Goal: Information Seeking & Learning: Check status

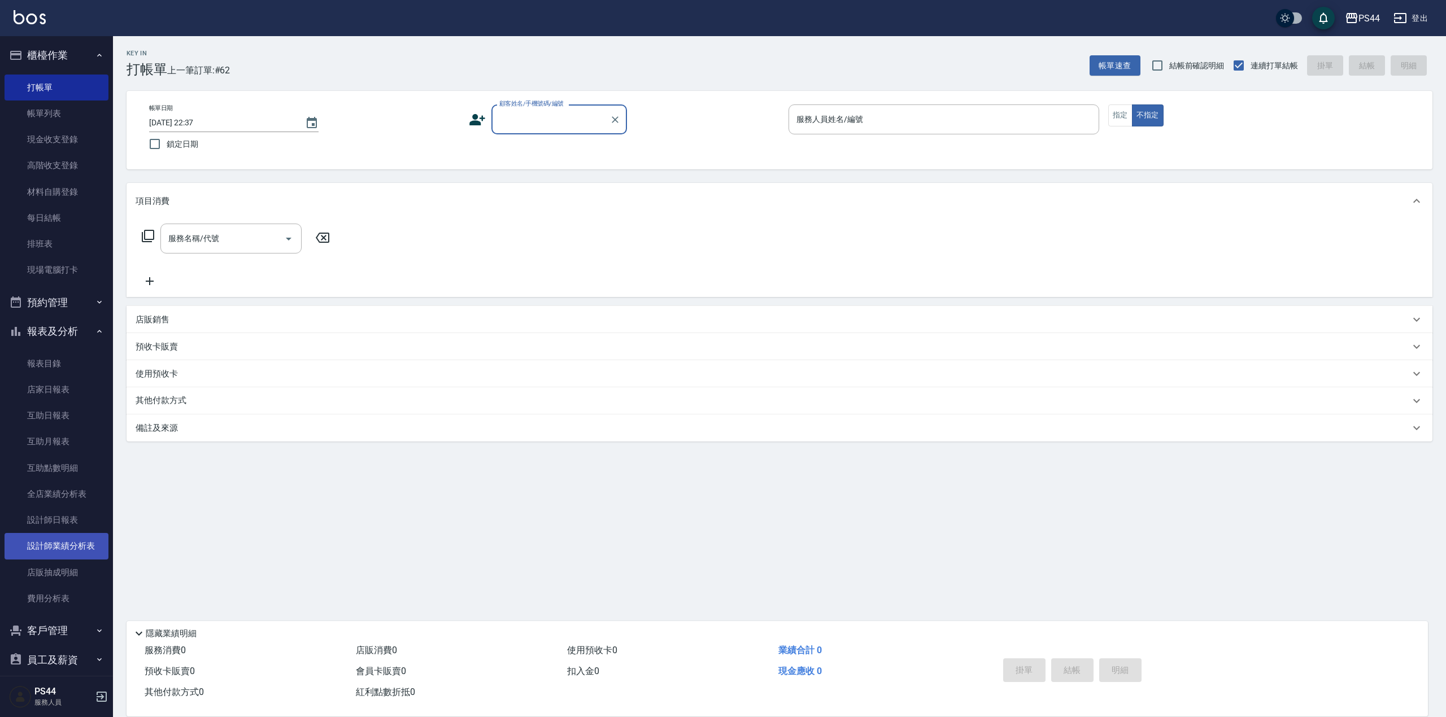
click at [76, 542] on link "設計師業績分析表" at bounding box center [57, 546] width 104 height 26
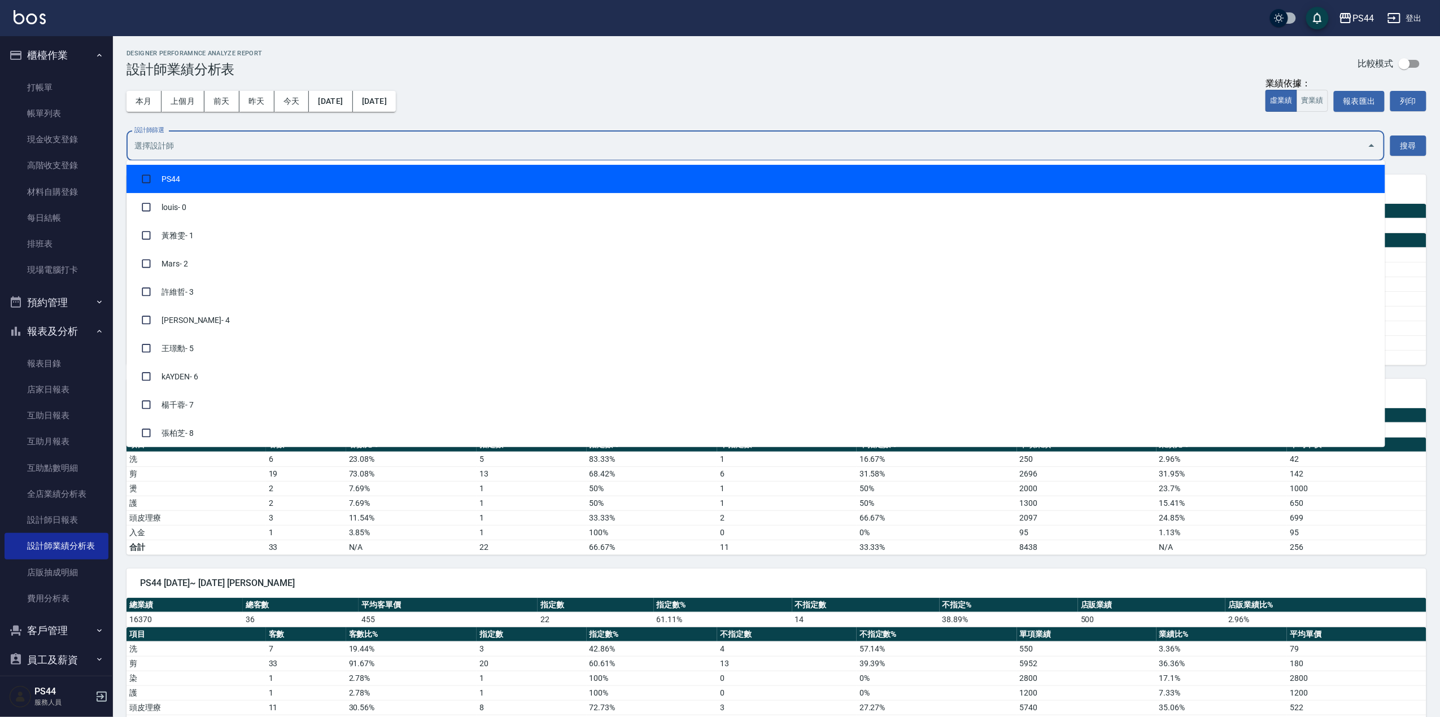
click at [297, 143] on input "設計師篩選" at bounding box center [747, 146] width 1231 height 20
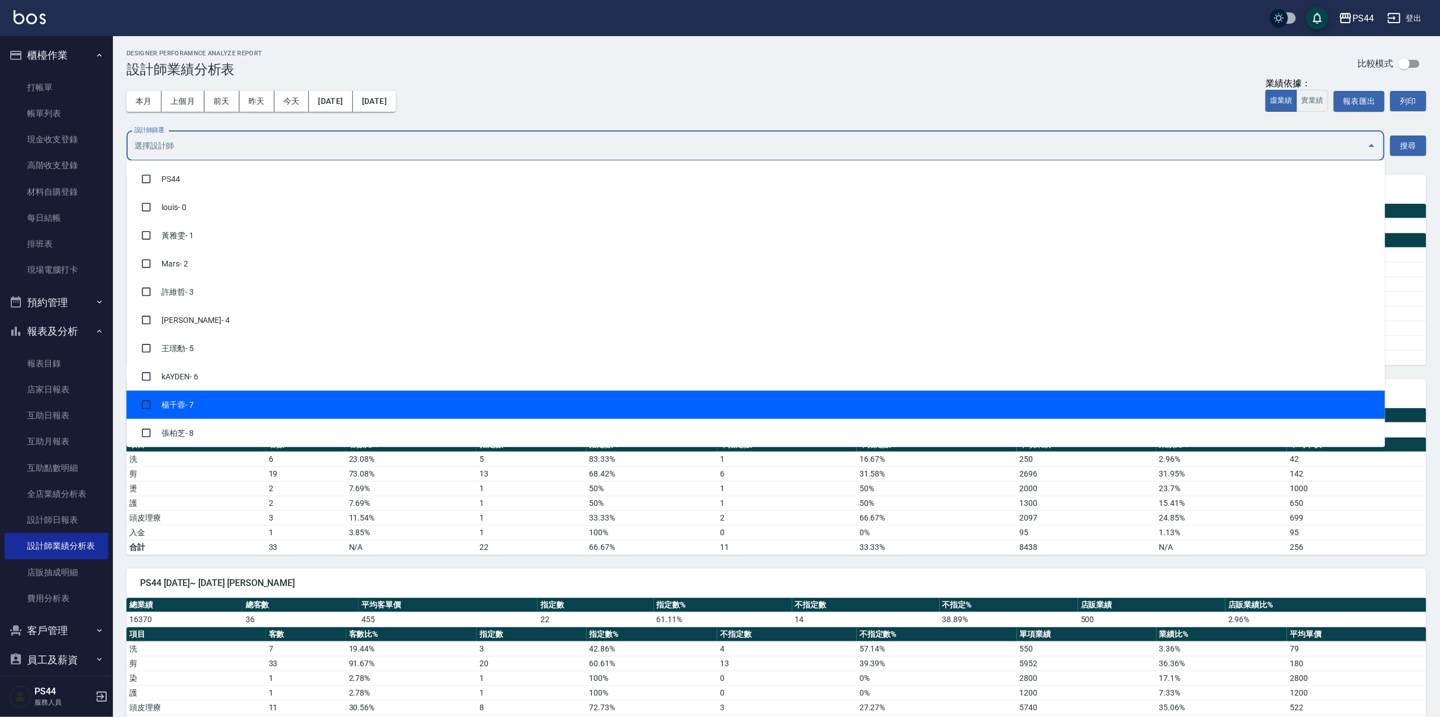
click at [220, 398] on li "[PERSON_NAME]- 7" at bounding box center [756, 405] width 1259 height 28
checkbox input "true"
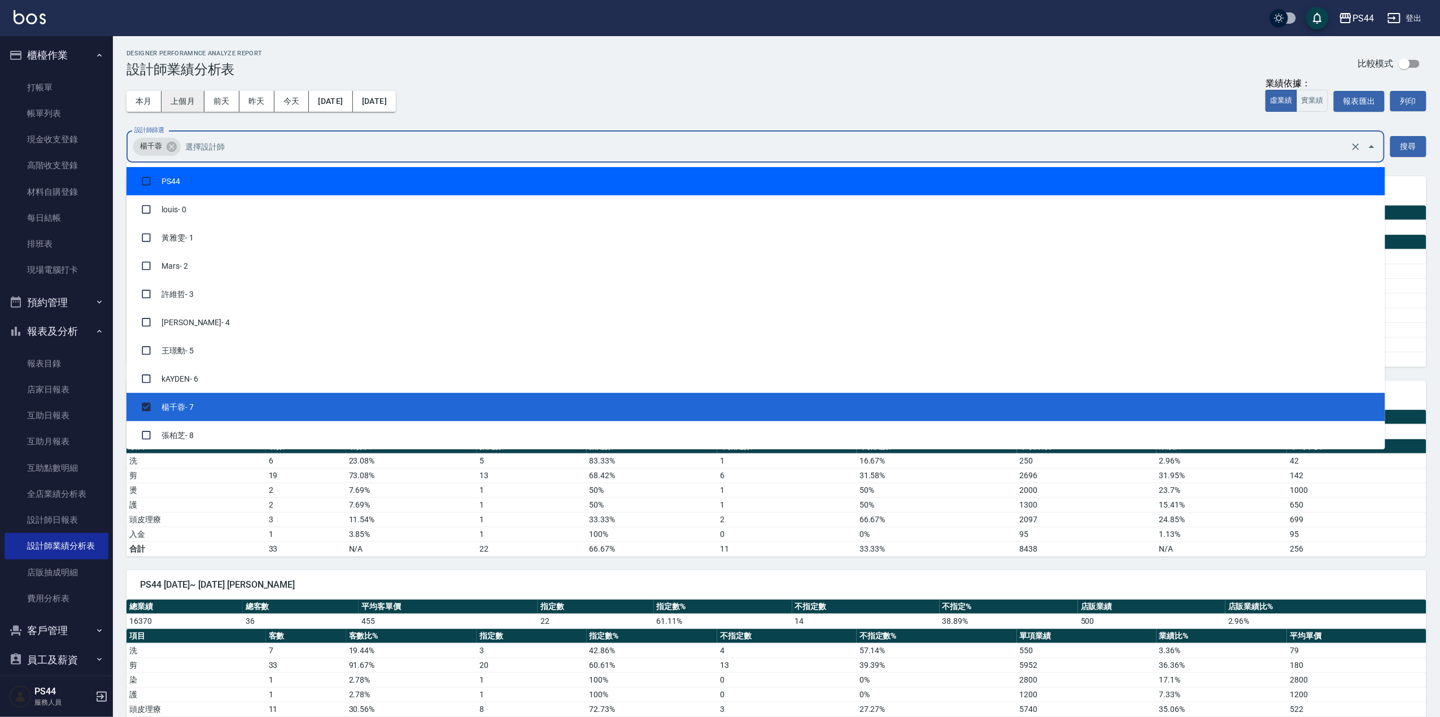
click at [186, 95] on button "上個月" at bounding box center [183, 101] width 43 height 21
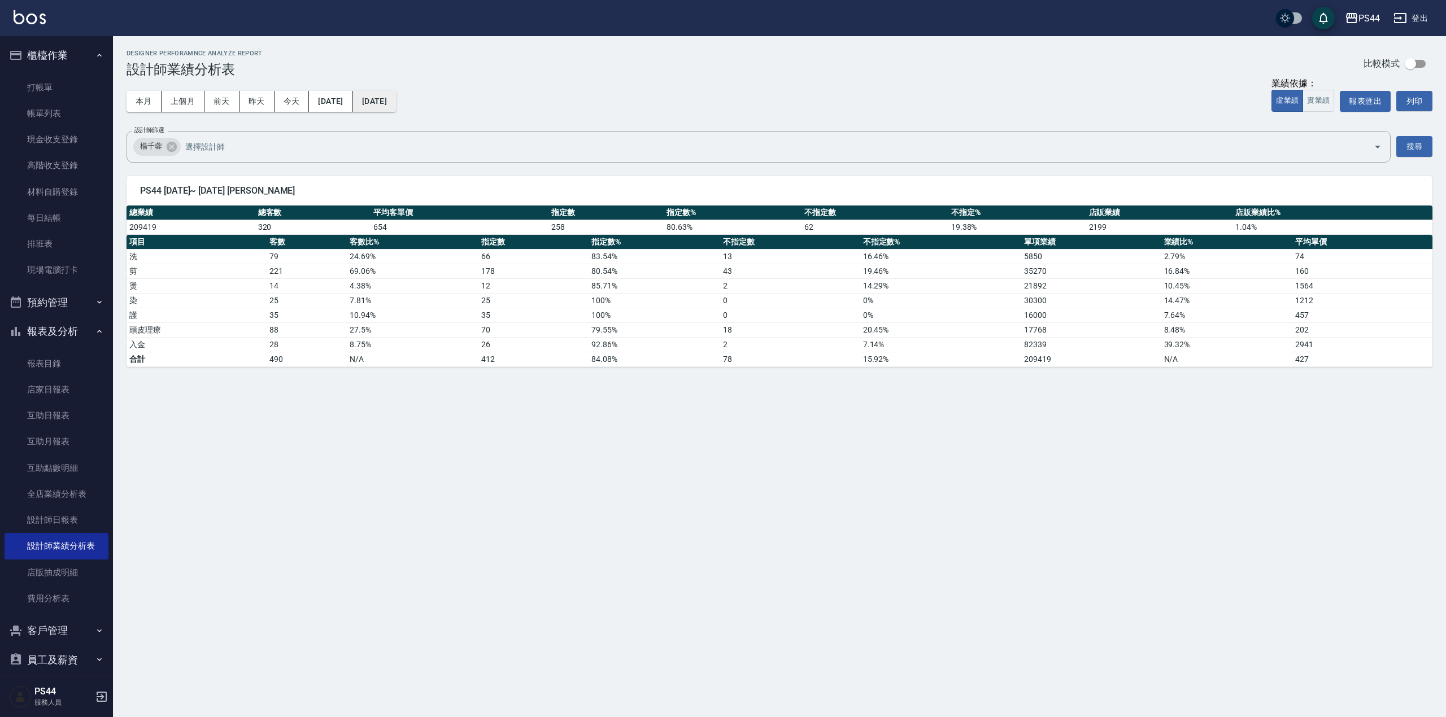
click at [396, 99] on button "[DATE]" at bounding box center [374, 101] width 43 height 21
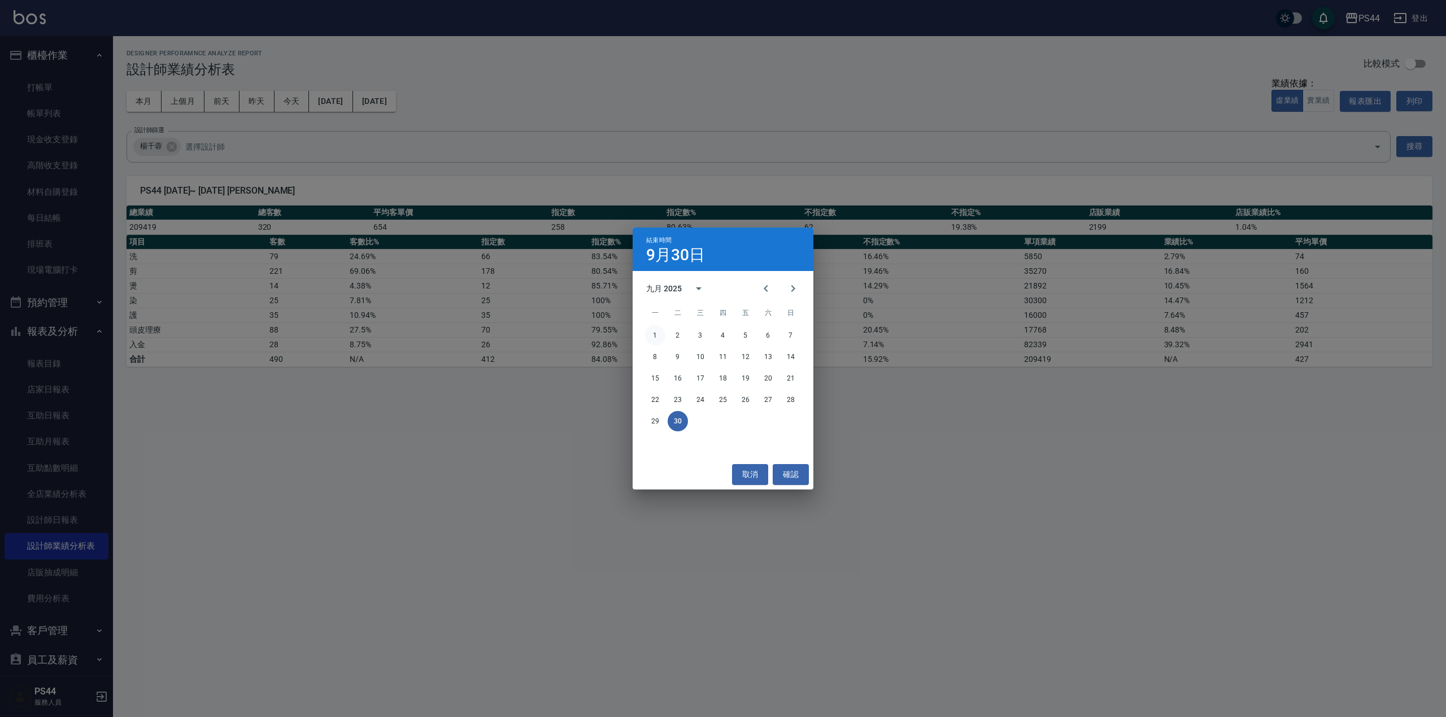
click at [658, 335] on button "1" at bounding box center [655, 335] width 20 height 20
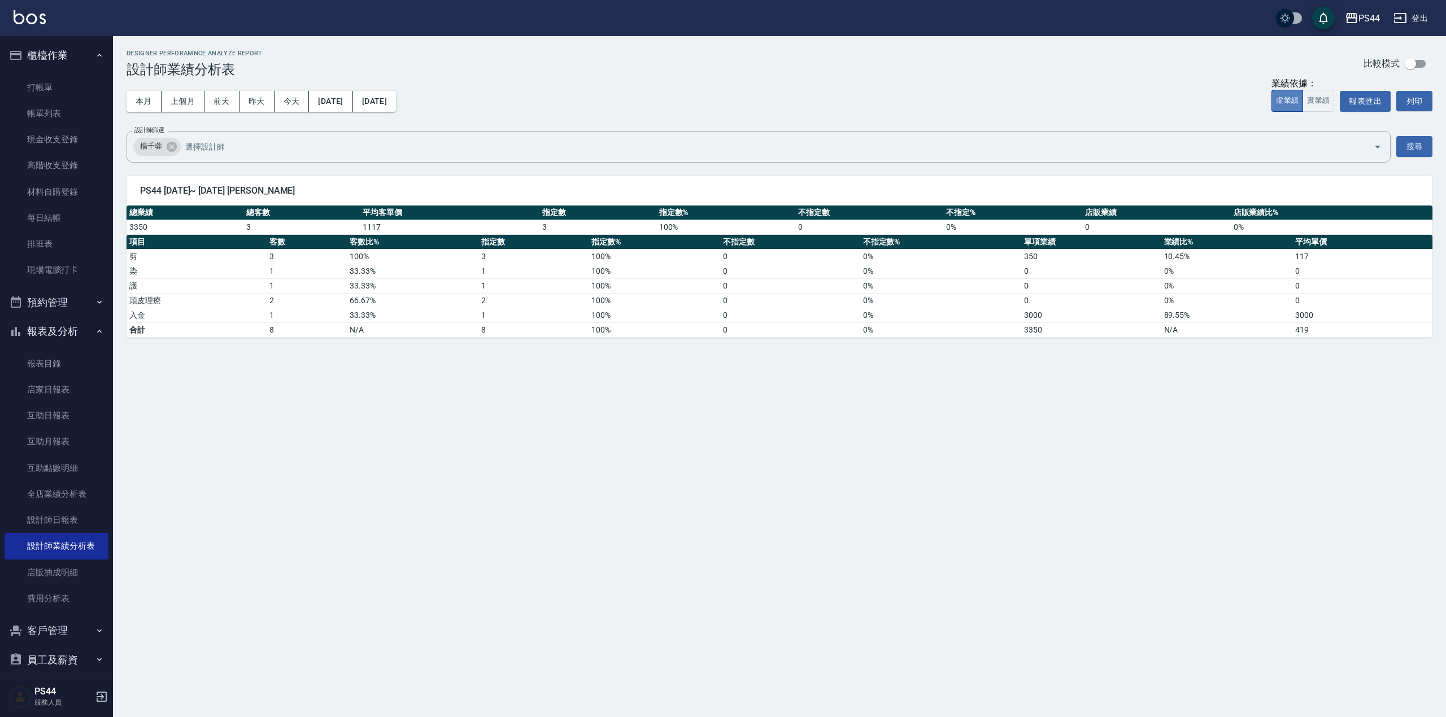
click at [1289, 99] on button "虛業績" at bounding box center [1288, 101] width 32 height 22
click at [1314, 101] on button "實業績" at bounding box center [1319, 101] width 32 height 22
click at [352, 98] on button "[DATE]" at bounding box center [330, 101] width 43 height 21
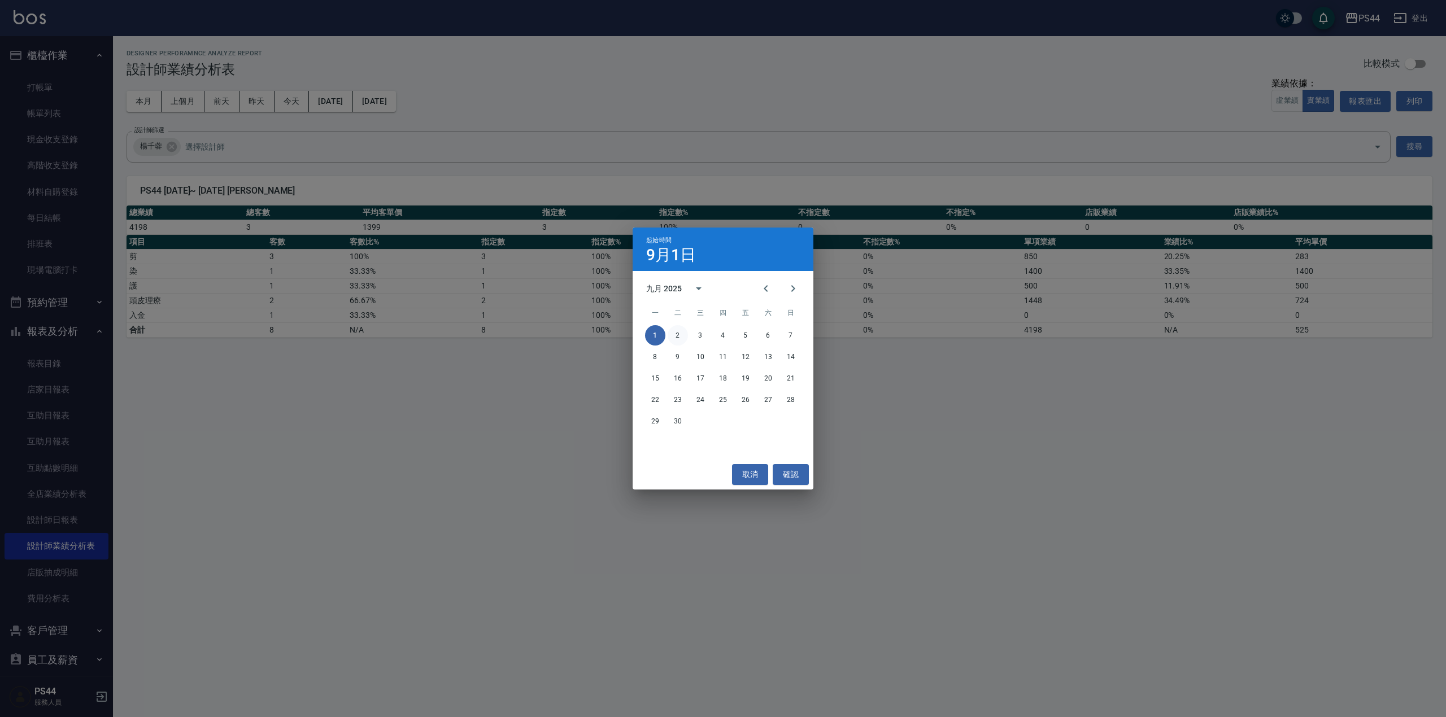
click at [680, 333] on button "2" at bounding box center [678, 335] width 20 height 20
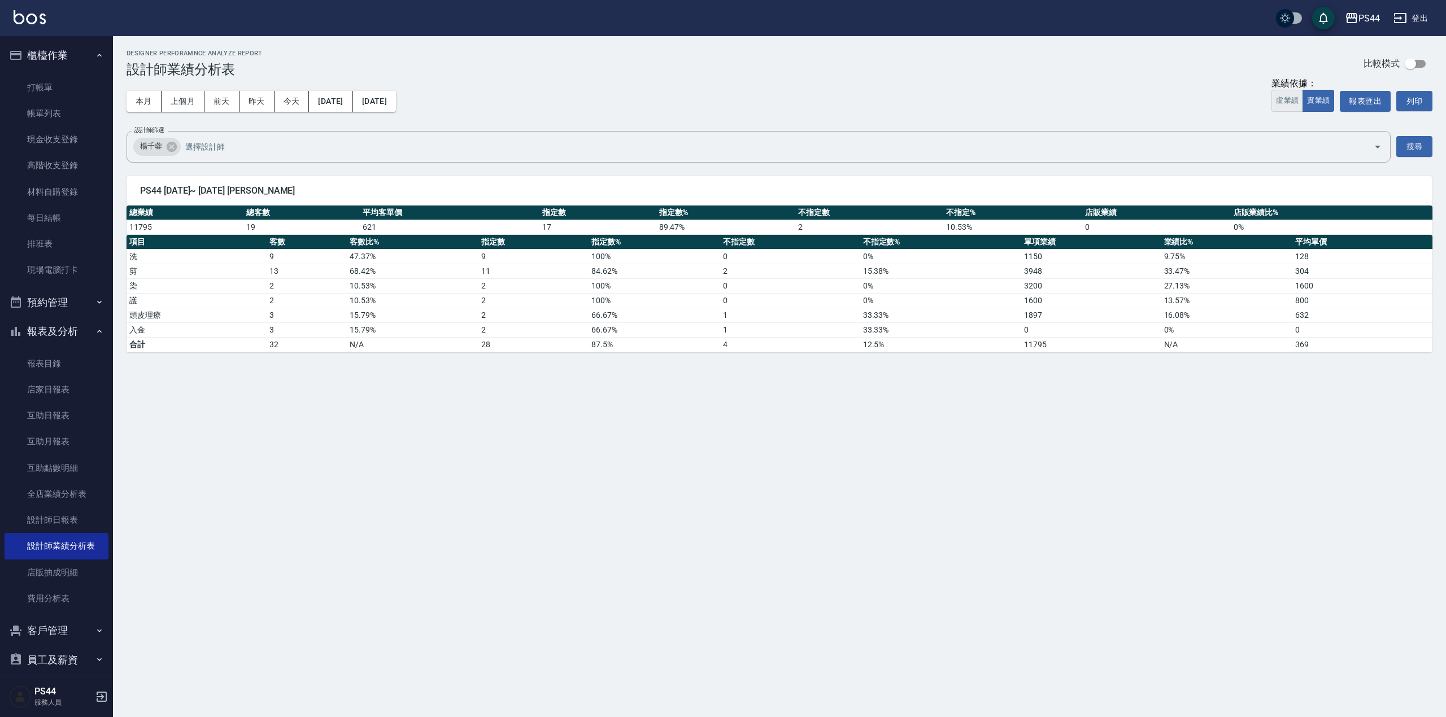
click at [1275, 101] on button "虛業績" at bounding box center [1288, 101] width 32 height 22
click at [1318, 101] on button "實業績" at bounding box center [1319, 101] width 32 height 22
click at [333, 95] on button "[DATE]" at bounding box center [330, 101] width 43 height 21
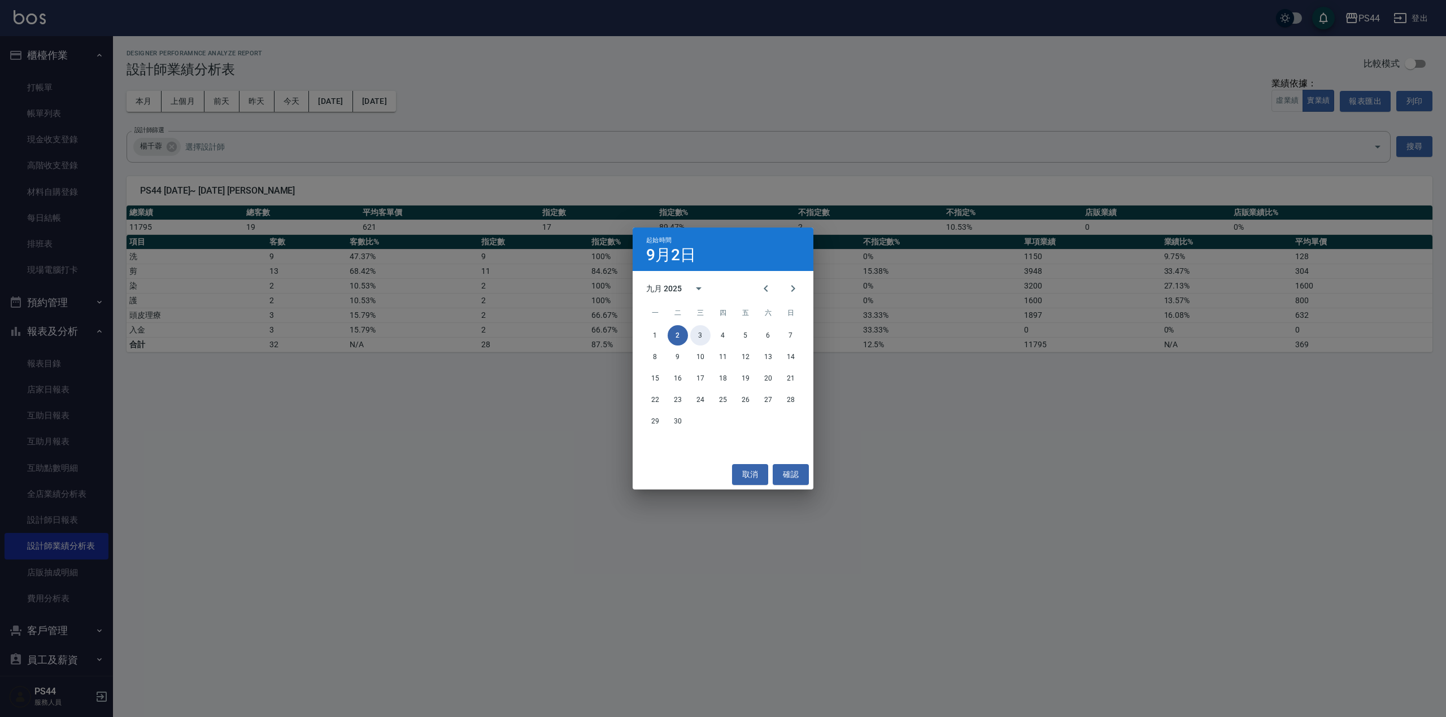
click at [698, 338] on button "3" at bounding box center [700, 335] width 20 height 20
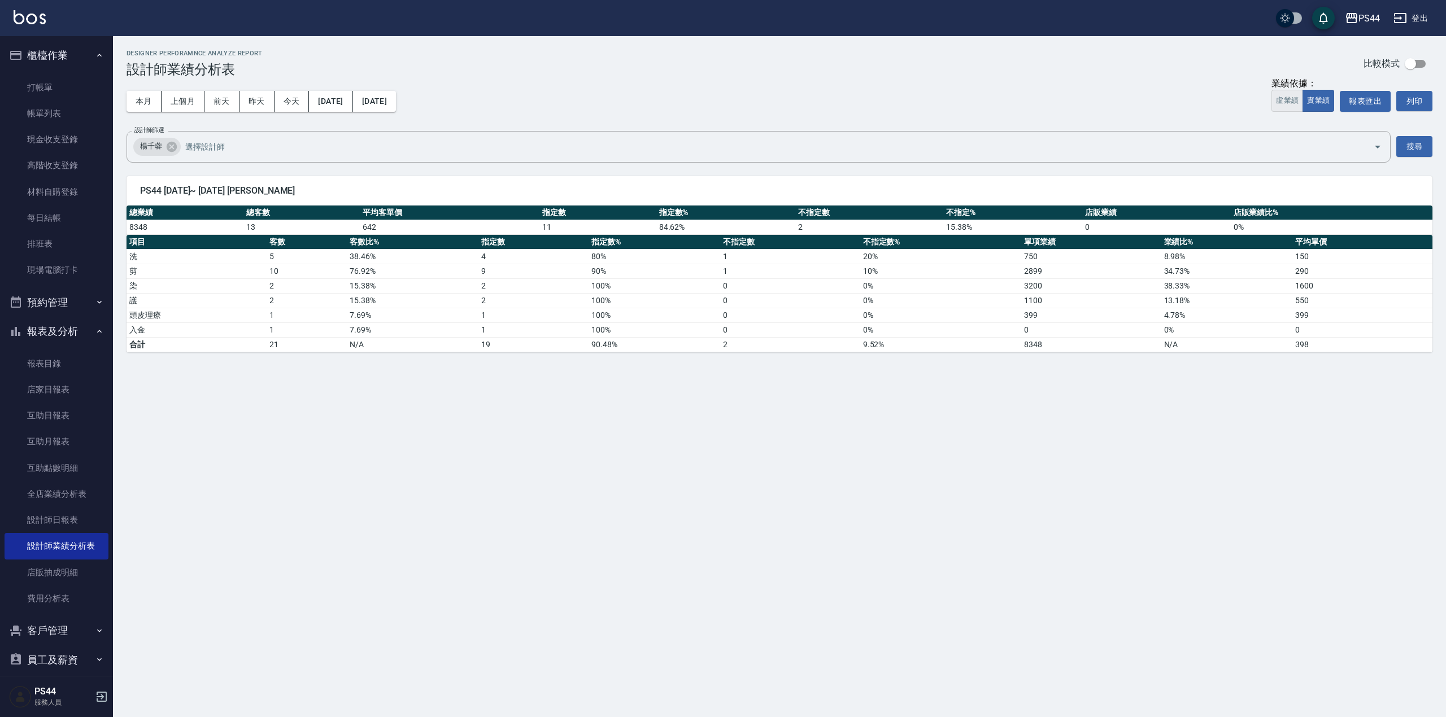
click at [1291, 107] on button "虛業績" at bounding box center [1288, 101] width 32 height 22
click at [1331, 94] on button "實業績" at bounding box center [1319, 101] width 32 height 22
click at [343, 99] on button "[DATE]" at bounding box center [330, 101] width 43 height 21
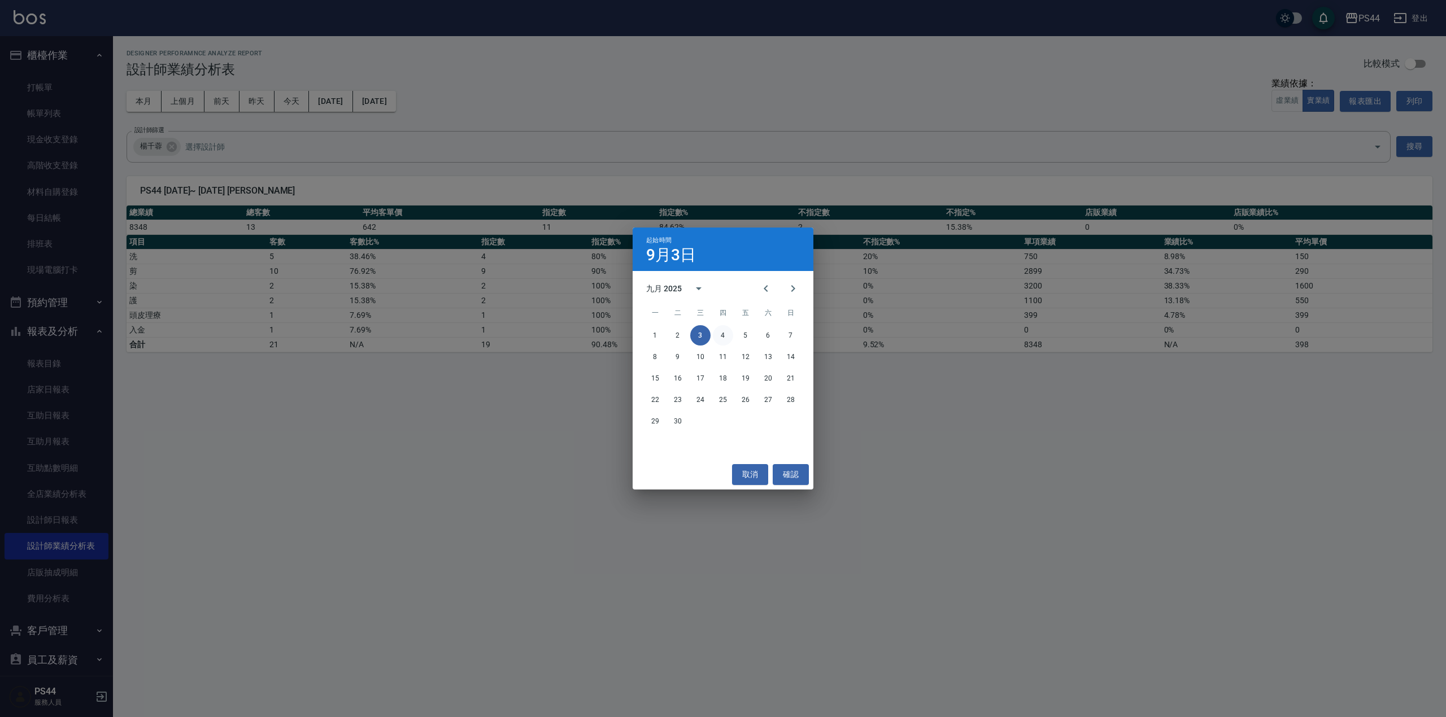
click at [730, 335] on button "4" at bounding box center [723, 335] width 20 height 20
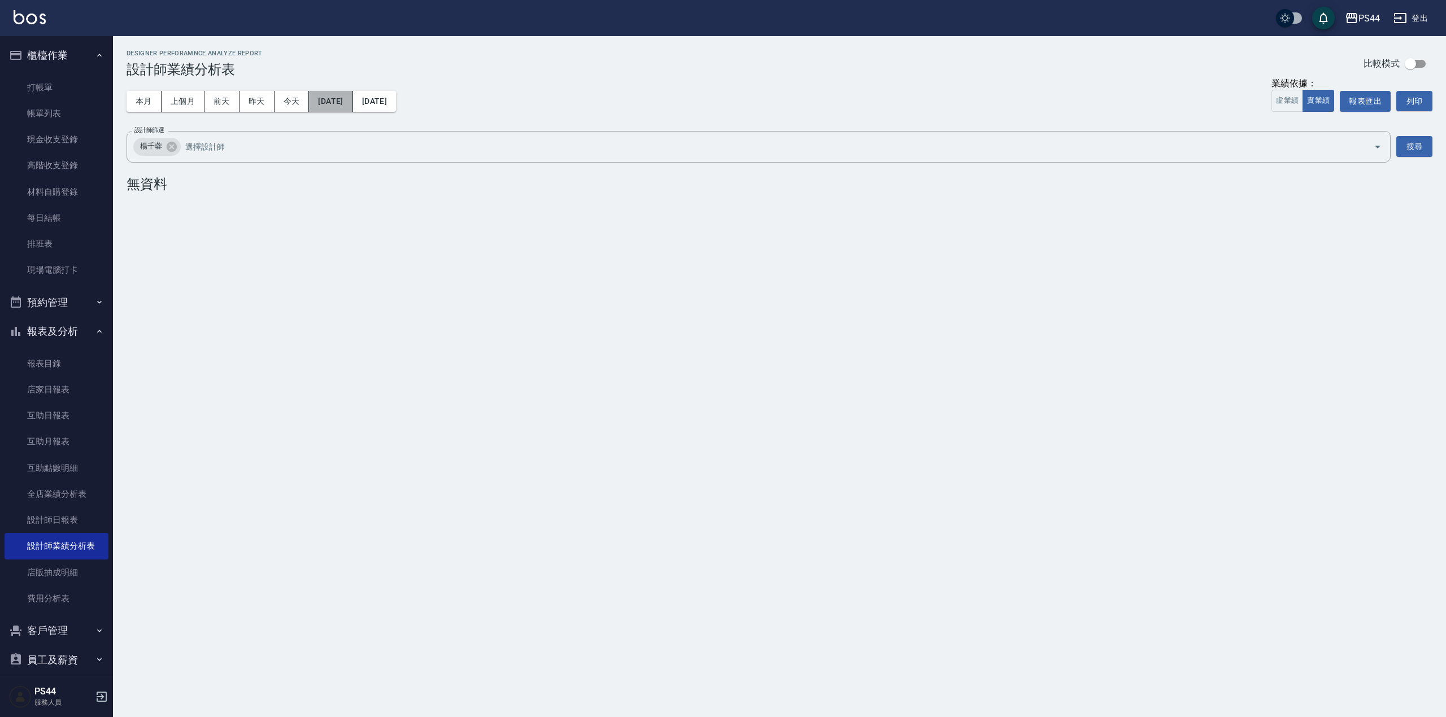
click at [352, 95] on button "[DATE]" at bounding box center [330, 101] width 43 height 21
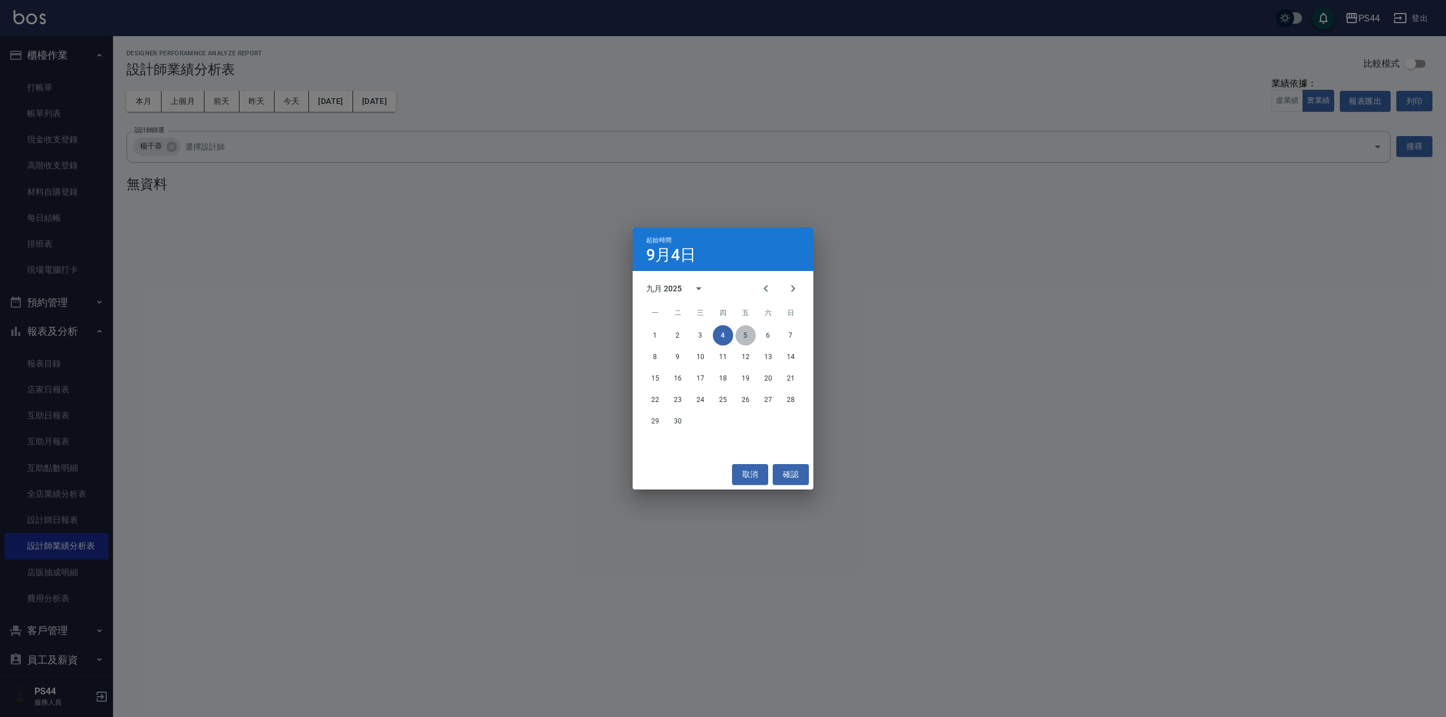
click at [753, 333] on button "5" at bounding box center [745, 335] width 20 height 20
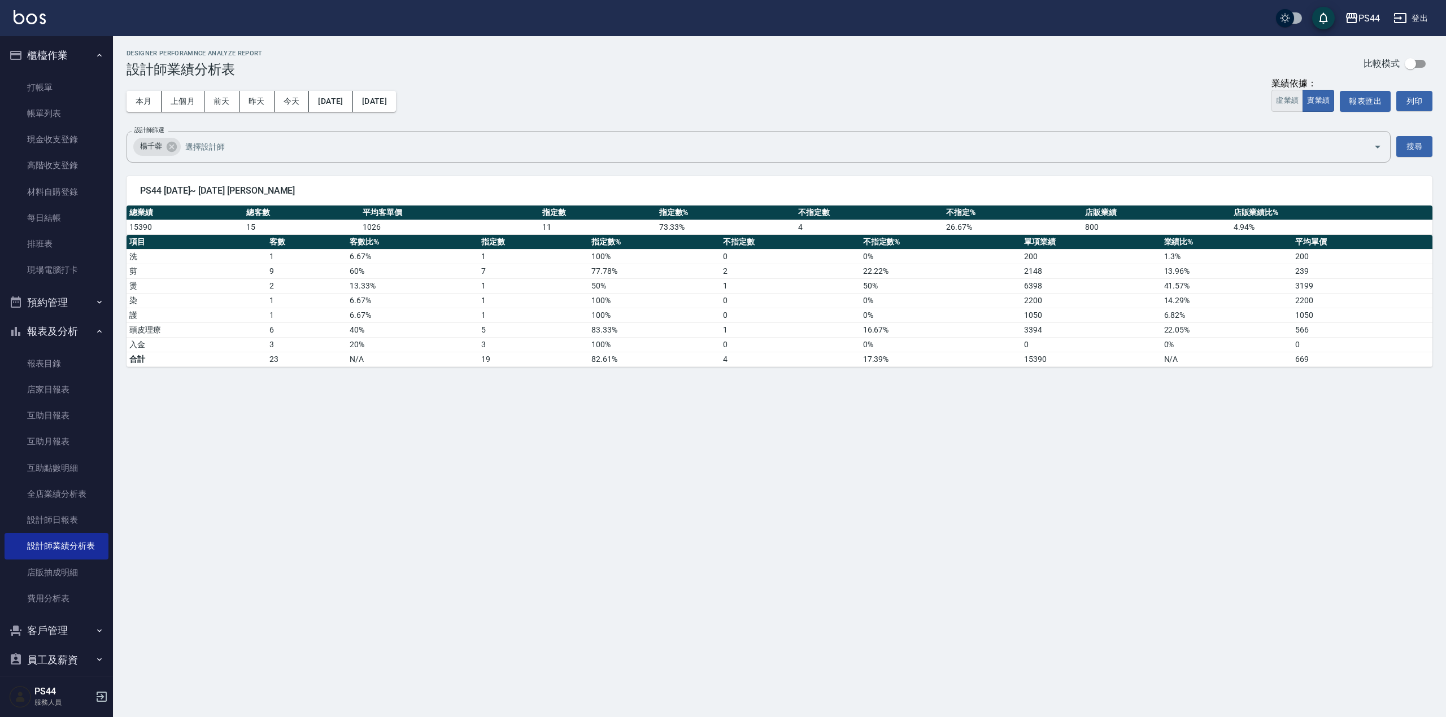
click at [1273, 95] on button "虛業績" at bounding box center [1288, 101] width 32 height 22
click at [1313, 94] on button "實業績" at bounding box center [1319, 101] width 32 height 22
click at [341, 98] on button "[DATE]" at bounding box center [330, 101] width 43 height 21
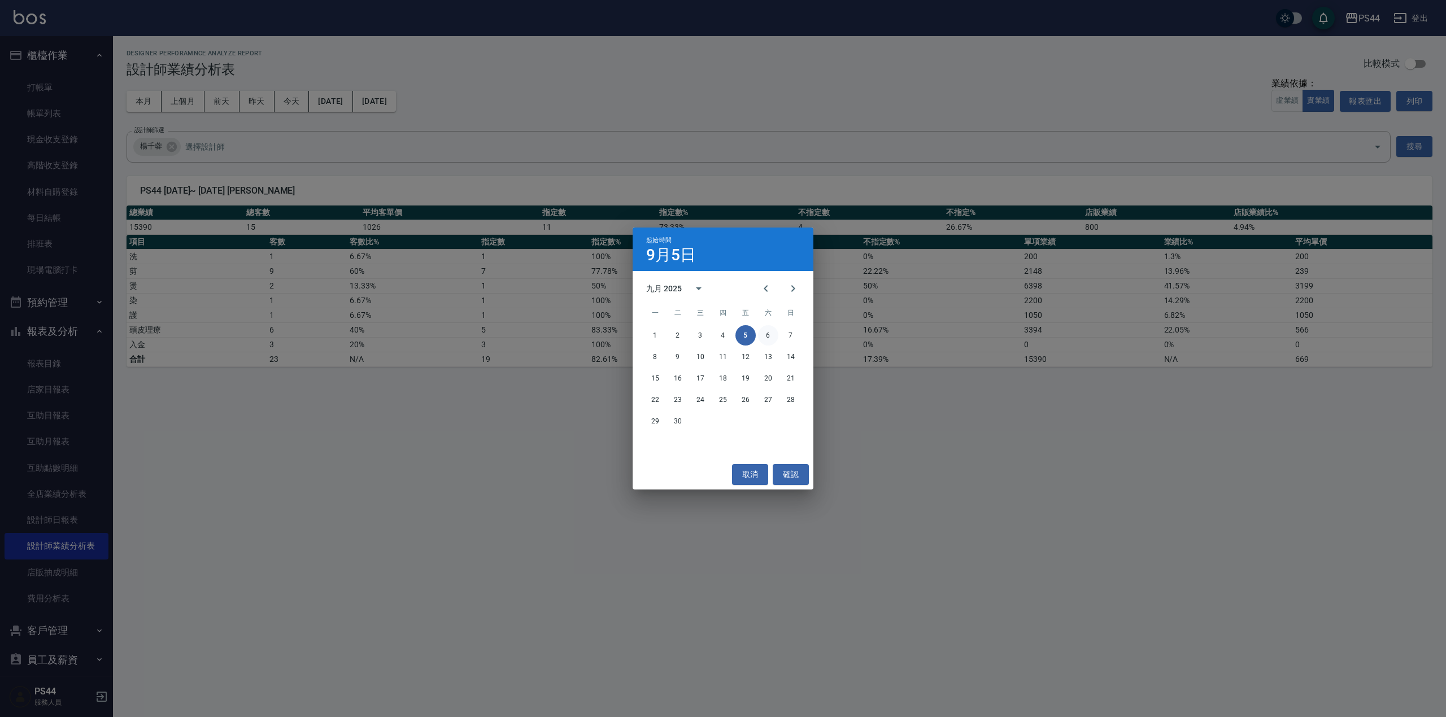
click at [767, 334] on button "6" at bounding box center [768, 335] width 20 height 20
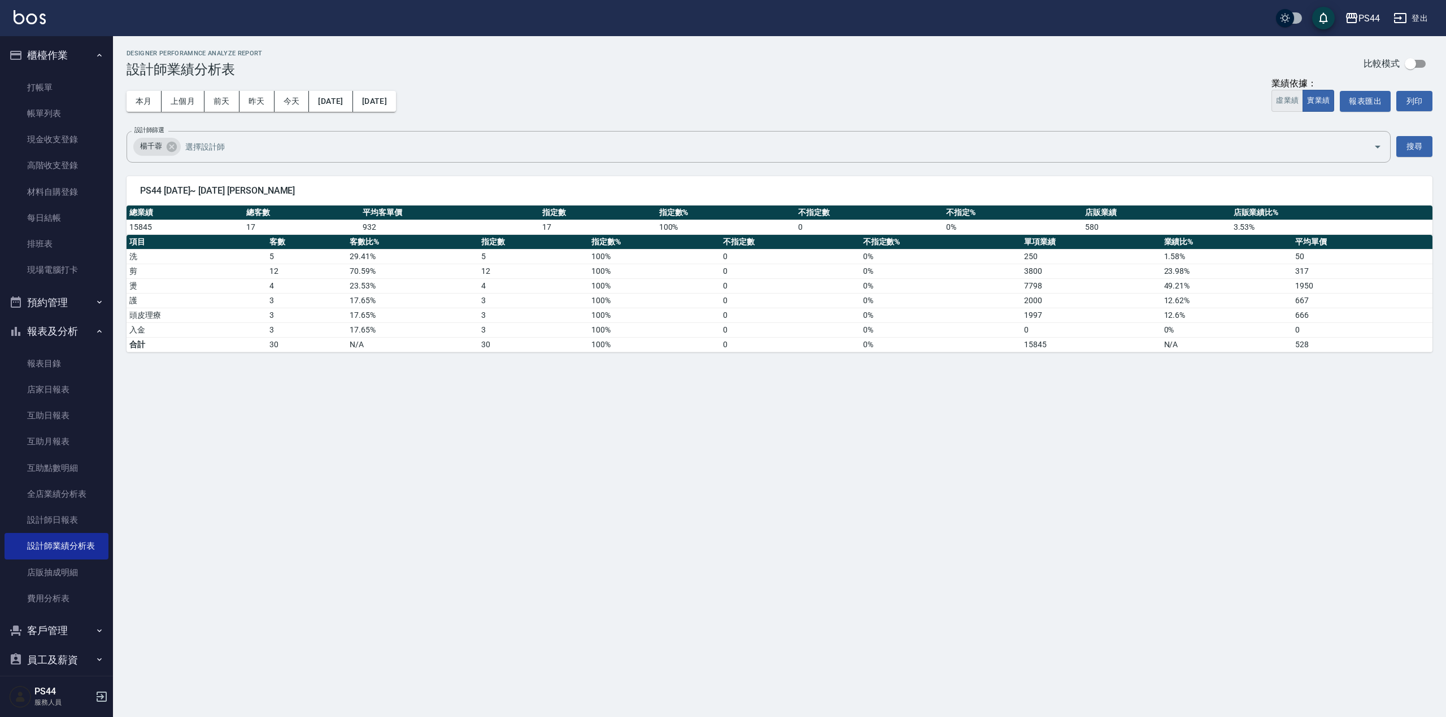
click at [1288, 107] on button "虛業績" at bounding box center [1288, 101] width 32 height 22
click at [1321, 89] on div "業績依據：" at bounding box center [1303, 84] width 63 height 12
click at [1315, 106] on button "實業績" at bounding box center [1319, 101] width 32 height 22
click at [346, 105] on button "[DATE]" at bounding box center [330, 101] width 43 height 21
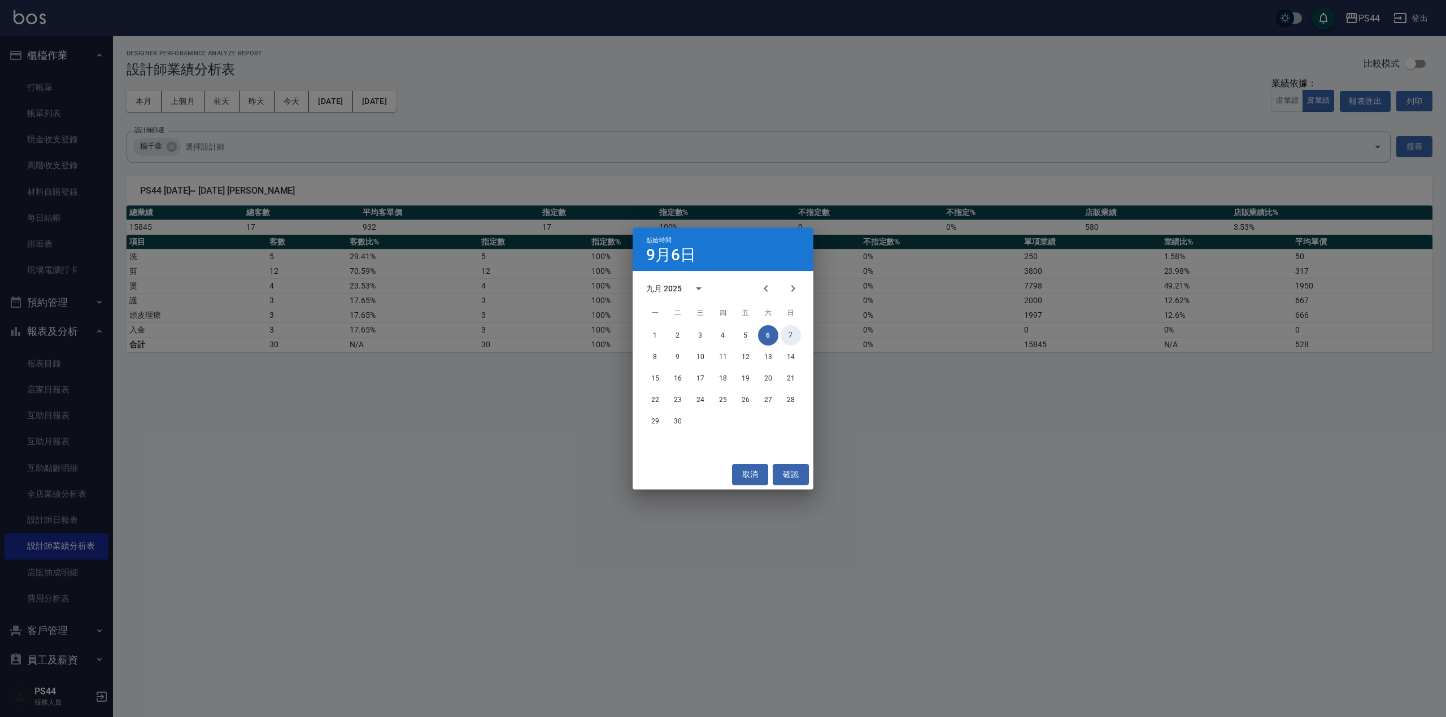
click at [792, 333] on button "7" at bounding box center [791, 335] width 20 height 20
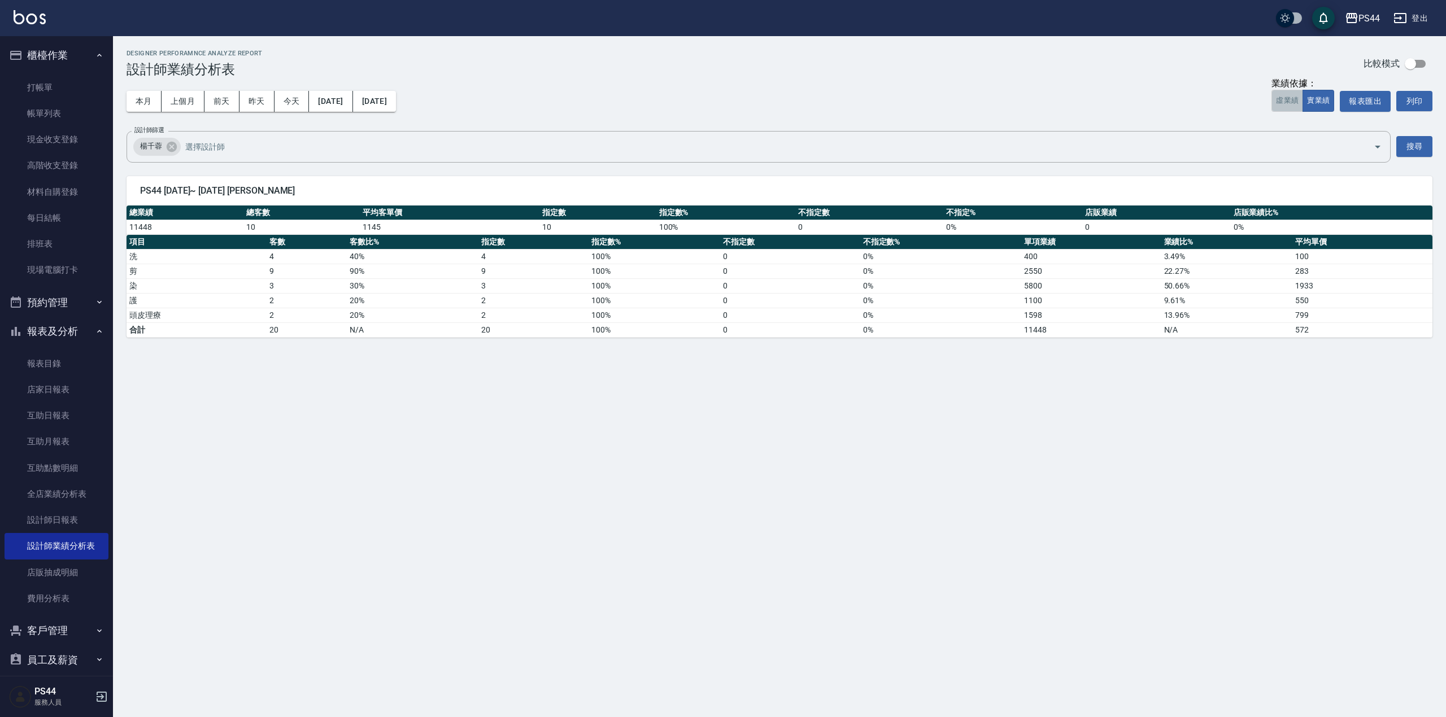
click at [1290, 104] on button "虛業績" at bounding box center [1288, 101] width 32 height 22
click at [1311, 108] on button "實業績" at bounding box center [1319, 101] width 32 height 22
click at [328, 102] on button "[DATE]" at bounding box center [330, 101] width 43 height 21
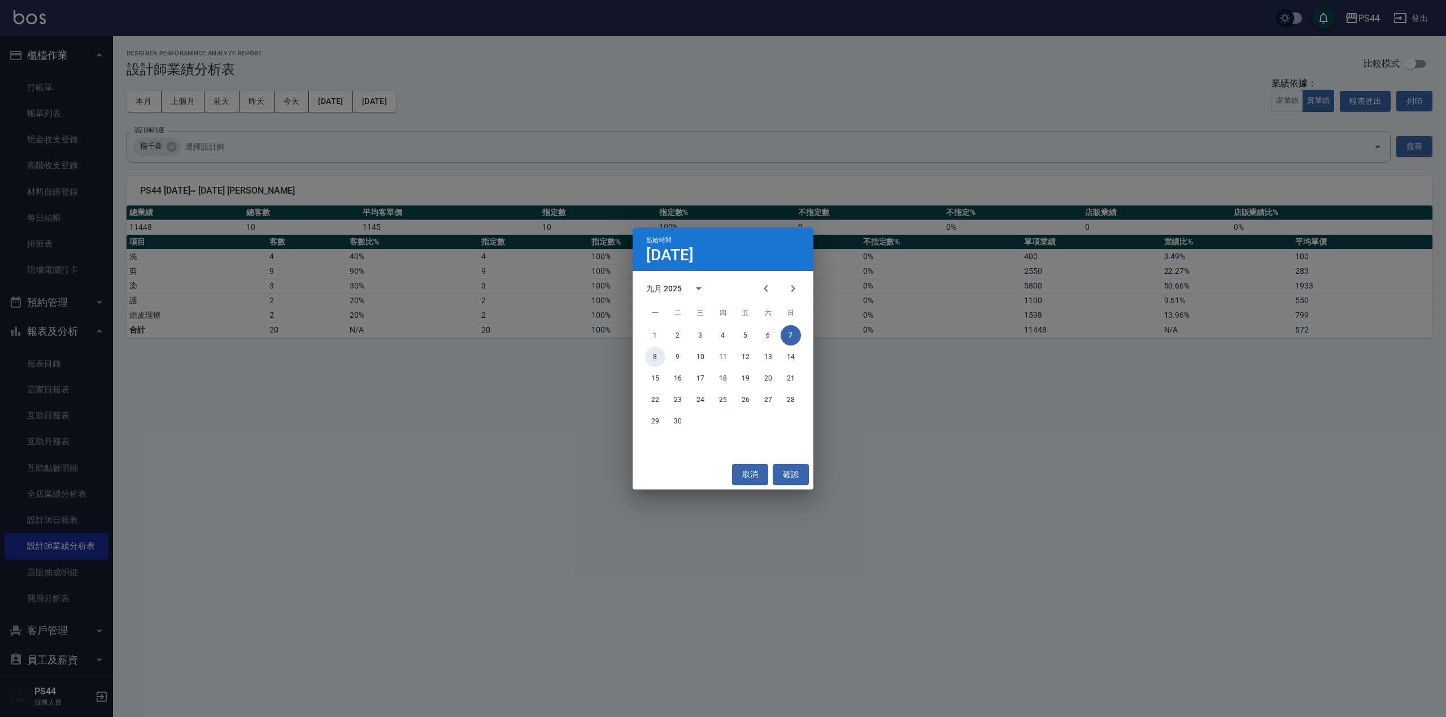
click at [655, 352] on button "8" at bounding box center [655, 357] width 20 height 20
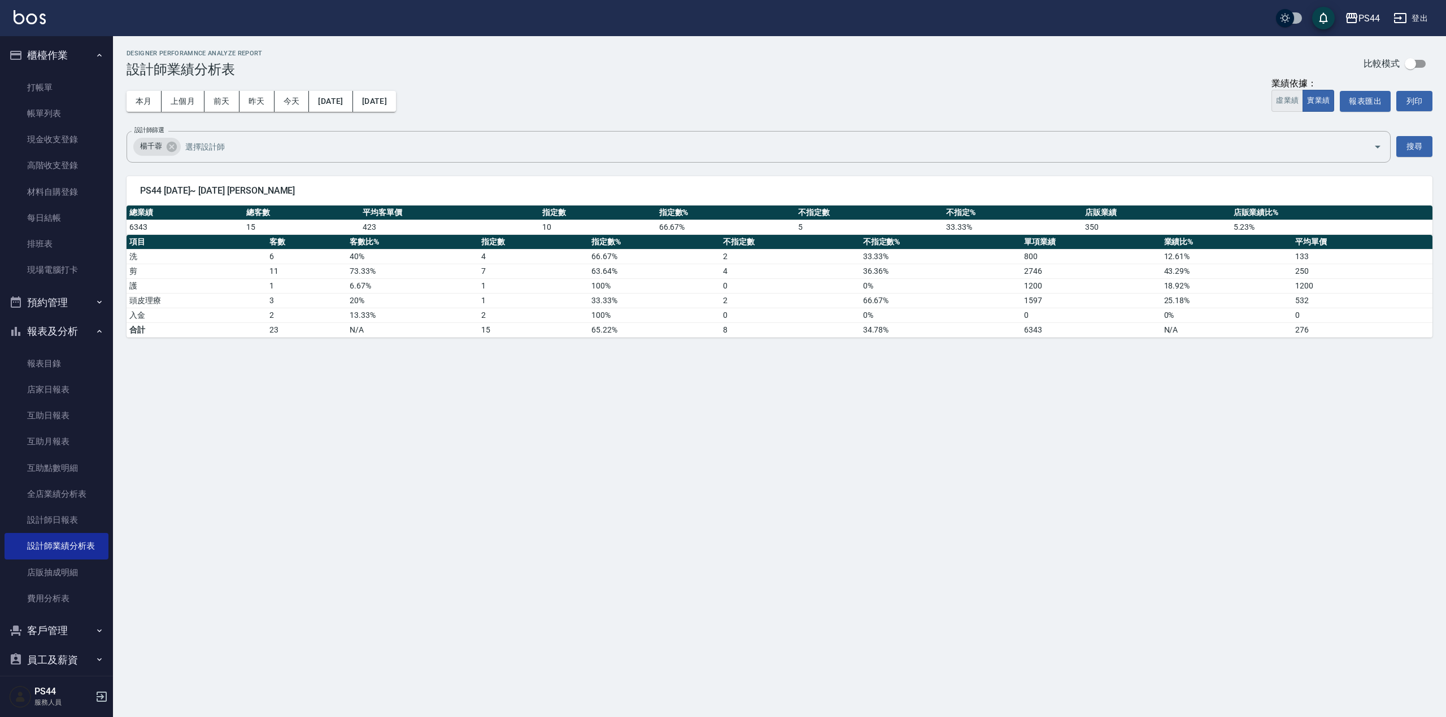
click at [1291, 101] on button "虛業績" at bounding box center [1288, 101] width 32 height 22
click at [1318, 96] on button "實業績" at bounding box center [1319, 101] width 32 height 22
click at [352, 94] on button "[DATE]" at bounding box center [330, 101] width 43 height 21
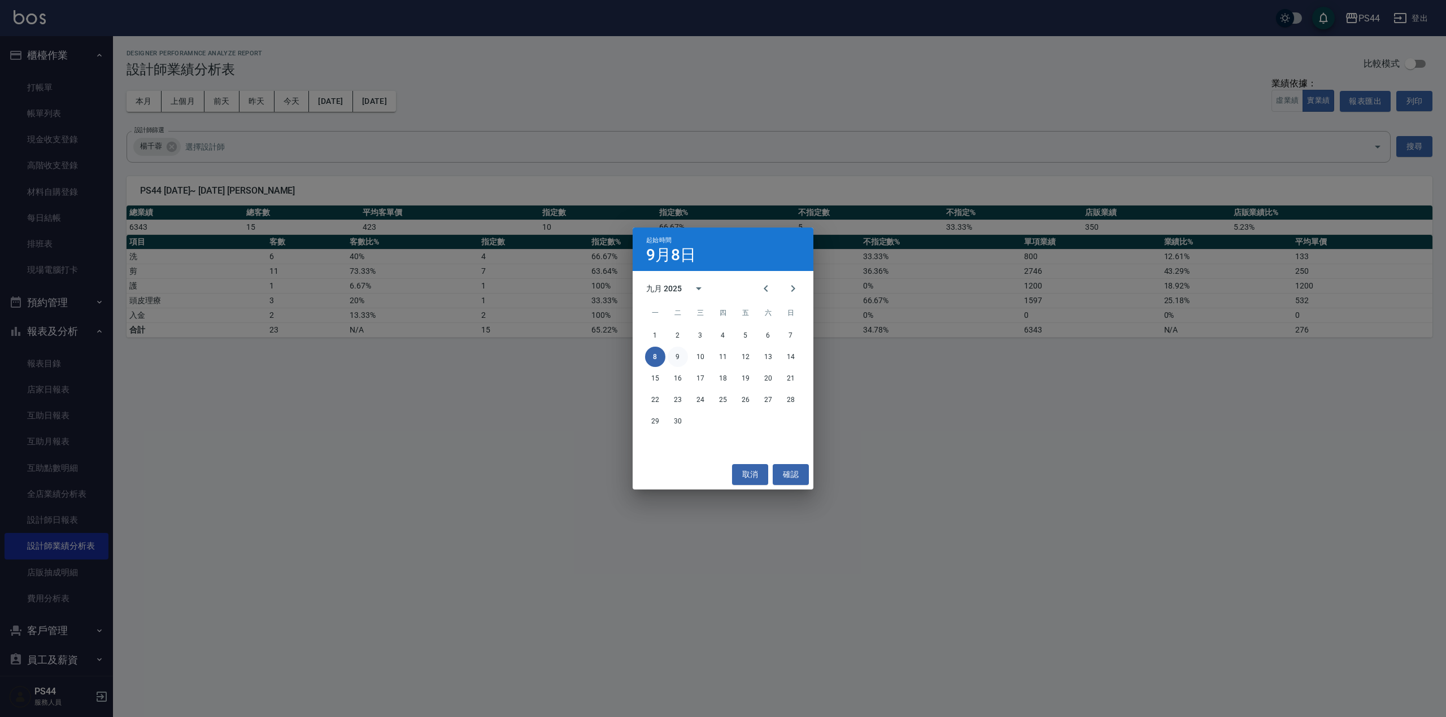
click at [672, 356] on button "9" at bounding box center [678, 357] width 20 height 20
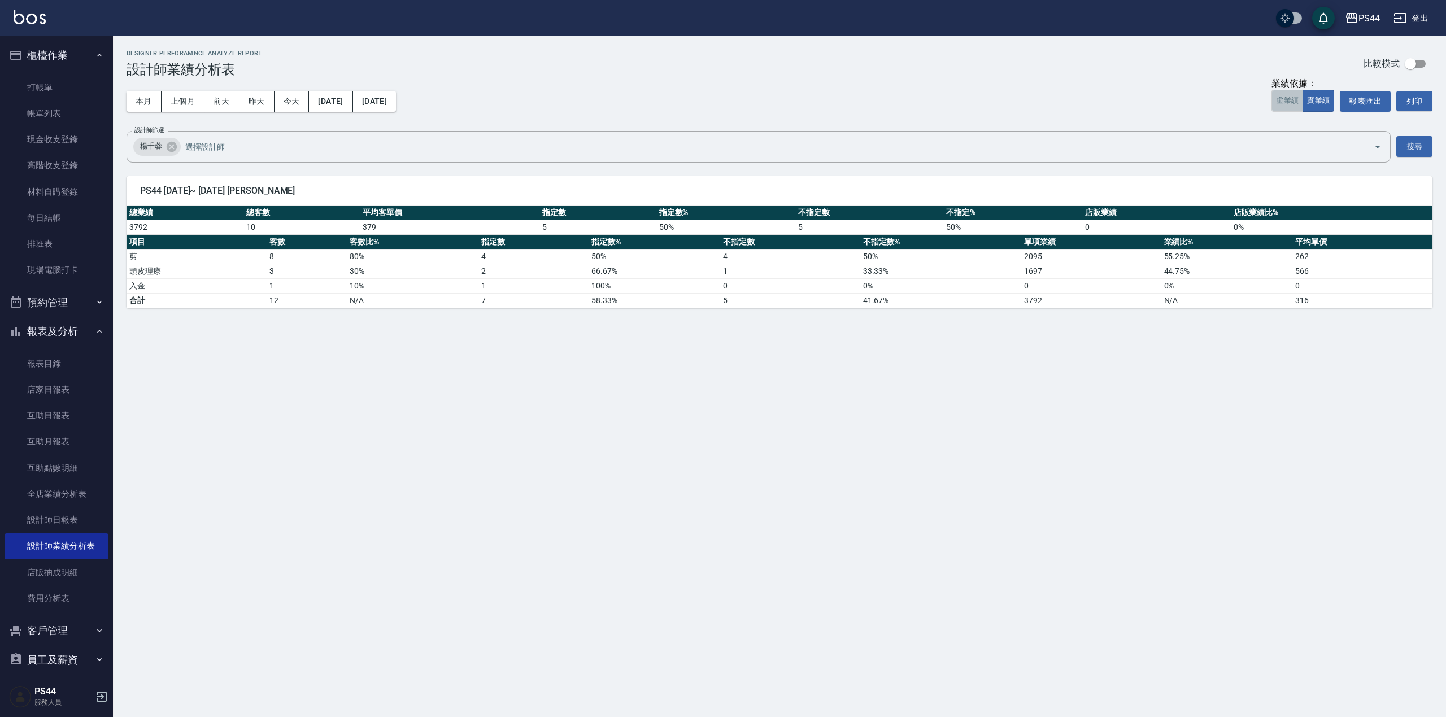
click at [1273, 102] on button "虛業績" at bounding box center [1288, 101] width 32 height 22
drag, startPoint x: 1320, startPoint y: 102, endPoint x: 1326, endPoint y: 102, distance: 6.2
click at [1323, 102] on button "實業績" at bounding box center [1319, 101] width 32 height 22
click at [334, 101] on button "[DATE]" at bounding box center [330, 101] width 43 height 21
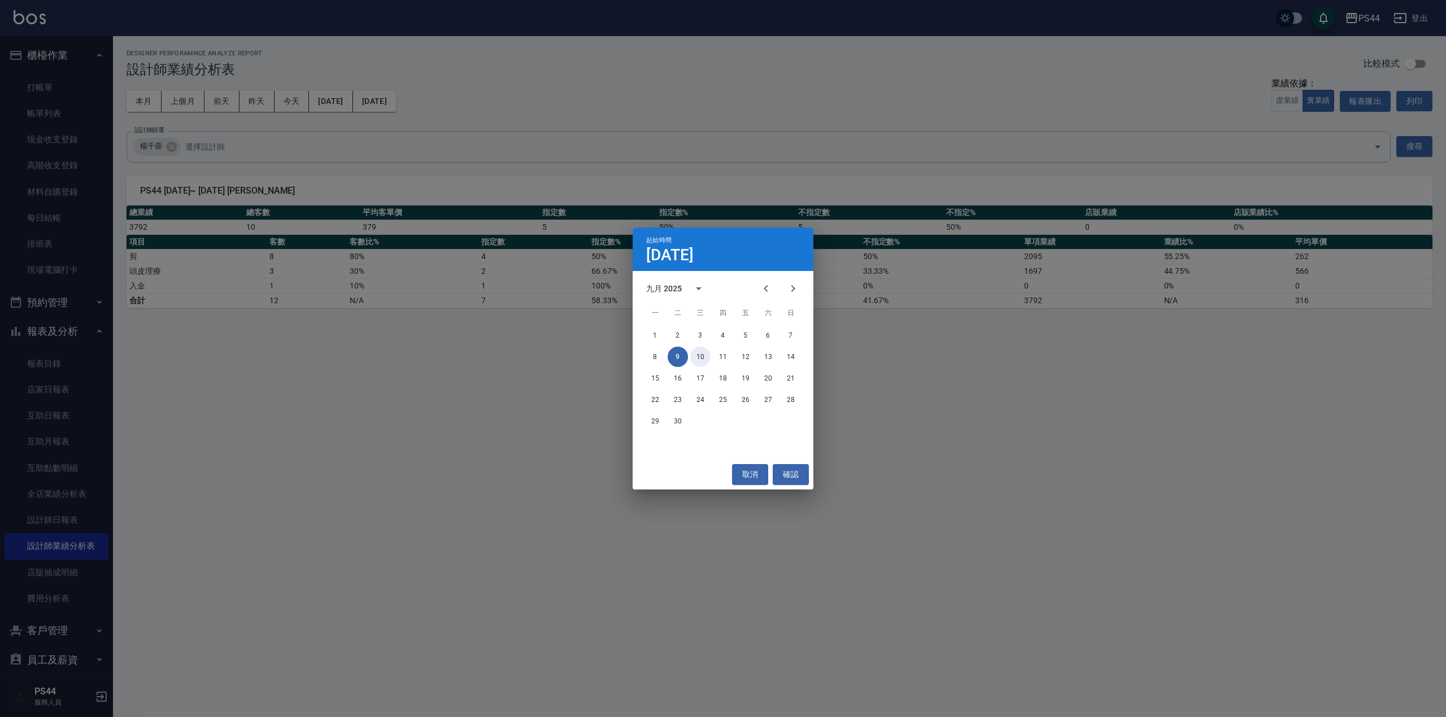
click at [701, 359] on button "10" at bounding box center [700, 357] width 20 height 20
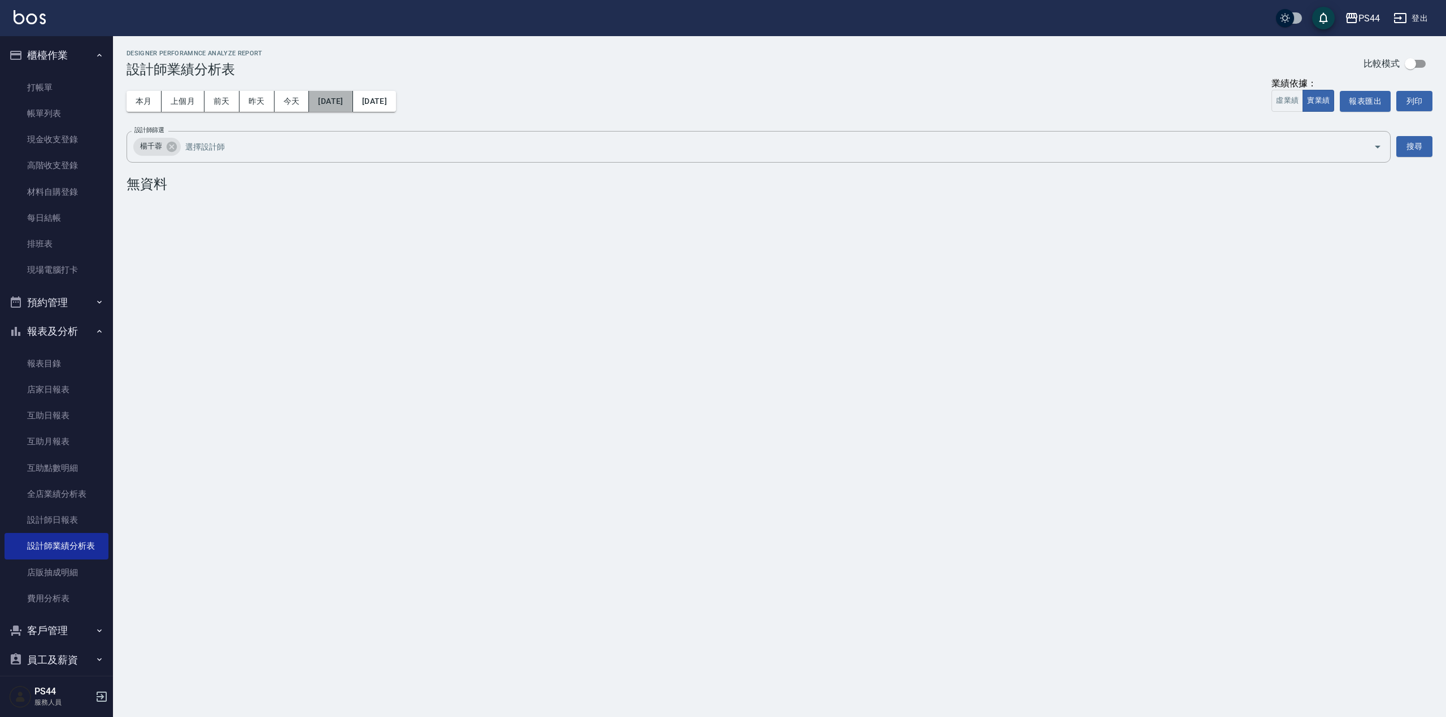
click at [342, 93] on button "[DATE]" at bounding box center [330, 101] width 43 height 21
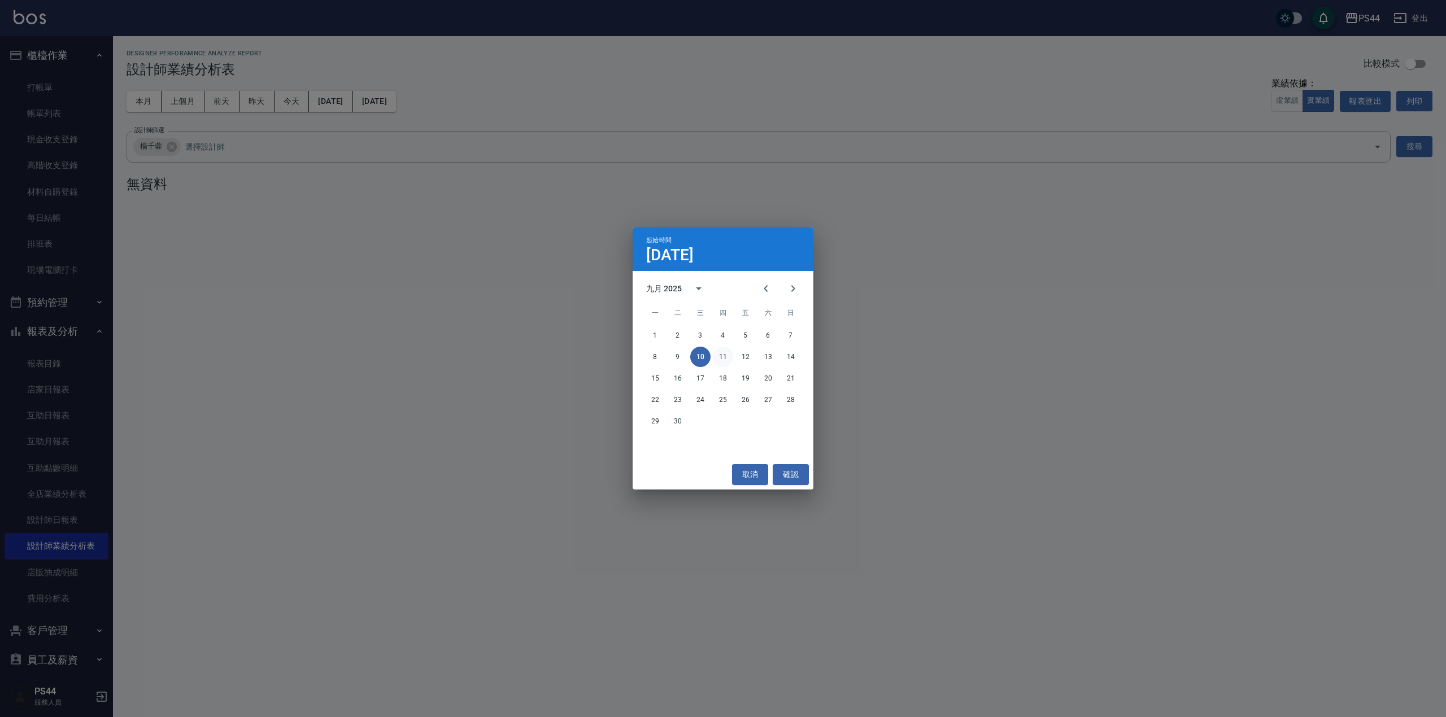
click at [726, 353] on button "11" at bounding box center [723, 357] width 20 height 20
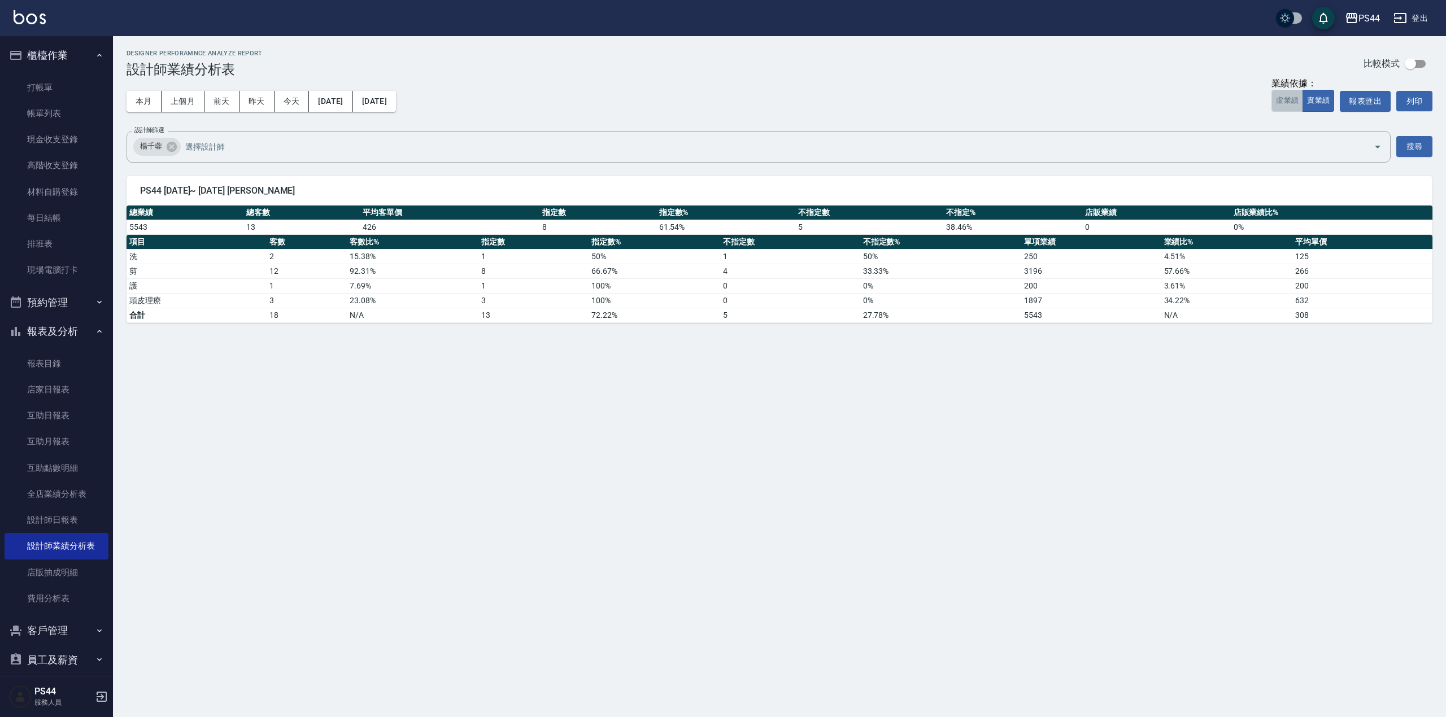
click at [1287, 105] on button "虛業績" at bounding box center [1288, 101] width 32 height 22
drag, startPoint x: 1321, startPoint y: 98, endPoint x: 1329, endPoint y: 94, distance: 9.6
click at [1327, 95] on button "實業績" at bounding box center [1319, 101] width 32 height 22
click at [316, 95] on button "[DATE]" at bounding box center [330, 101] width 43 height 21
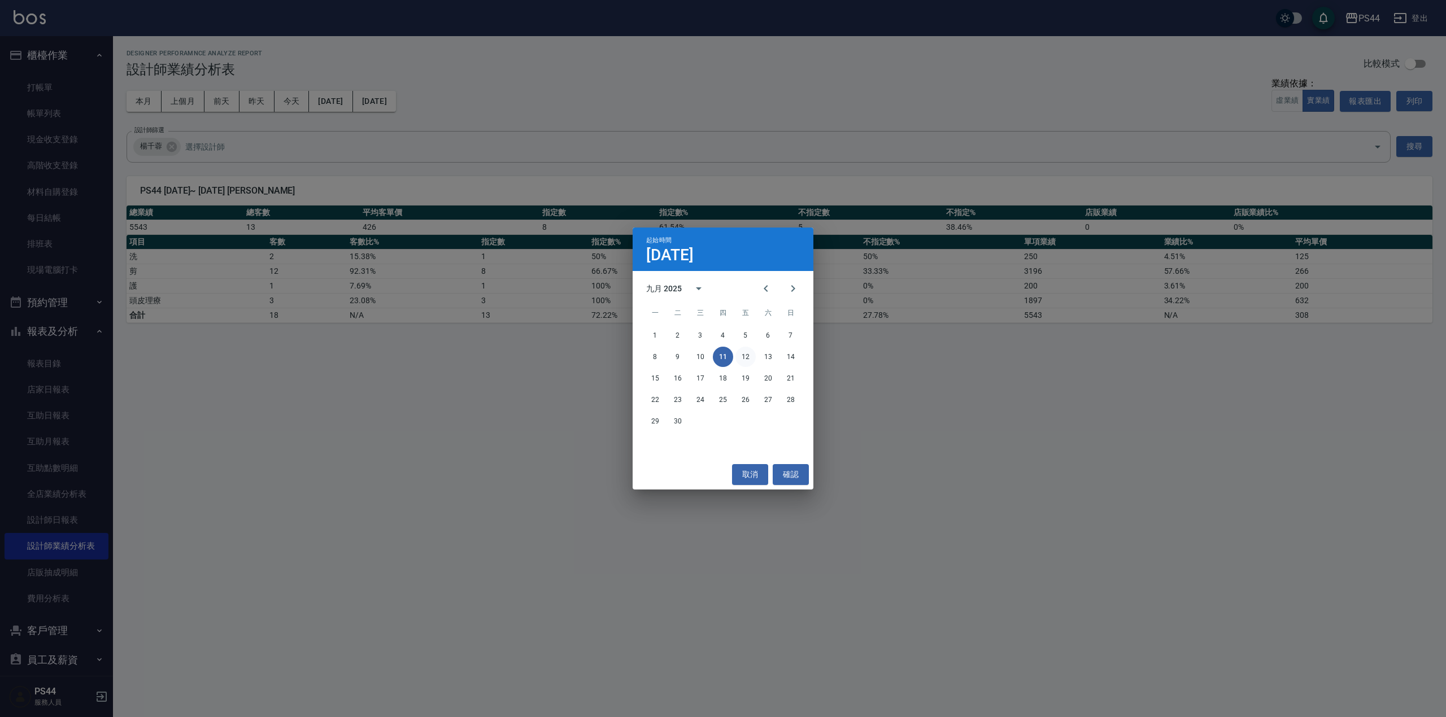
click at [746, 362] on button "12" at bounding box center [745, 357] width 20 height 20
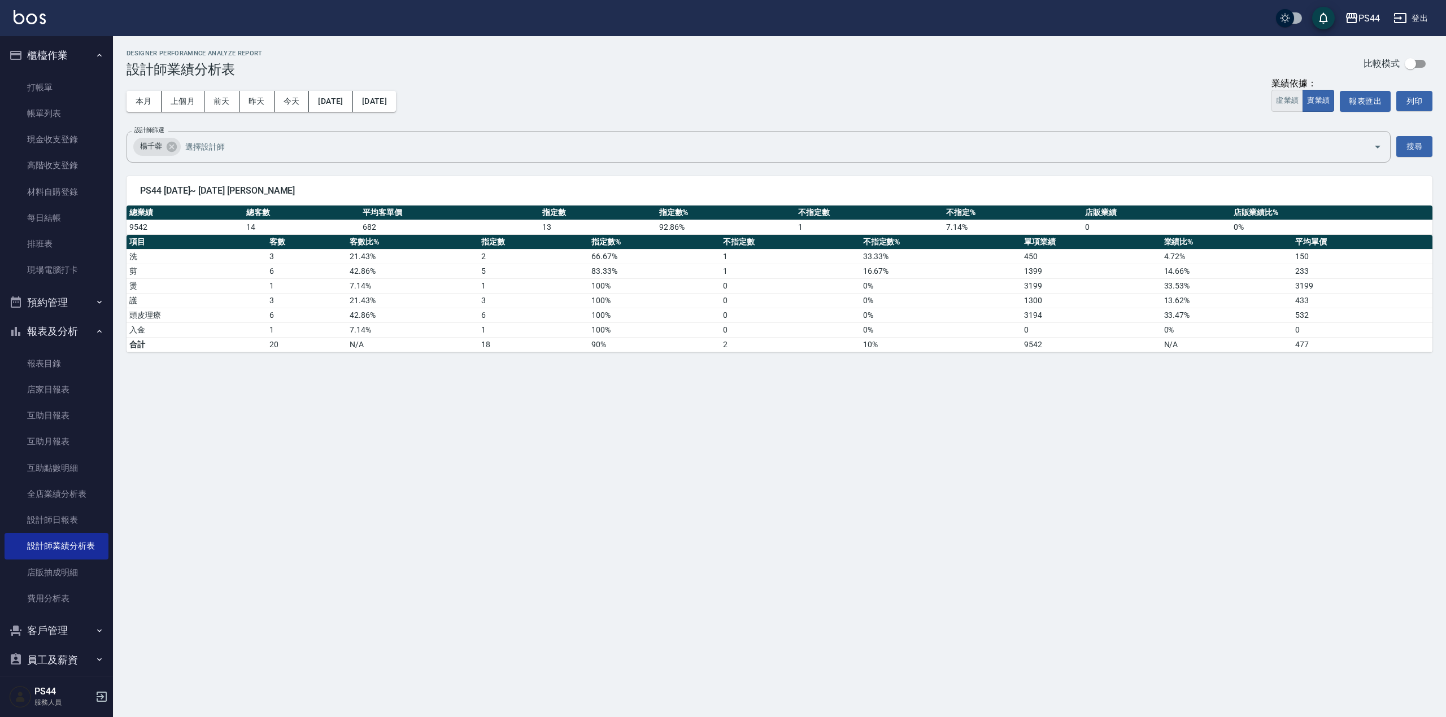
click at [1278, 97] on button "虛業績" at bounding box center [1288, 101] width 32 height 22
click at [1327, 103] on button "實業績" at bounding box center [1319, 101] width 32 height 22
click at [350, 104] on button "[DATE]" at bounding box center [330, 101] width 43 height 21
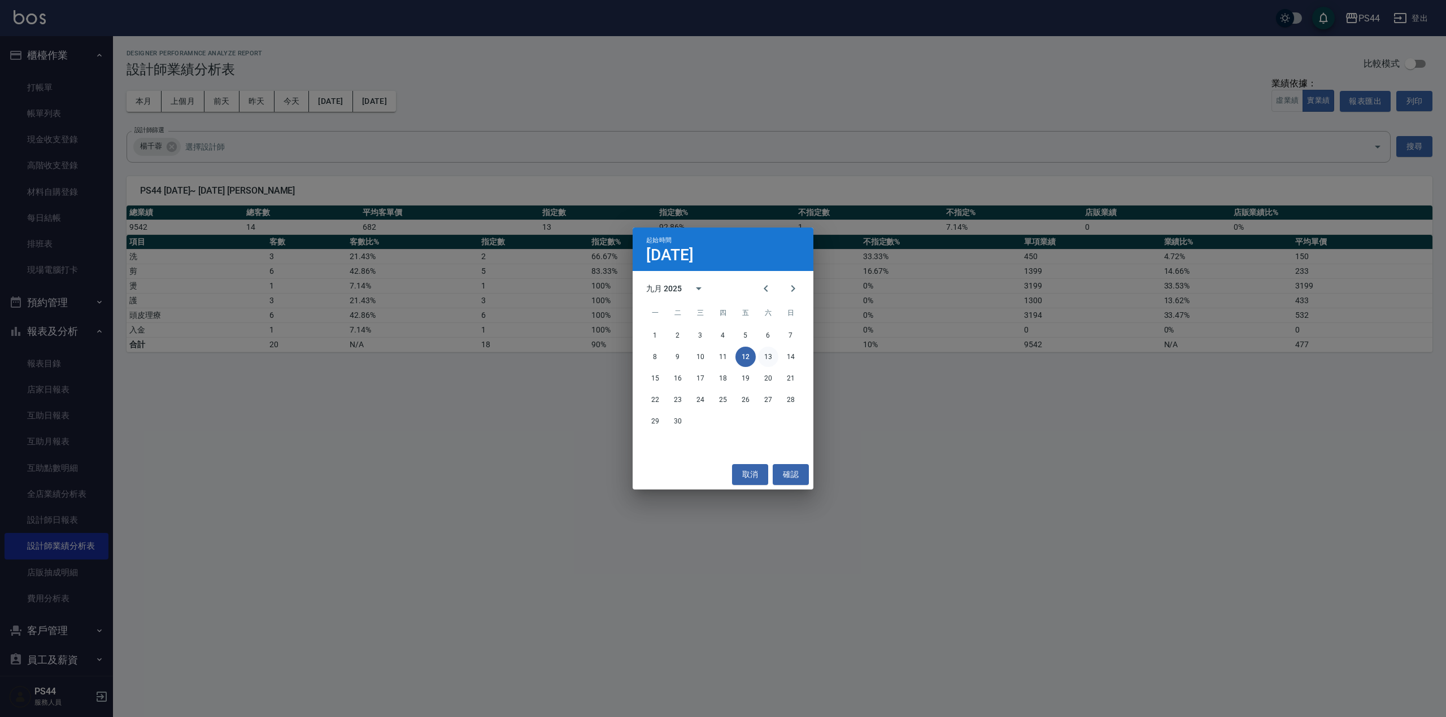
click at [769, 358] on button "13" at bounding box center [768, 357] width 20 height 20
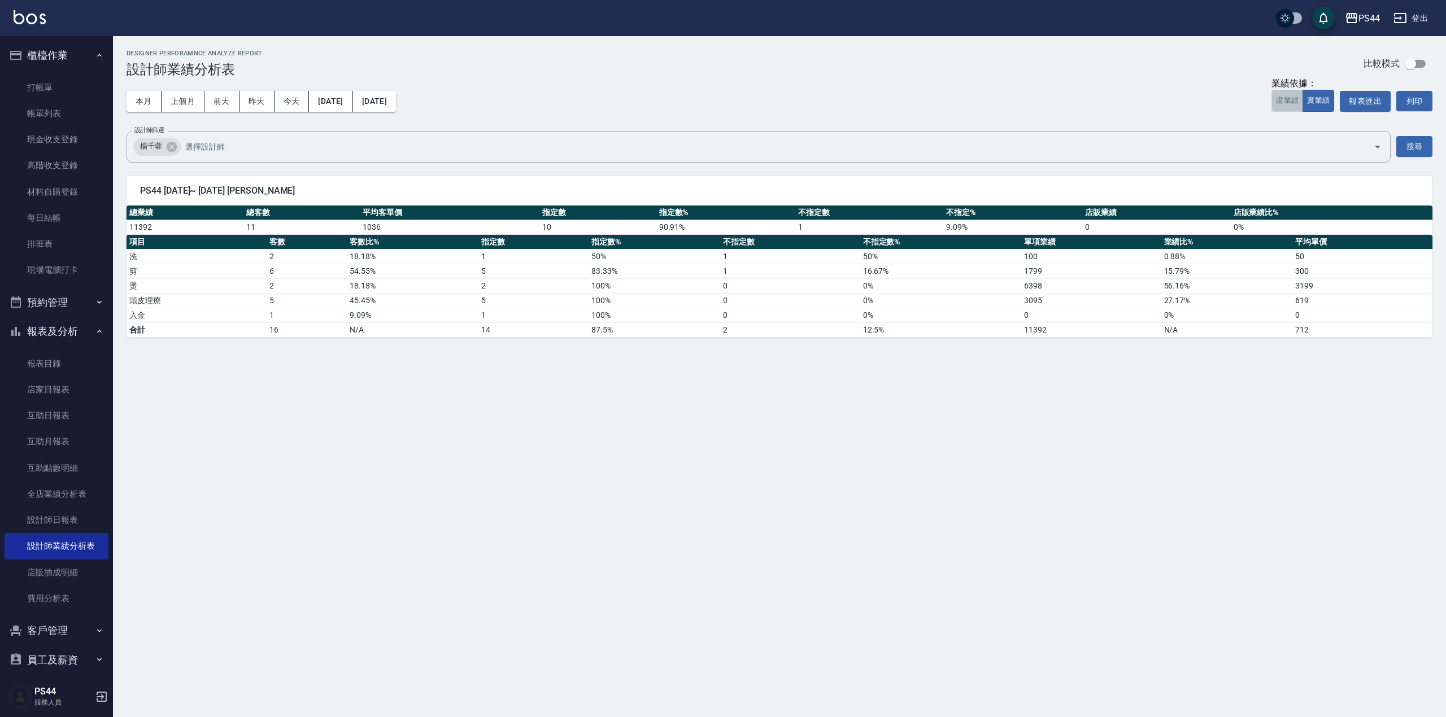
click at [1277, 107] on button "虛業績" at bounding box center [1288, 101] width 32 height 22
click at [1314, 96] on button "實業績" at bounding box center [1319, 101] width 32 height 22
click at [337, 98] on button "[DATE]" at bounding box center [330, 101] width 43 height 21
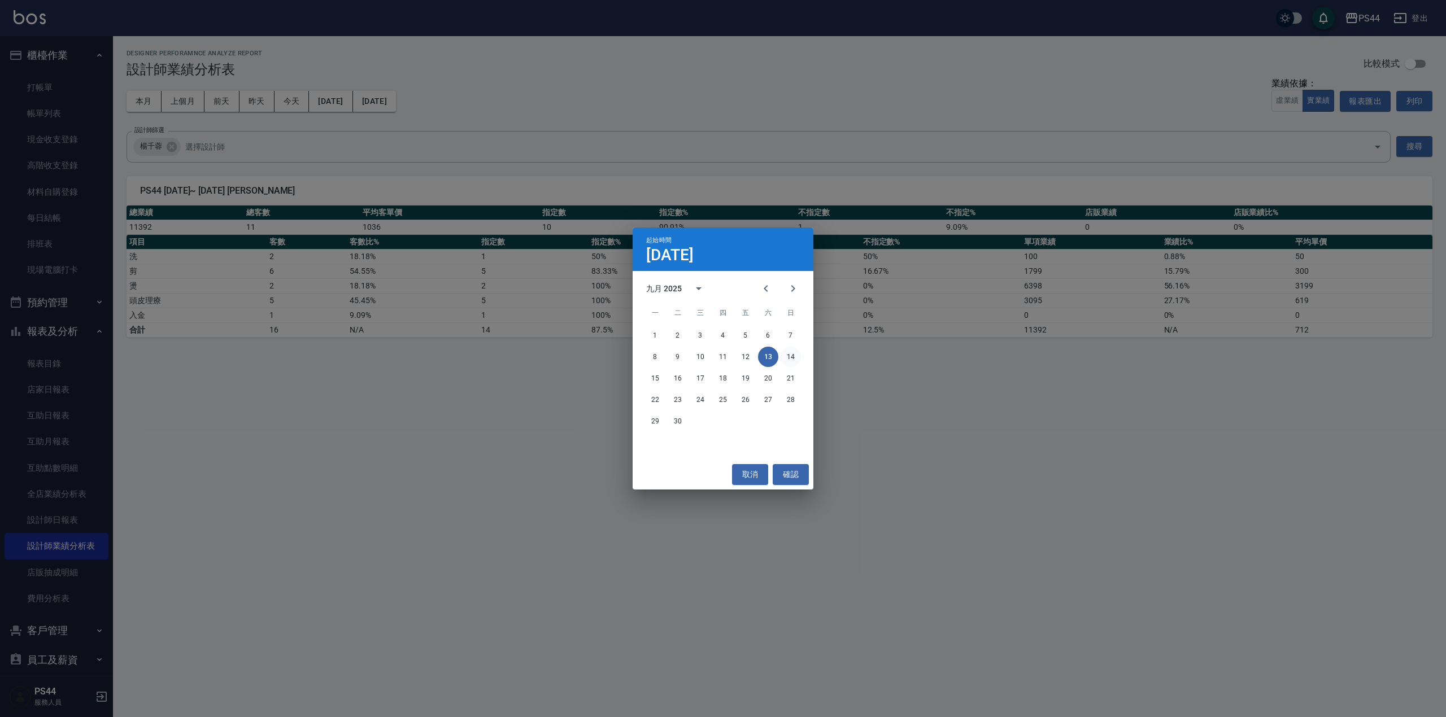
click at [791, 355] on button "14" at bounding box center [791, 357] width 20 height 20
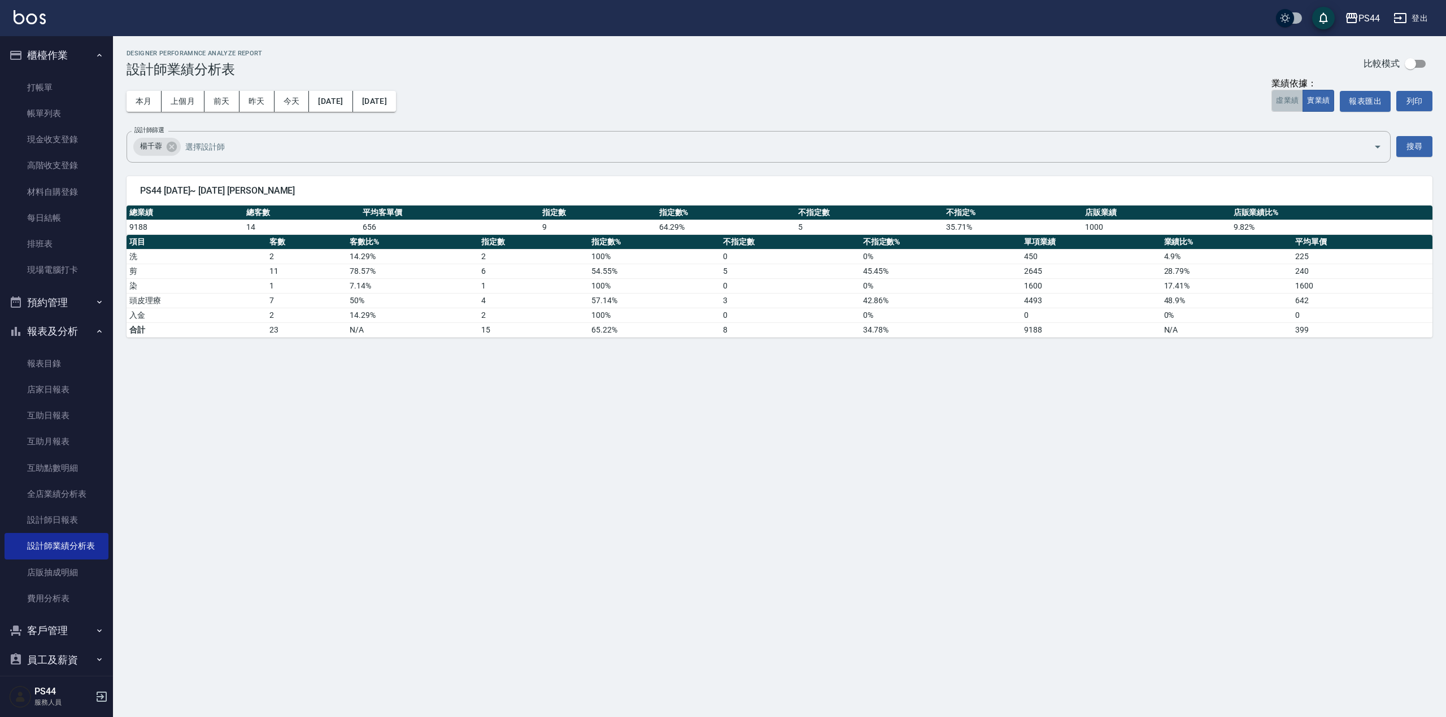
click at [1288, 102] on button "虛業績" at bounding box center [1288, 101] width 32 height 22
click at [1325, 102] on button "實業績" at bounding box center [1319, 101] width 32 height 22
click at [352, 105] on button "[DATE]" at bounding box center [330, 101] width 43 height 21
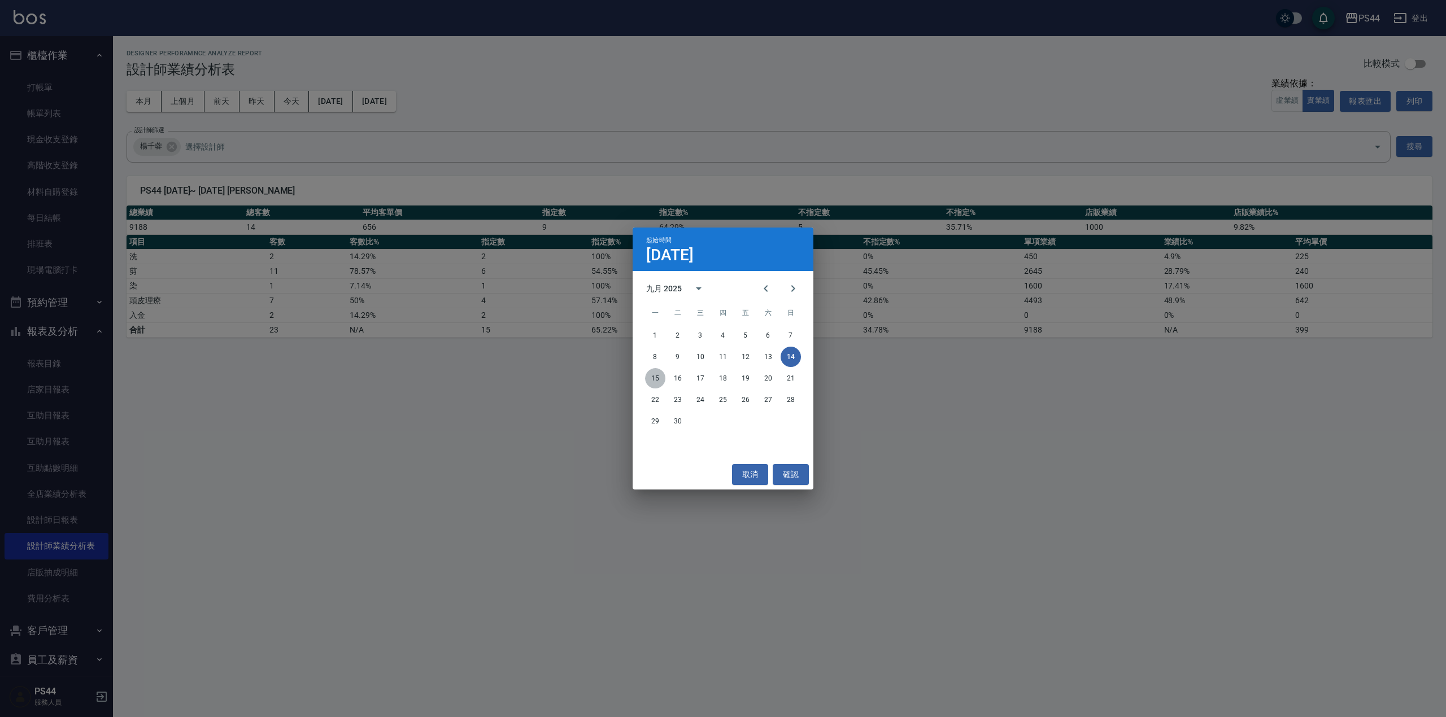
click at [651, 376] on button "15" at bounding box center [655, 378] width 20 height 20
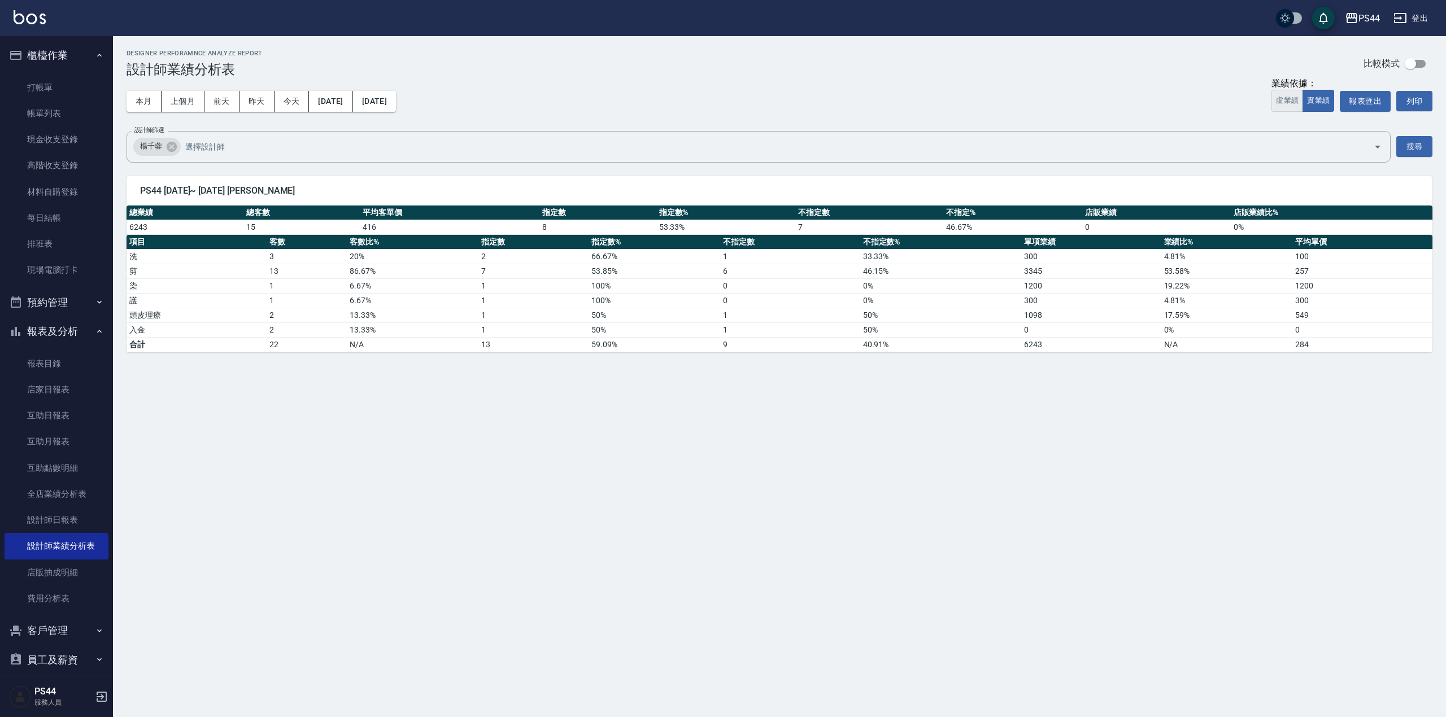
click at [1280, 97] on button "虛業績" at bounding box center [1288, 101] width 32 height 22
click at [1327, 105] on button "實業績" at bounding box center [1319, 101] width 32 height 22
click at [339, 106] on button "[DATE]" at bounding box center [330, 101] width 43 height 21
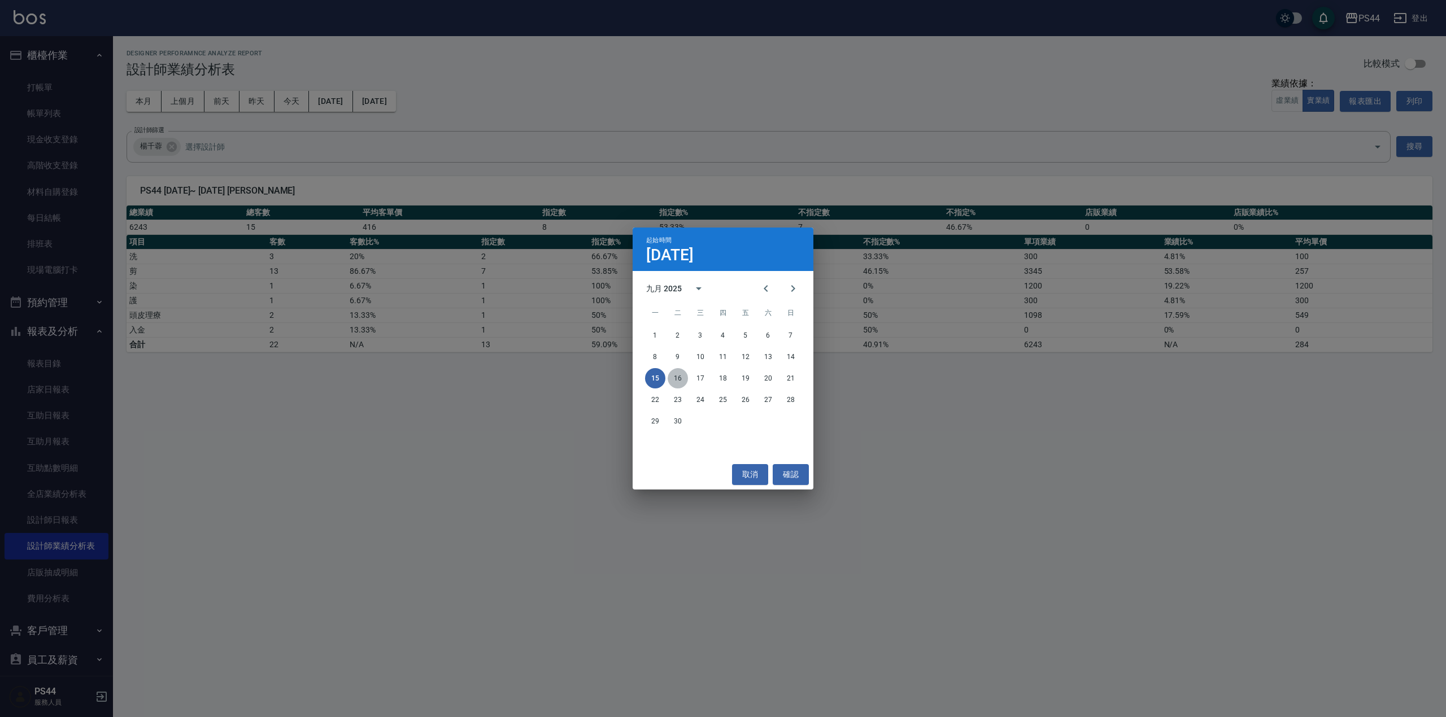
click at [683, 385] on button "16" at bounding box center [678, 378] width 20 height 20
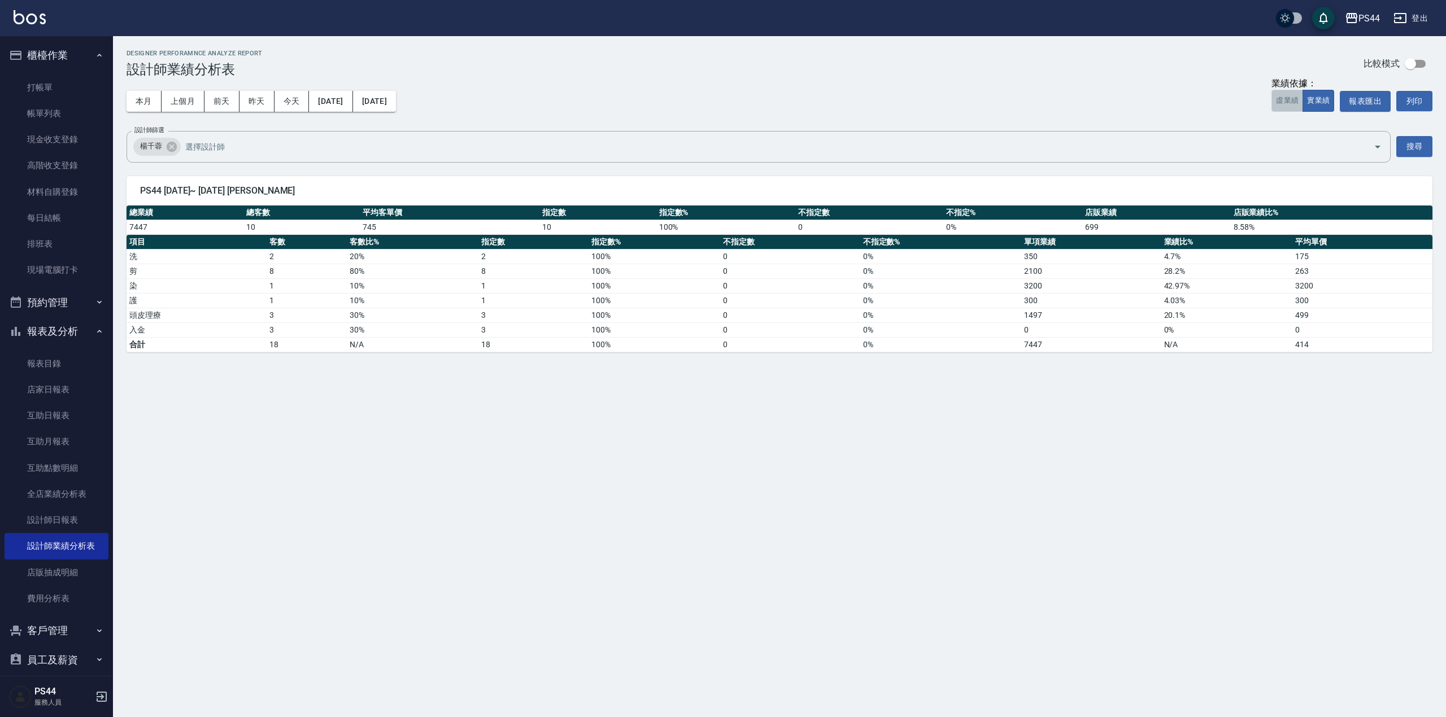
click at [1291, 97] on button "虛業績" at bounding box center [1288, 101] width 32 height 22
click at [1322, 101] on button "實業績" at bounding box center [1319, 101] width 32 height 22
click at [346, 96] on button "[DATE]" at bounding box center [330, 101] width 43 height 21
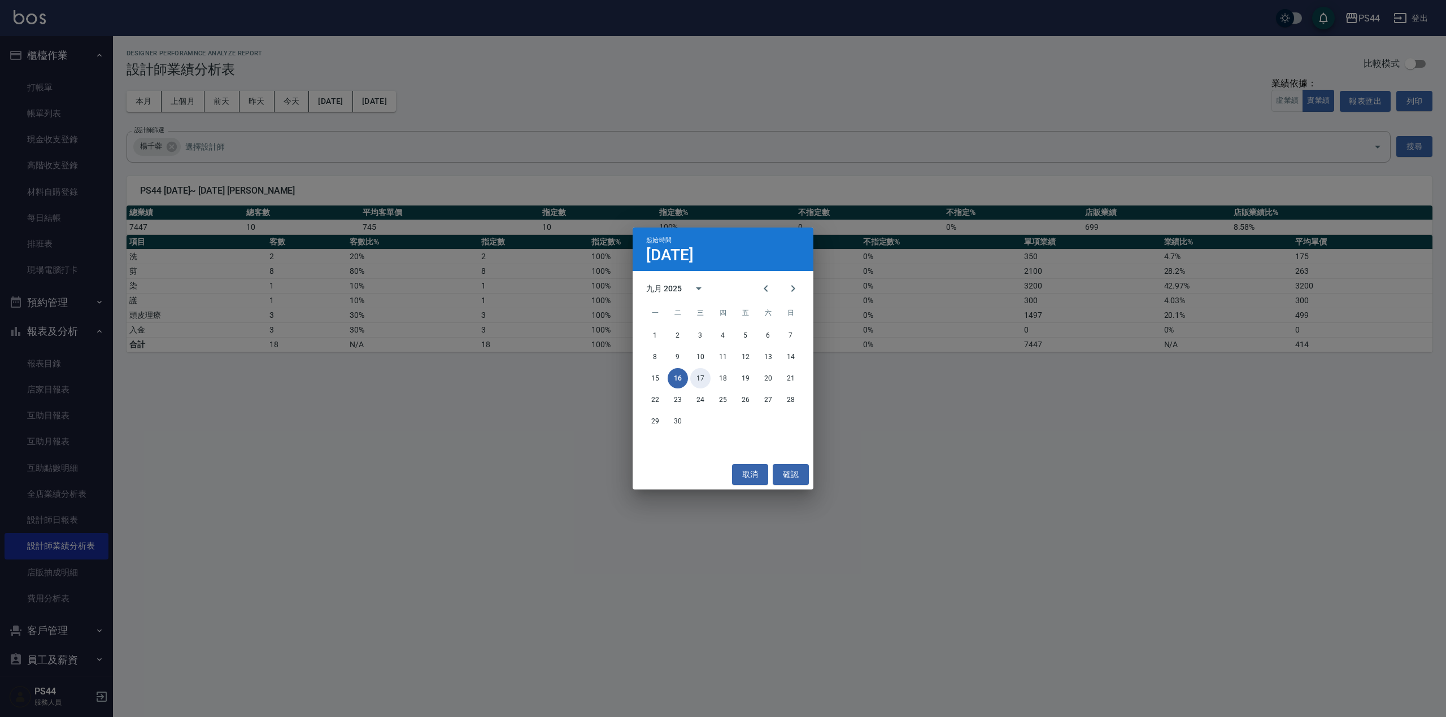
click at [694, 374] on button "17" at bounding box center [700, 378] width 20 height 20
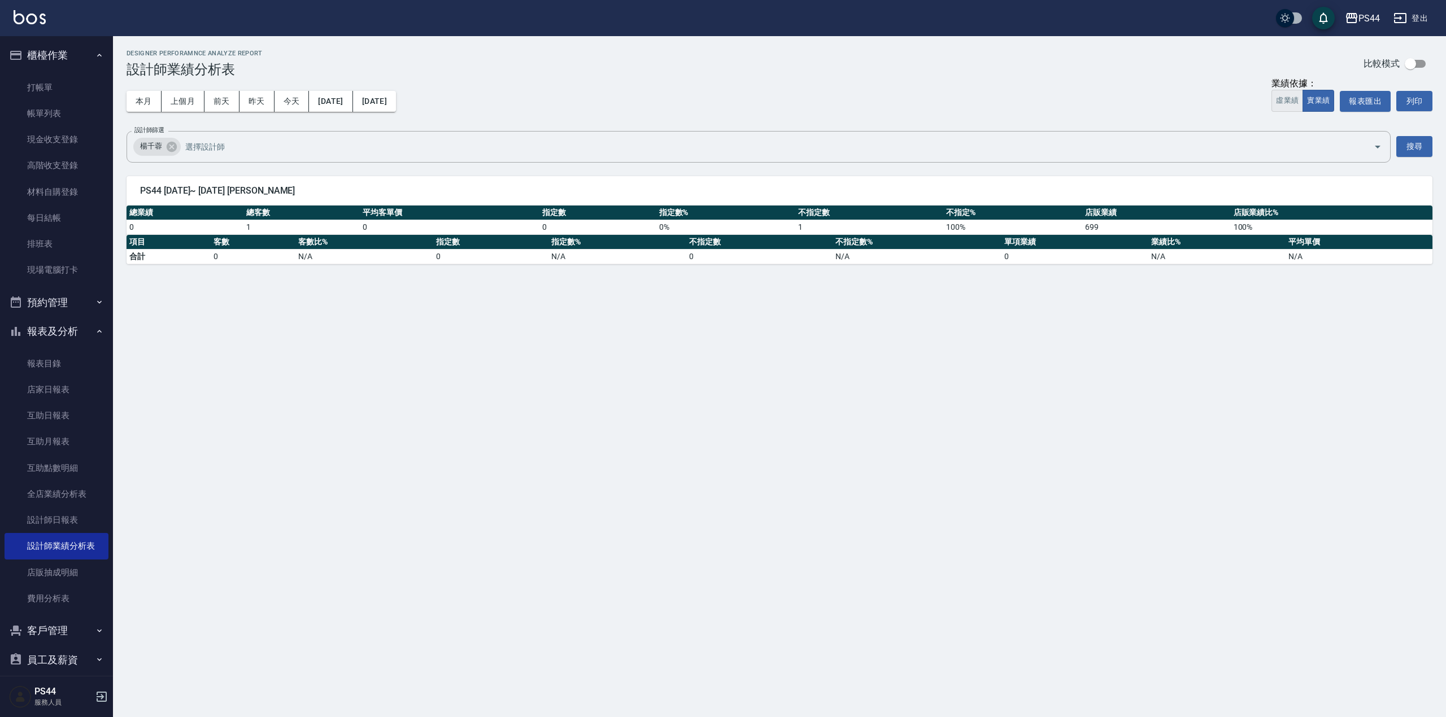
click at [1279, 104] on button "虛業績" at bounding box center [1288, 101] width 32 height 22
click at [1315, 105] on button "實業績" at bounding box center [1319, 101] width 32 height 22
click at [329, 111] on button "[DATE]" at bounding box center [330, 101] width 43 height 21
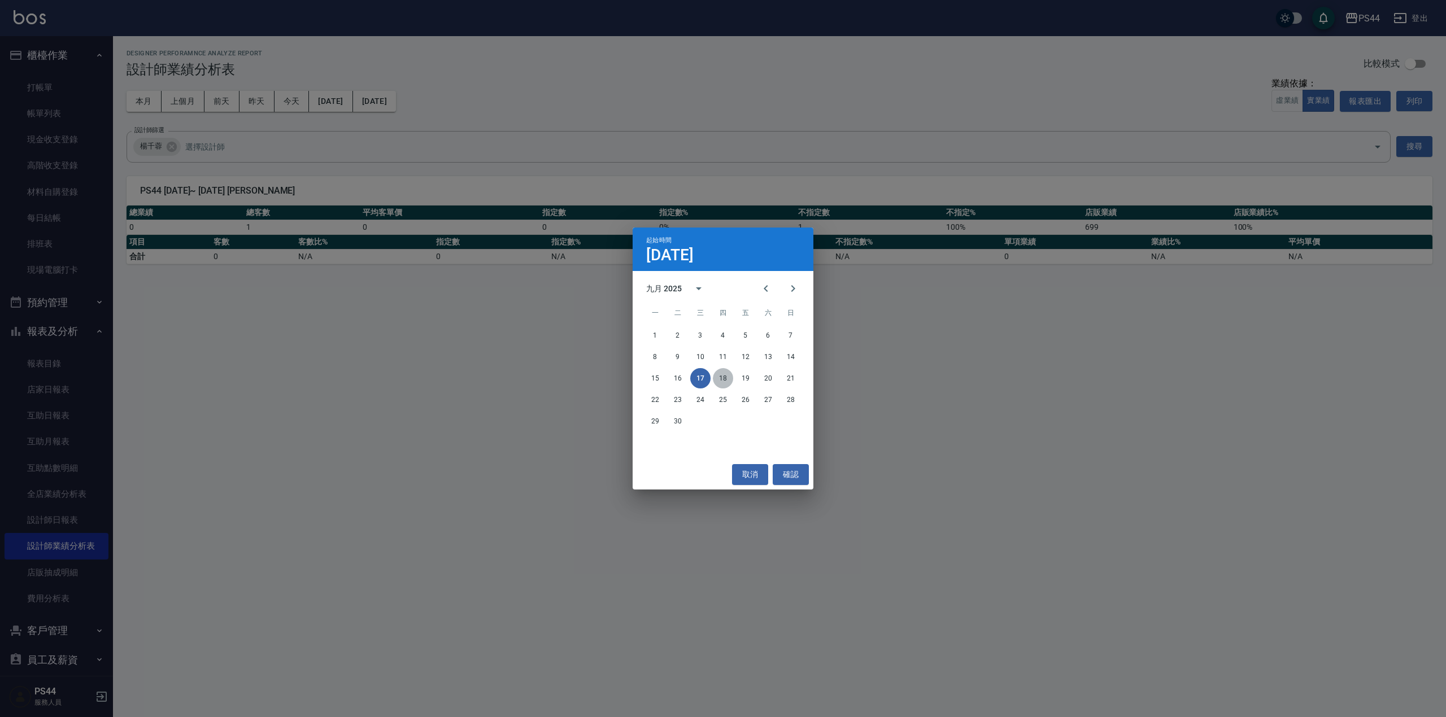
click at [719, 378] on button "18" at bounding box center [723, 378] width 20 height 20
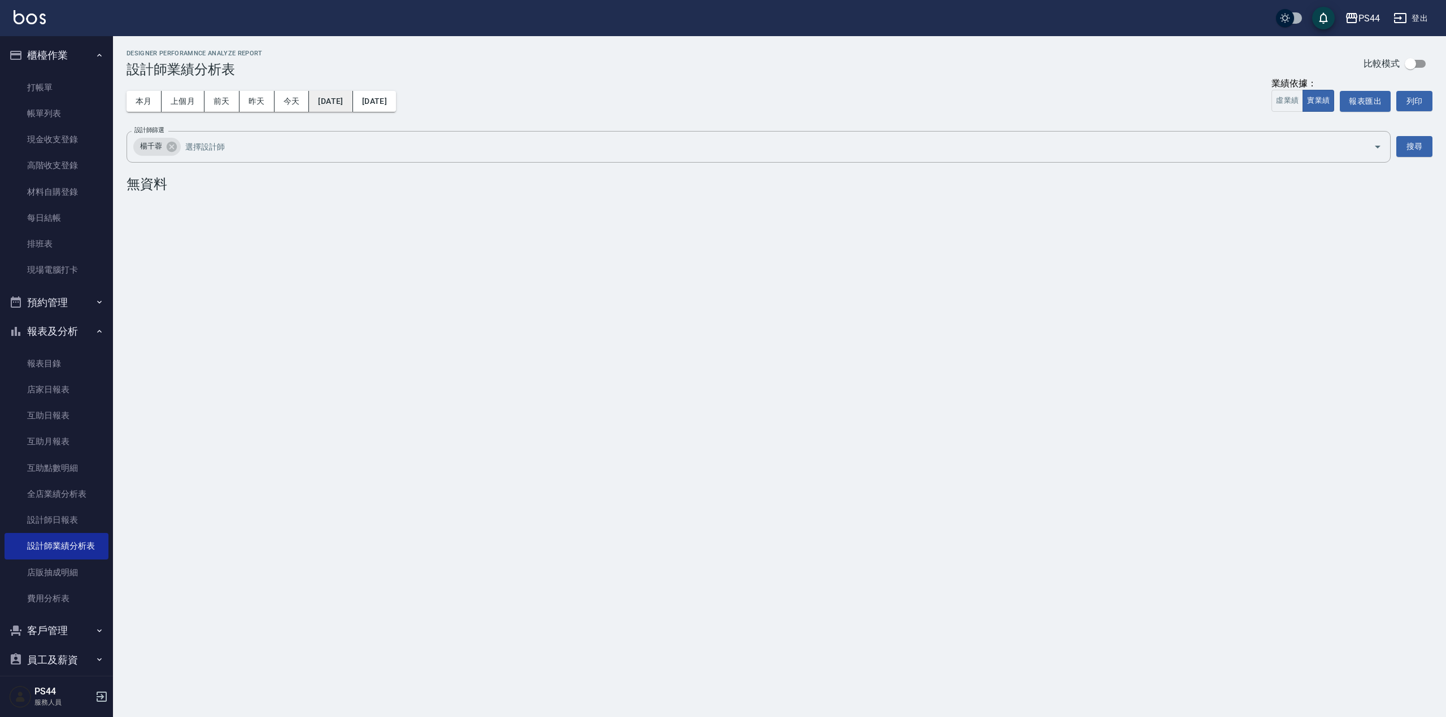
click at [330, 95] on button "[DATE]" at bounding box center [330, 101] width 43 height 21
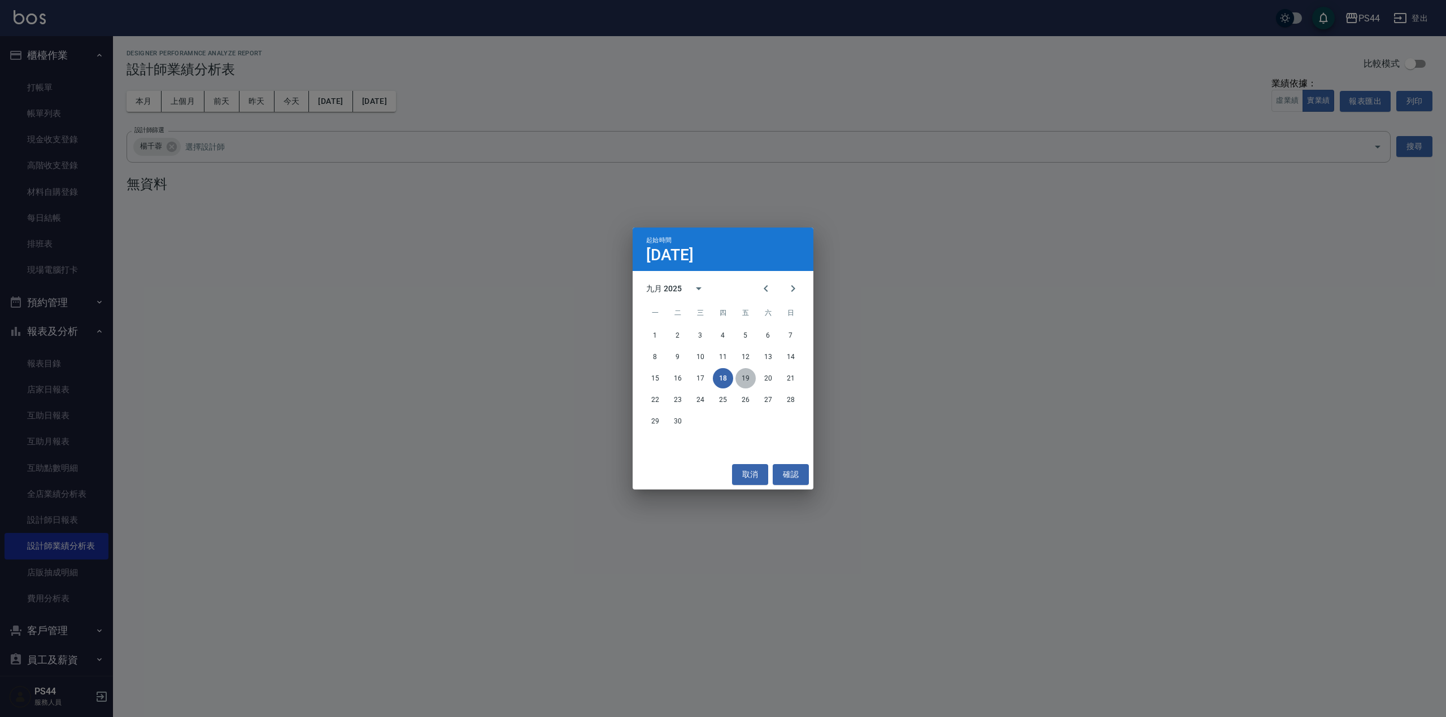
click at [751, 382] on button "19" at bounding box center [745, 378] width 20 height 20
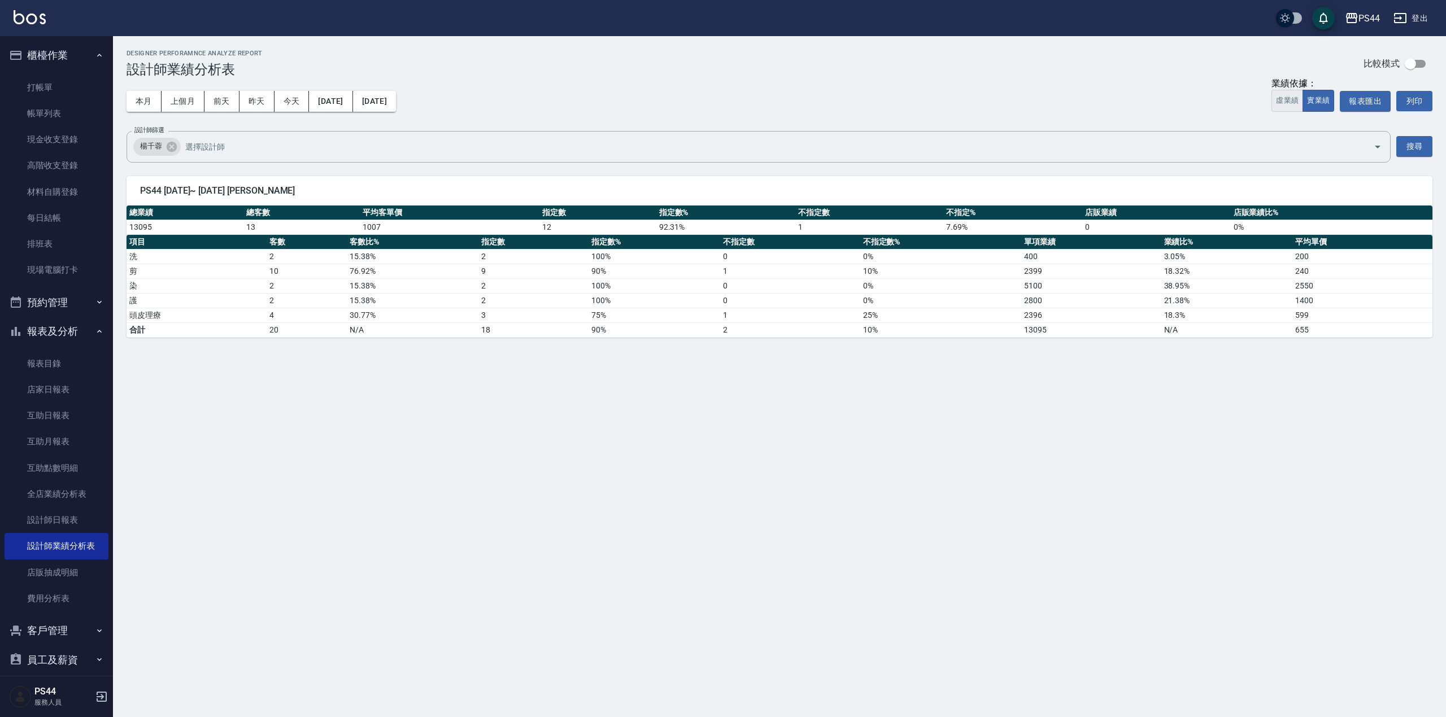
click at [1288, 112] on button "虛業績" at bounding box center [1288, 101] width 32 height 22
click at [1318, 96] on button "實業績" at bounding box center [1319, 101] width 32 height 22
click at [337, 105] on button "[DATE]" at bounding box center [330, 101] width 43 height 21
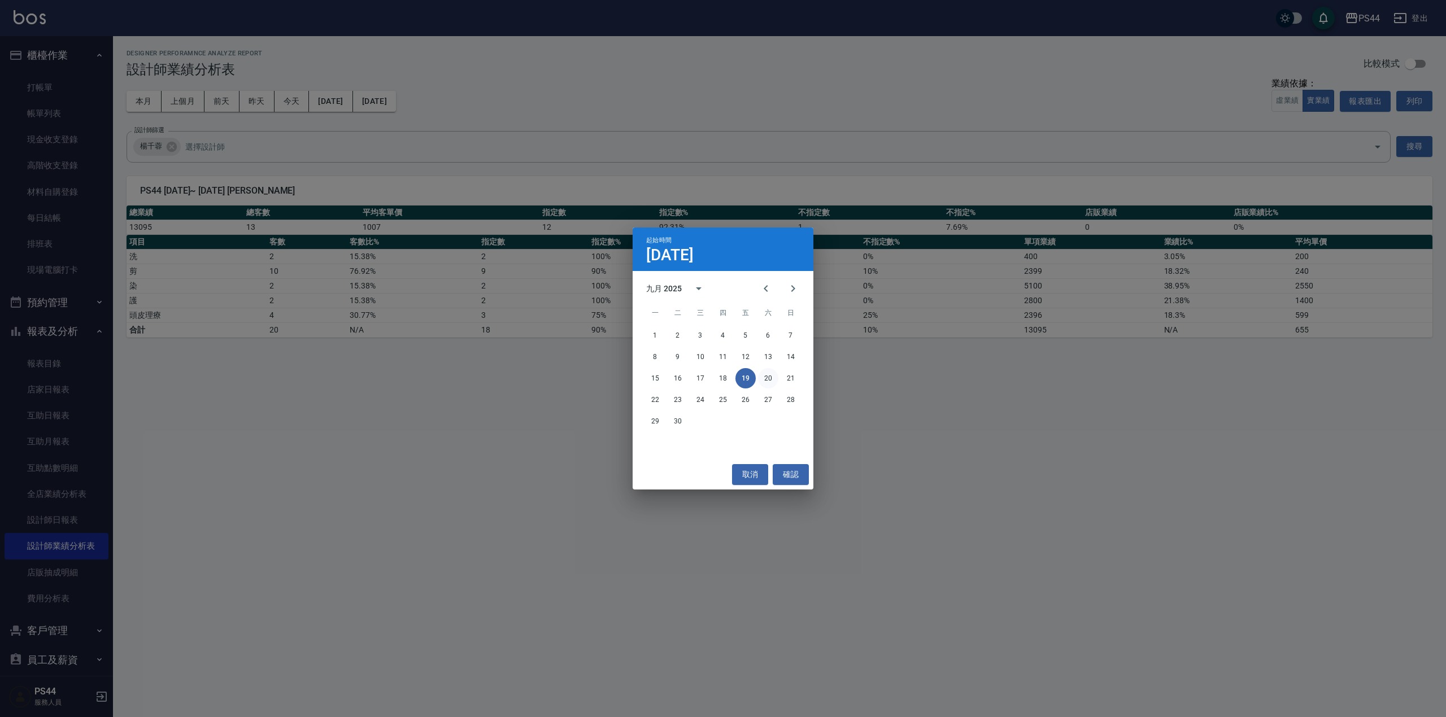
click at [776, 381] on button "20" at bounding box center [768, 378] width 20 height 20
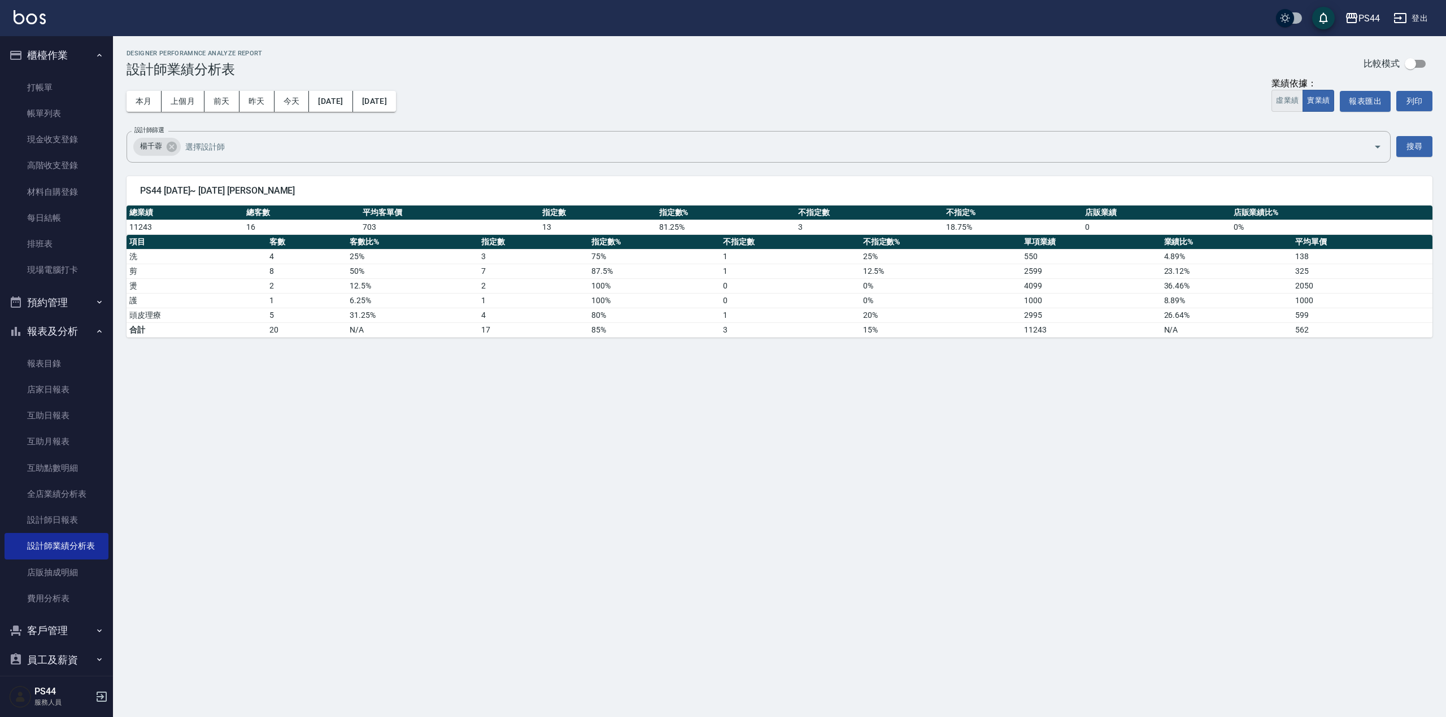
click at [1278, 103] on button "虛業績" at bounding box center [1288, 101] width 32 height 22
click at [1309, 101] on button "實業績" at bounding box center [1319, 101] width 32 height 22
click at [326, 91] on button "[DATE]" at bounding box center [330, 101] width 43 height 21
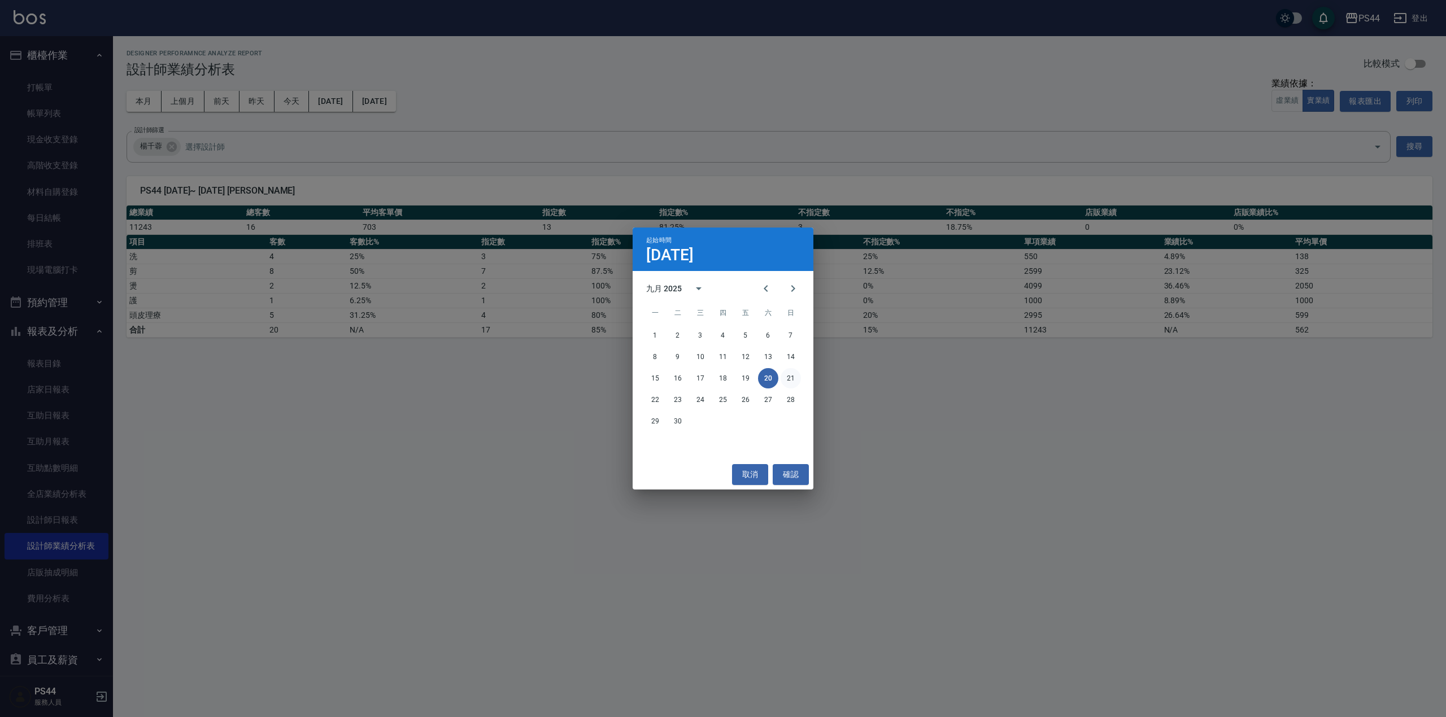
click at [787, 378] on button "21" at bounding box center [791, 378] width 20 height 20
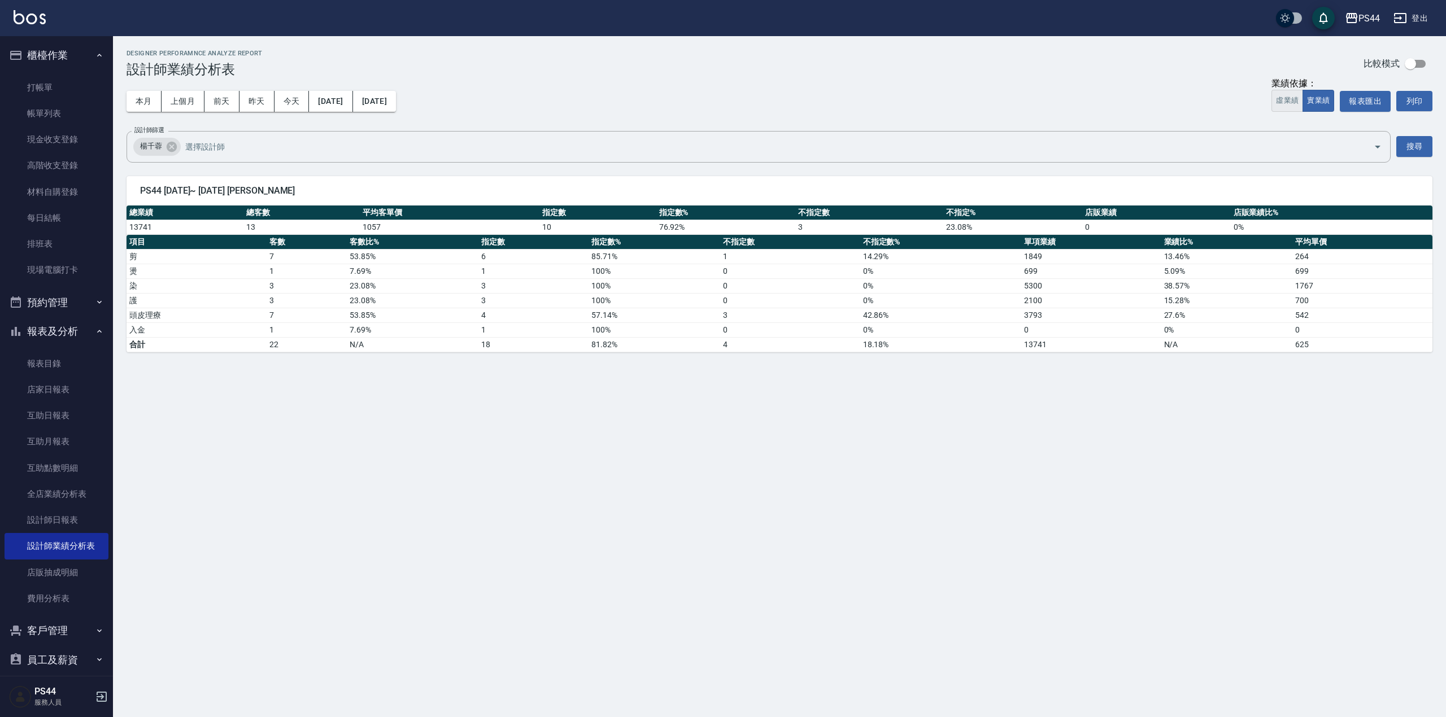
click at [1298, 95] on button "虛業績" at bounding box center [1288, 101] width 32 height 22
click at [1333, 100] on button "實業績" at bounding box center [1319, 101] width 32 height 22
click at [315, 101] on button "[DATE]" at bounding box center [330, 101] width 43 height 21
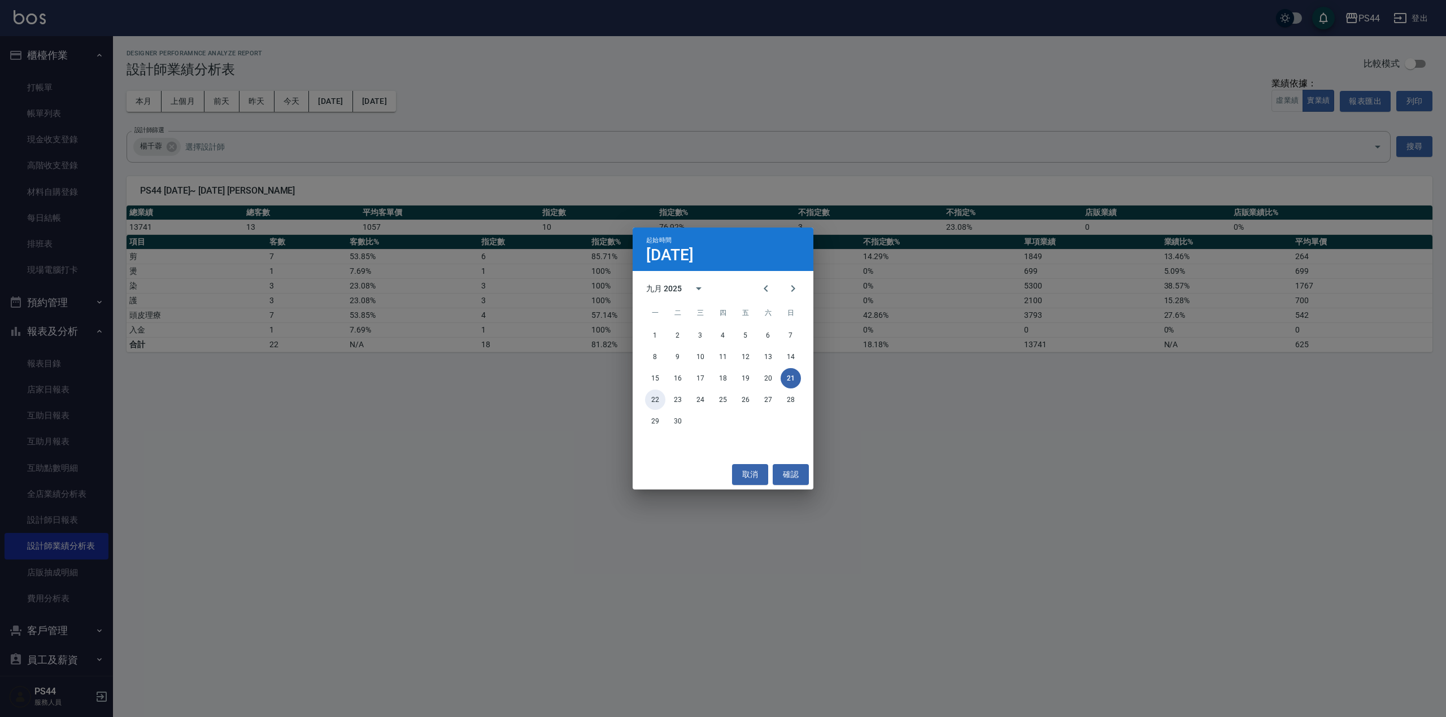
click at [654, 401] on button "22" at bounding box center [655, 400] width 20 height 20
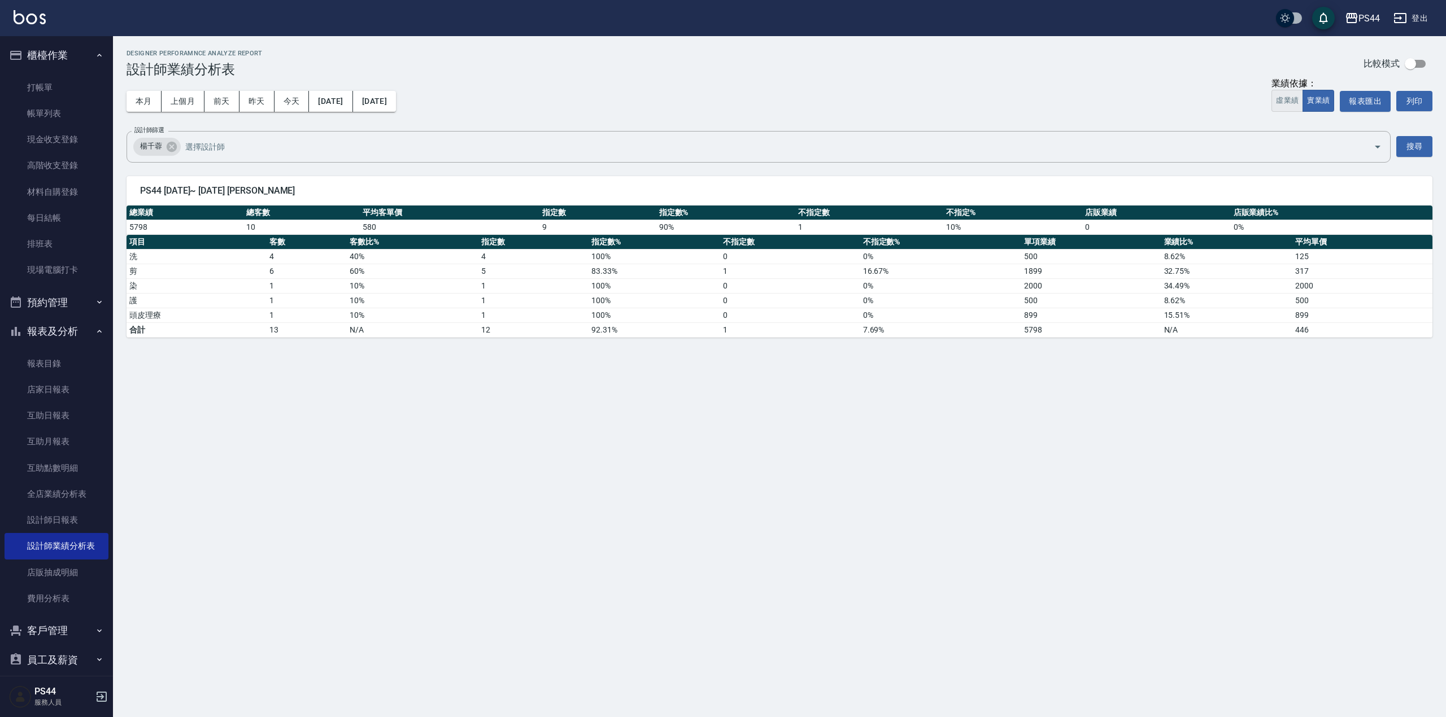
drag, startPoint x: 1268, startPoint y: 101, endPoint x: 1274, endPoint y: 95, distance: 8.4
click at [1273, 96] on div "本月 上個月 [DATE] [DATE] [DATE] [DATE] [DATE] 業績依據： 虛業績 實業績 報表匯出 列印" at bounding box center [780, 101] width 1306 height 48
click at [1273, 103] on button "虛業績" at bounding box center [1288, 101] width 32 height 22
click at [1330, 100] on button "實業績" at bounding box center [1319, 101] width 32 height 22
click at [338, 102] on button "[DATE]" at bounding box center [330, 101] width 43 height 21
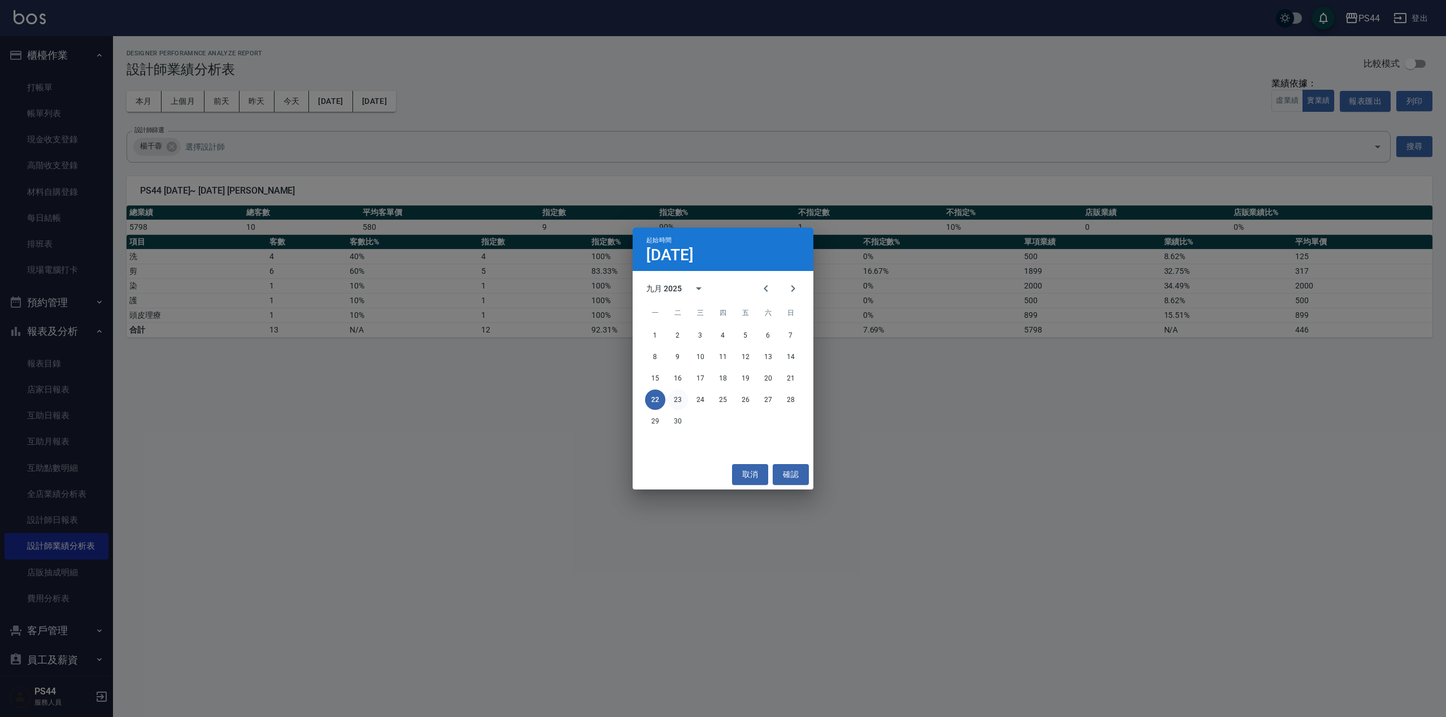
click at [672, 399] on button "23" at bounding box center [678, 400] width 20 height 20
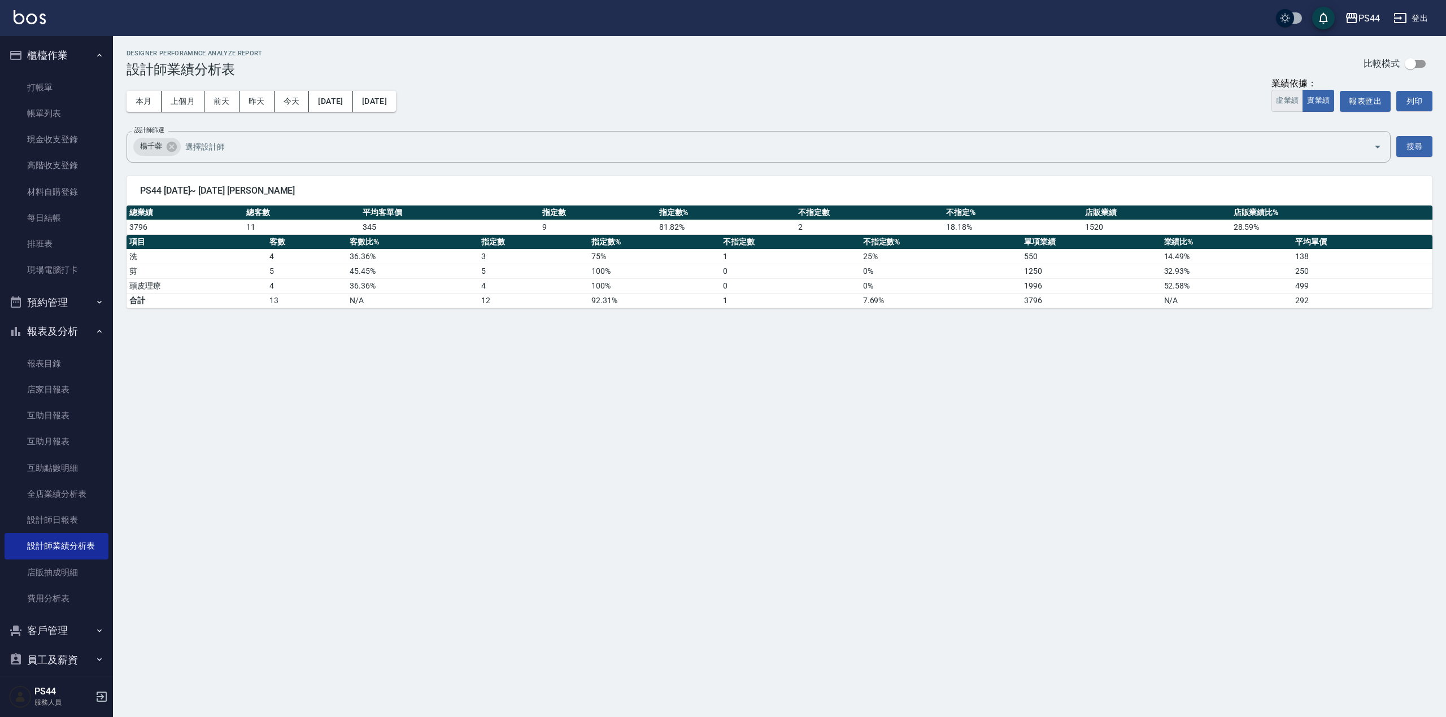
click at [1292, 95] on button "虛業績" at bounding box center [1288, 101] width 32 height 22
click at [1327, 98] on button "實業績" at bounding box center [1319, 101] width 32 height 22
click at [333, 99] on button "[DATE]" at bounding box center [330, 101] width 43 height 21
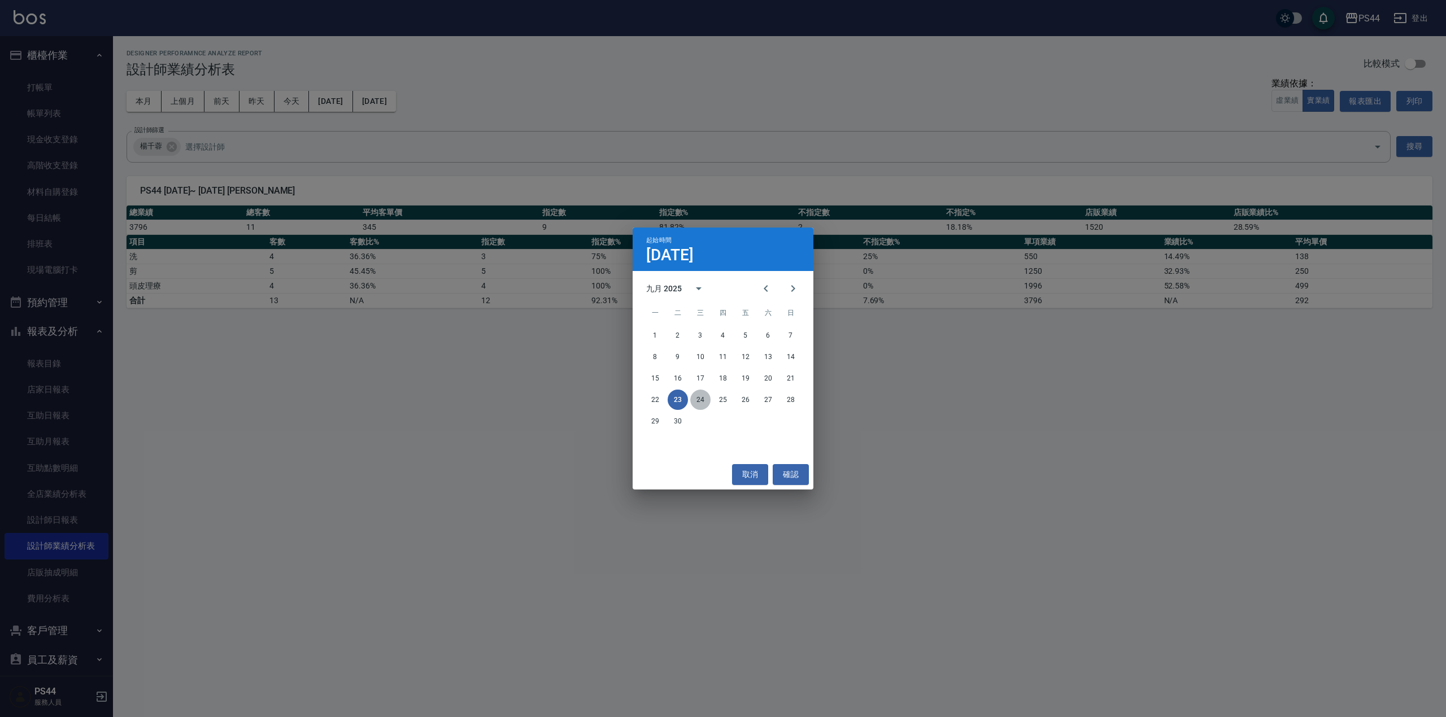
click at [697, 401] on button "24" at bounding box center [700, 400] width 20 height 20
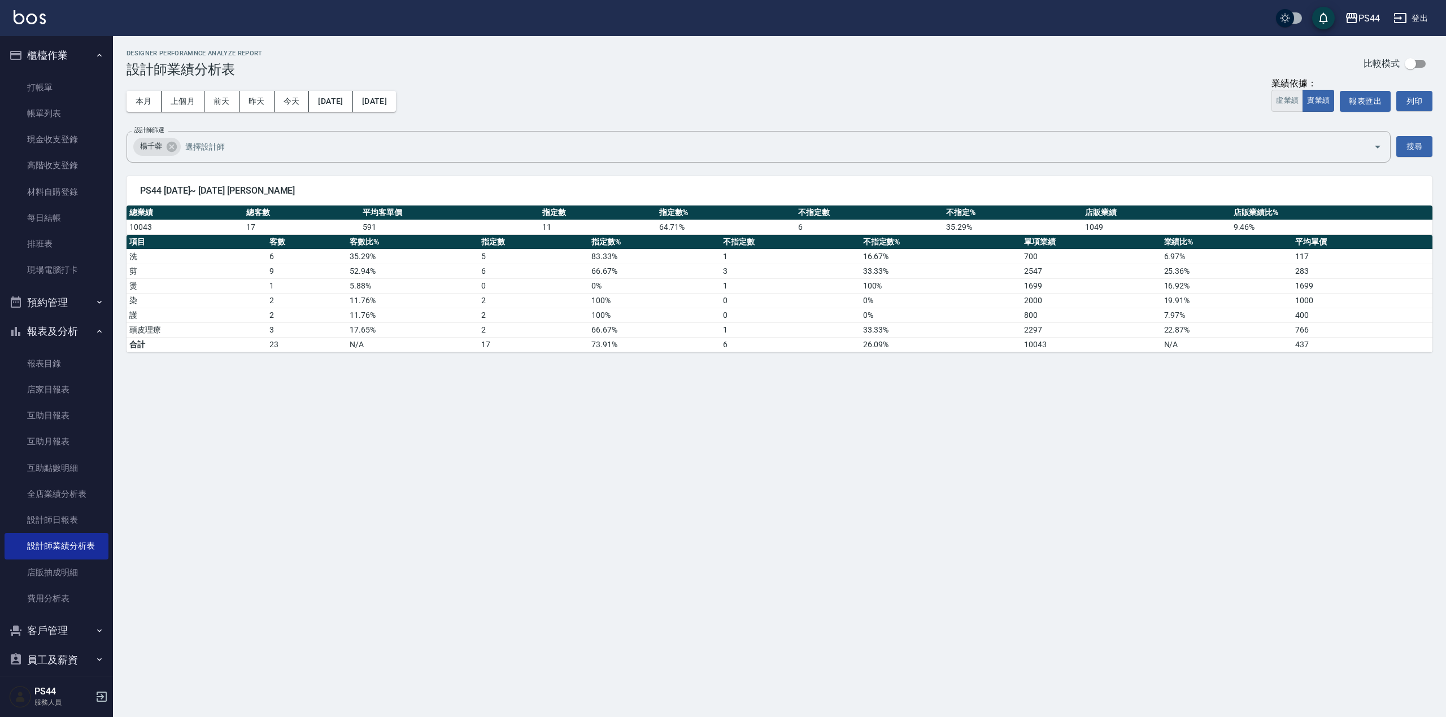
click at [1280, 109] on button "虛業績" at bounding box center [1288, 101] width 32 height 22
drag, startPoint x: 1310, startPoint y: 90, endPoint x: 1316, endPoint y: 91, distance: 5.7
click at [1310, 90] on button "實業績" at bounding box center [1319, 101] width 32 height 22
click at [352, 97] on button "[DATE]" at bounding box center [330, 101] width 43 height 21
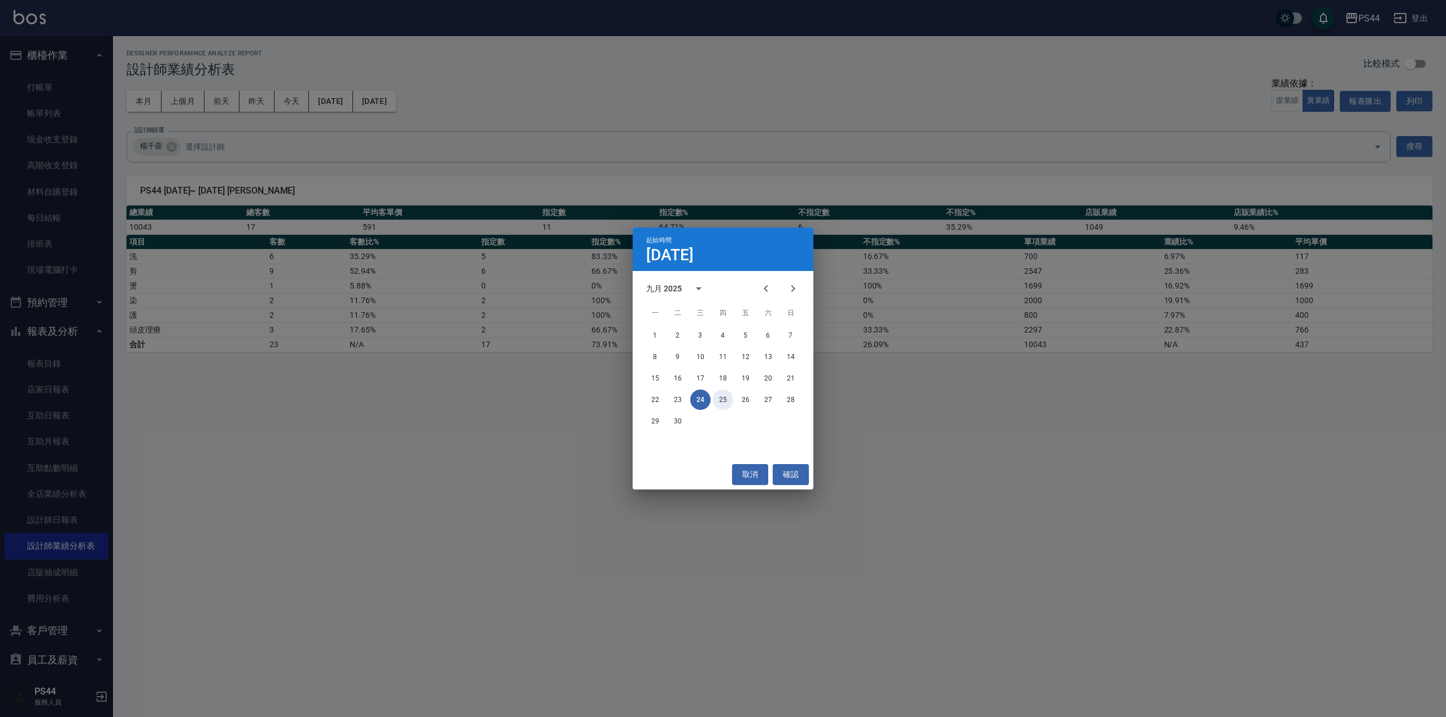
click at [725, 401] on button "25" at bounding box center [723, 400] width 20 height 20
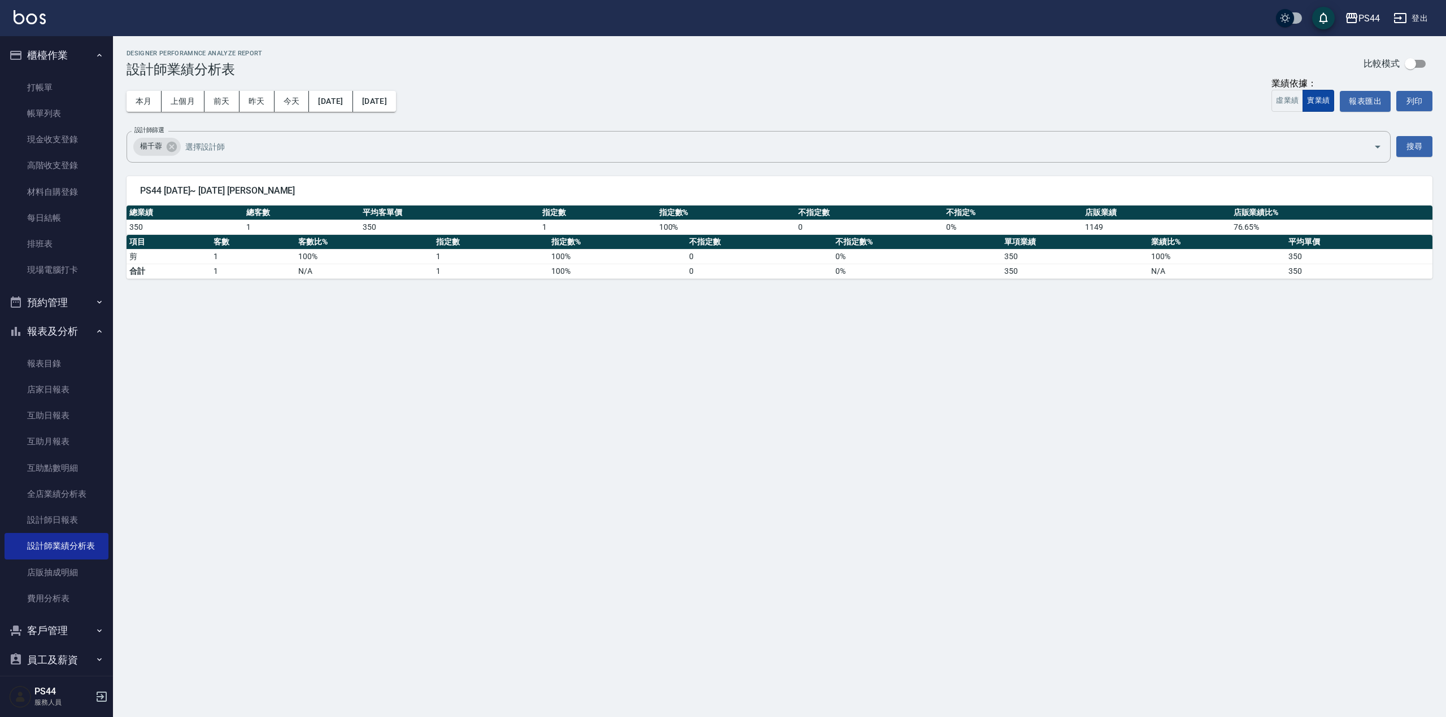
click at [1303, 98] on button "實業績" at bounding box center [1319, 101] width 32 height 22
click at [1298, 100] on button "虛業績" at bounding box center [1288, 101] width 32 height 22
click at [343, 93] on button "[DATE]" at bounding box center [330, 101] width 43 height 21
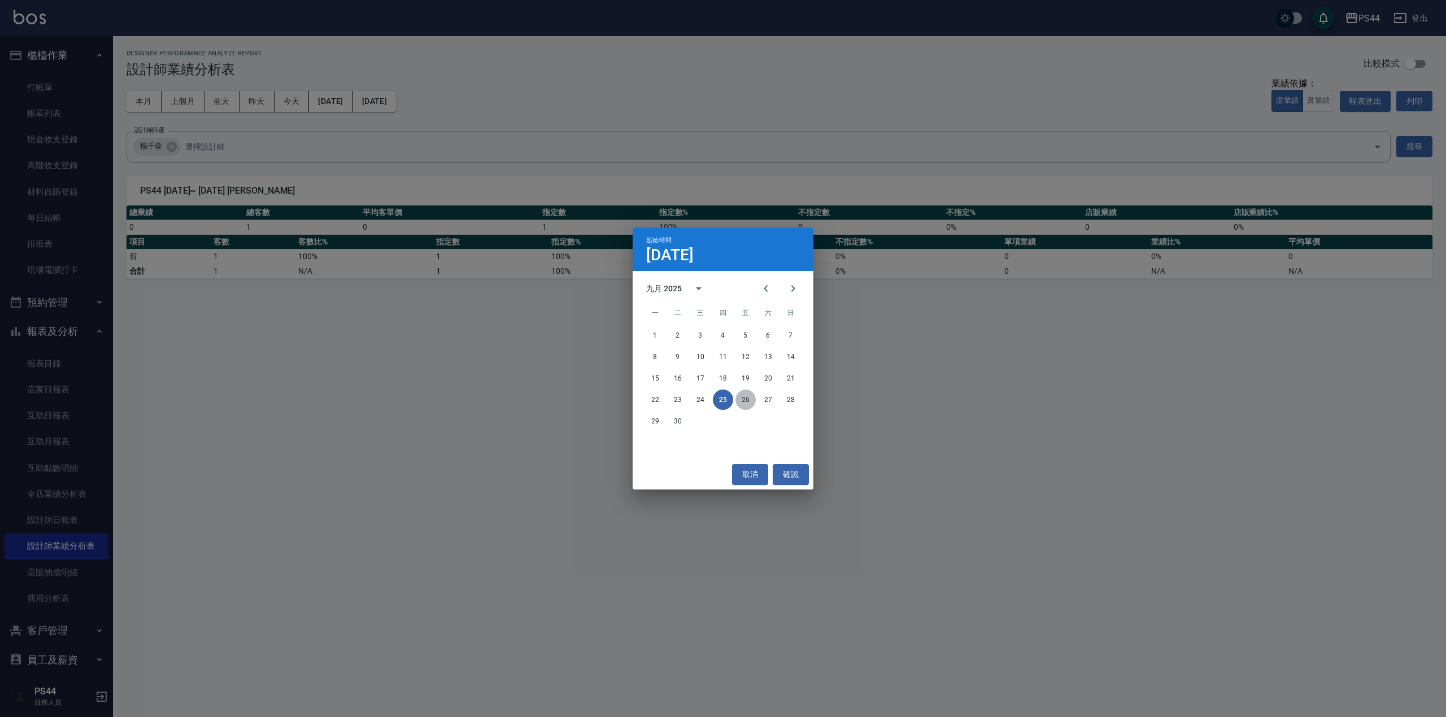
click at [744, 405] on button "26" at bounding box center [745, 400] width 20 height 20
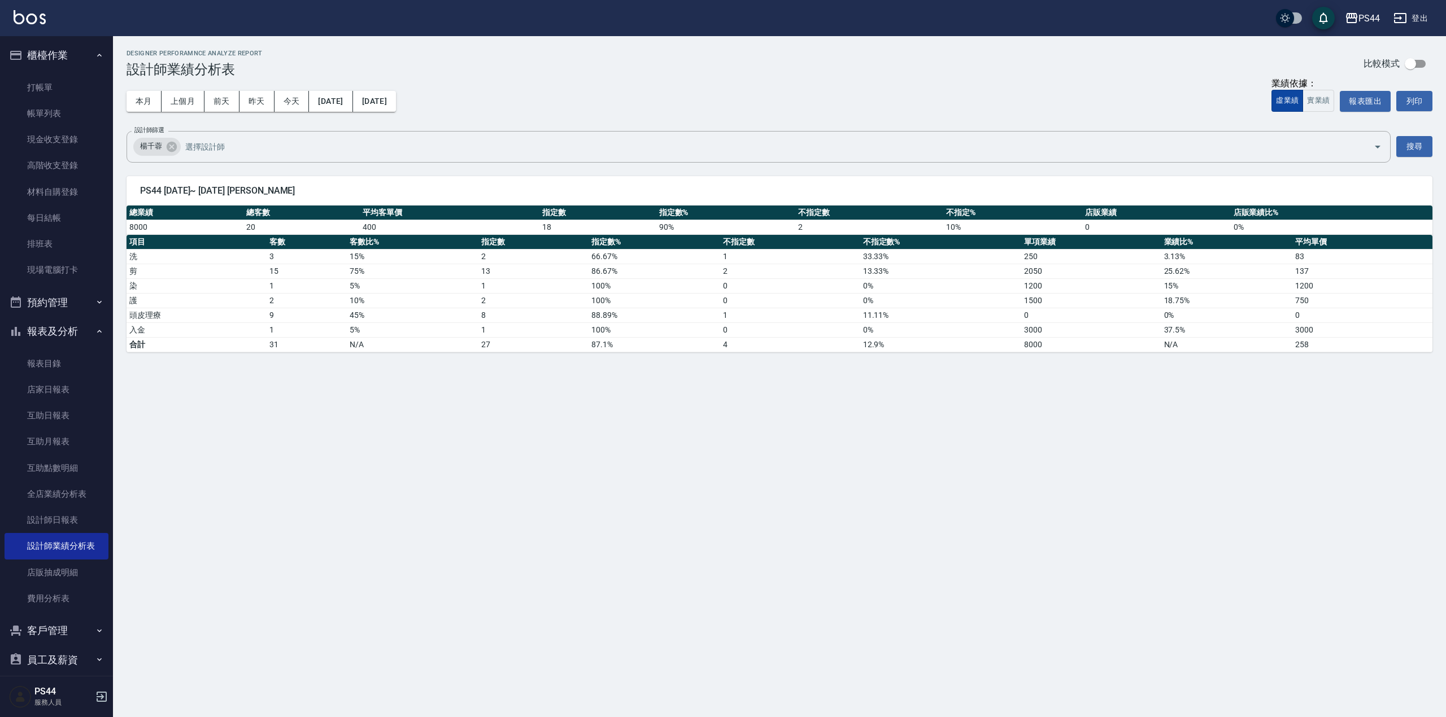
click at [1286, 104] on button "虛業績" at bounding box center [1288, 101] width 32 height 22
click at [1280, 97] on button "虛業績" at bounding box center [1288, 101] width 32 height 22
click at [1317, 107] on button "實業績" at bounding box center [1319, 101] width 32 height 22
click at [346, 91] on button "[DATE]" at bounding box center [330, 101] width 43 height 21
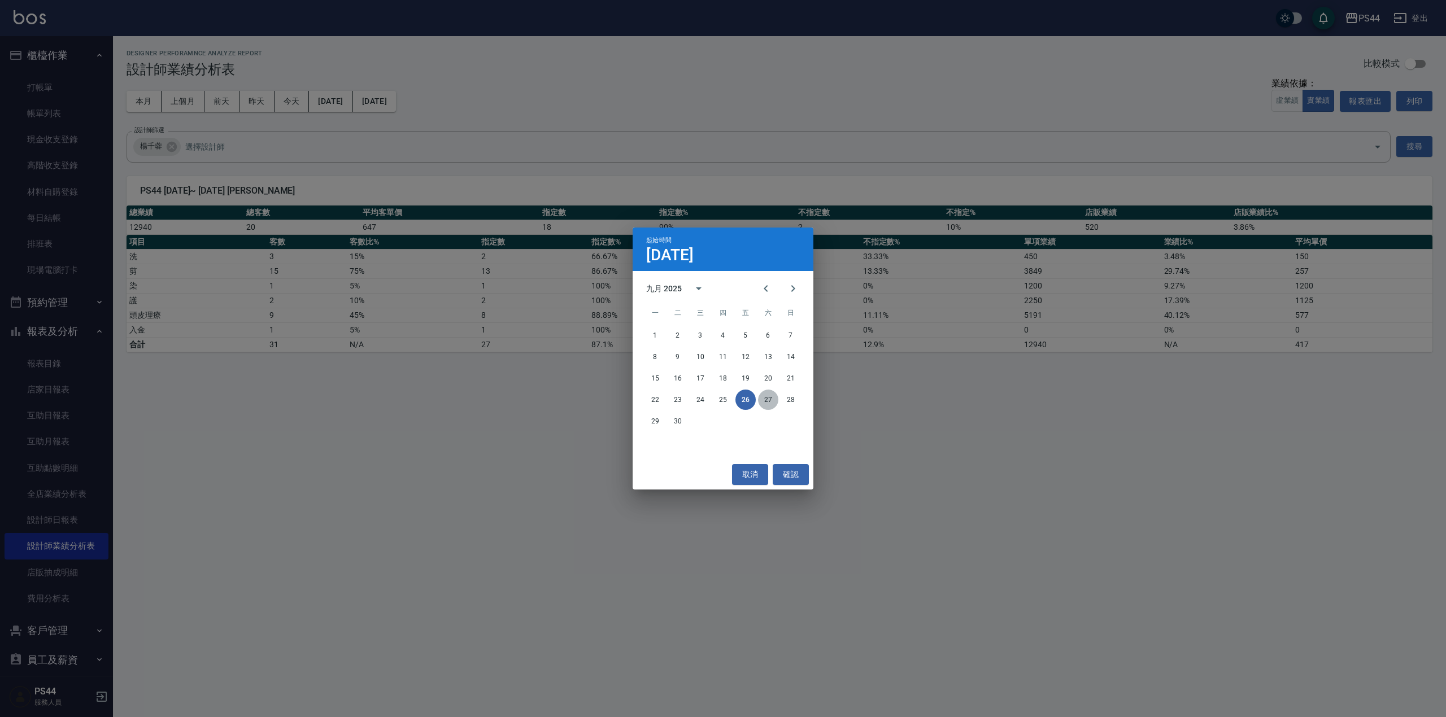
click at [769, 398] on button "27" at bounding box center [768, 400] width 20 height 20
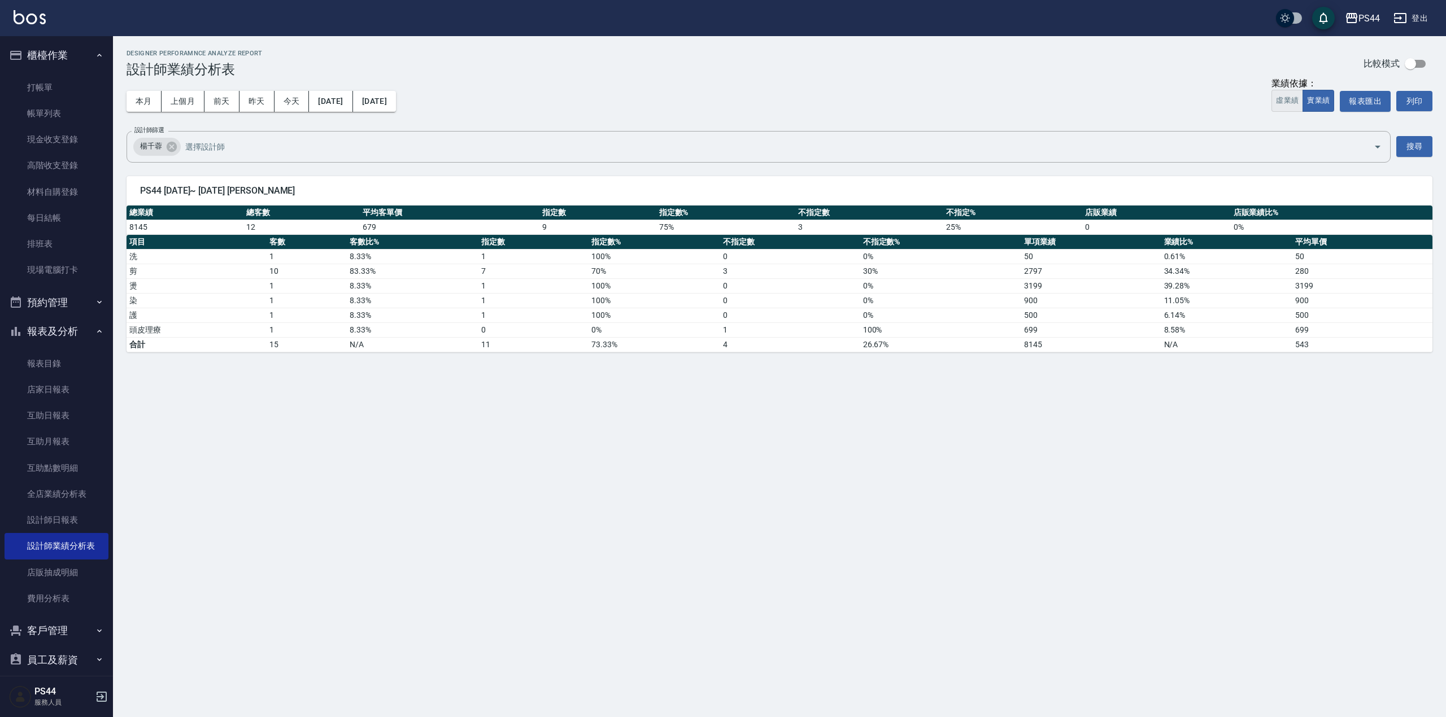
click at [1275, 101] on button "虛業績" at bounding box center [1288, 101] width 32 height 22
click at [1305, 103] on button "實業績" at bounding box center [1319, 101] width 32 height 22
click at [375, 93] on button "[DATE]" at bounding box center [374, 101] width 43 height 21
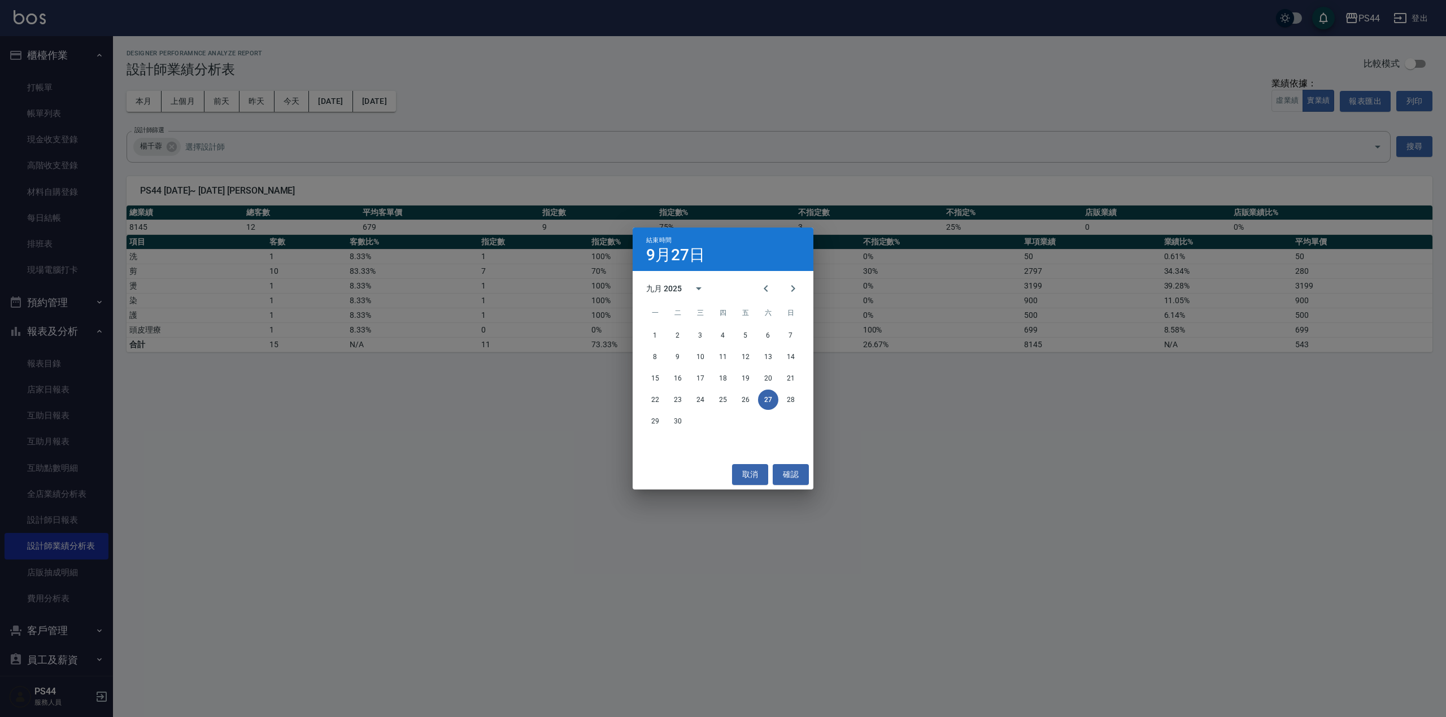
click at [348, 96] on div "結束時間 [DATE] 九月 2025 一 二 三 四 五 六 日 1 2 3 4 5 6 7 8 9 10 11 12 13 14 15 16 17 18 …" at bounding box center [723, 358] width 1446 height 717
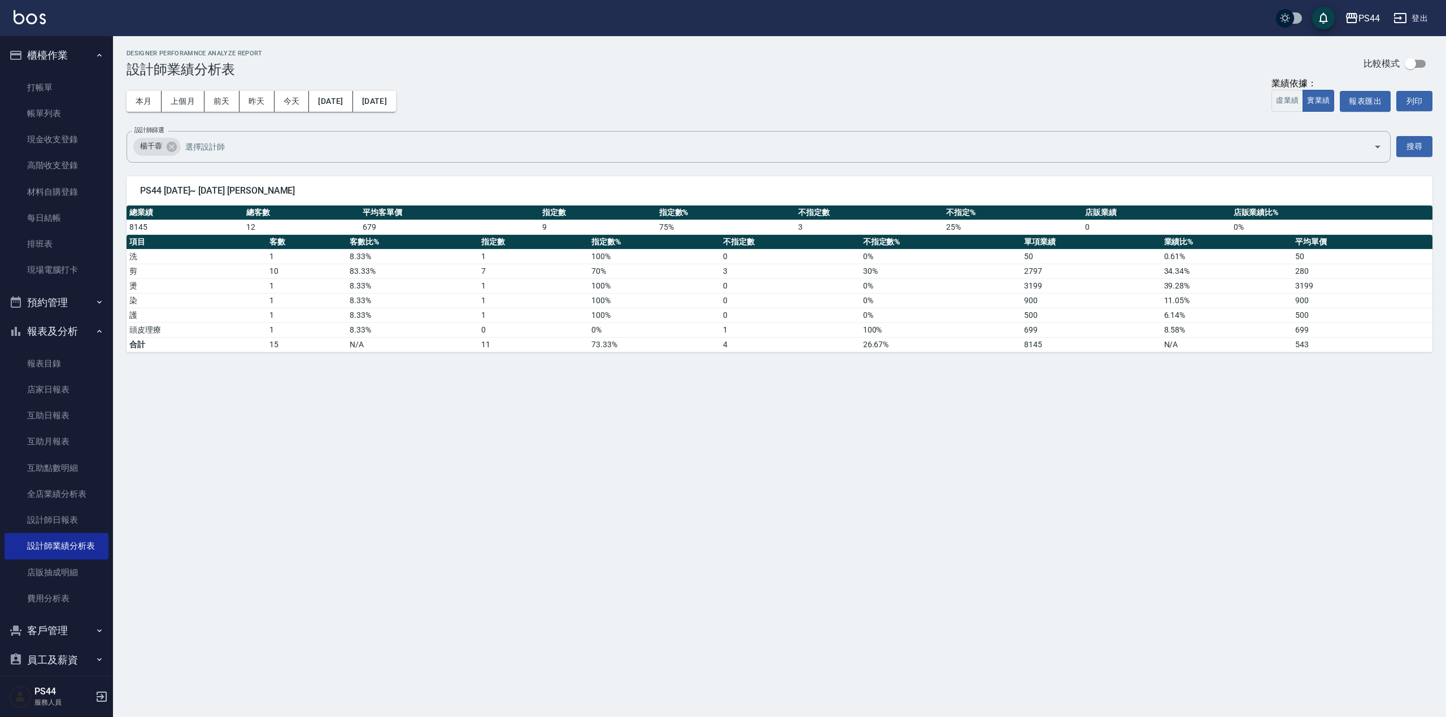
click at [348, 96] on button "[DATE]" at bounding box center [330, 101] width 43 height 21
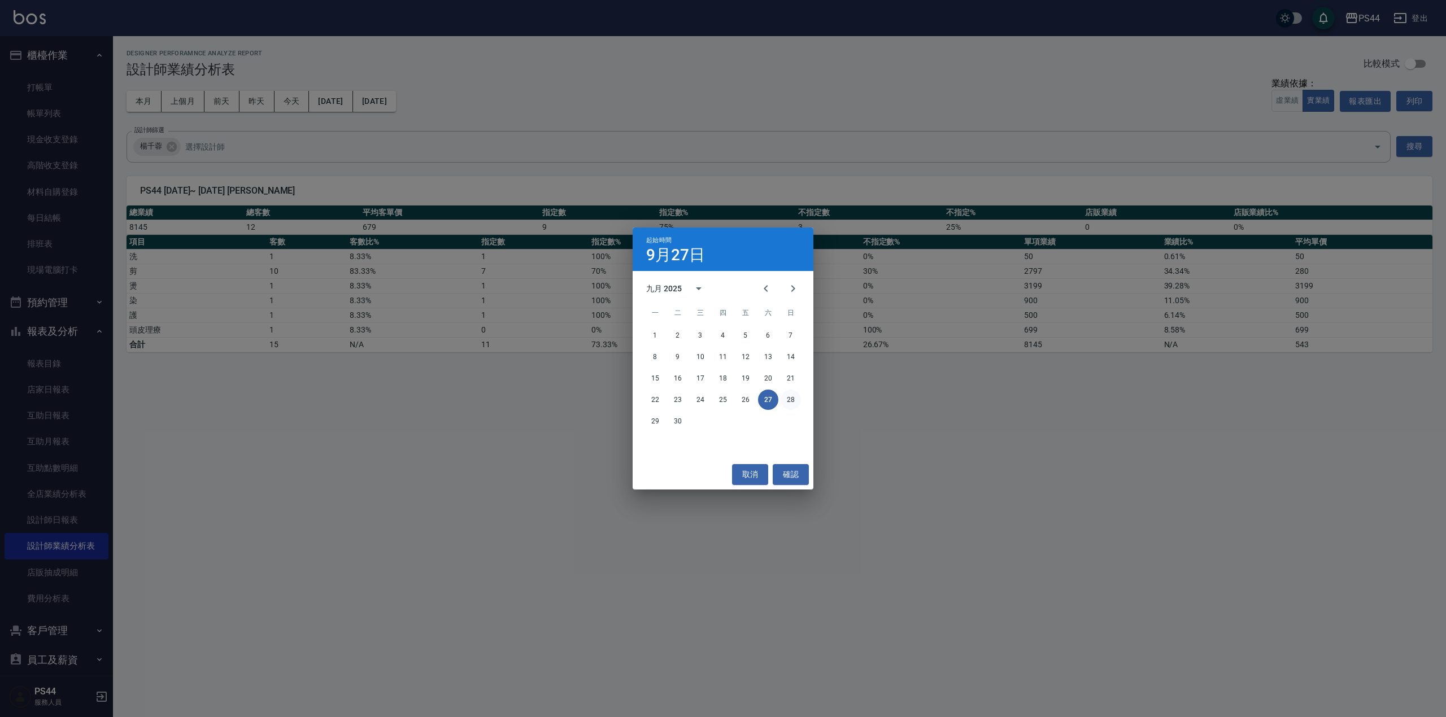
click at [792, 403] on button "28" at bounding box center [791, 400] width 20 height 20
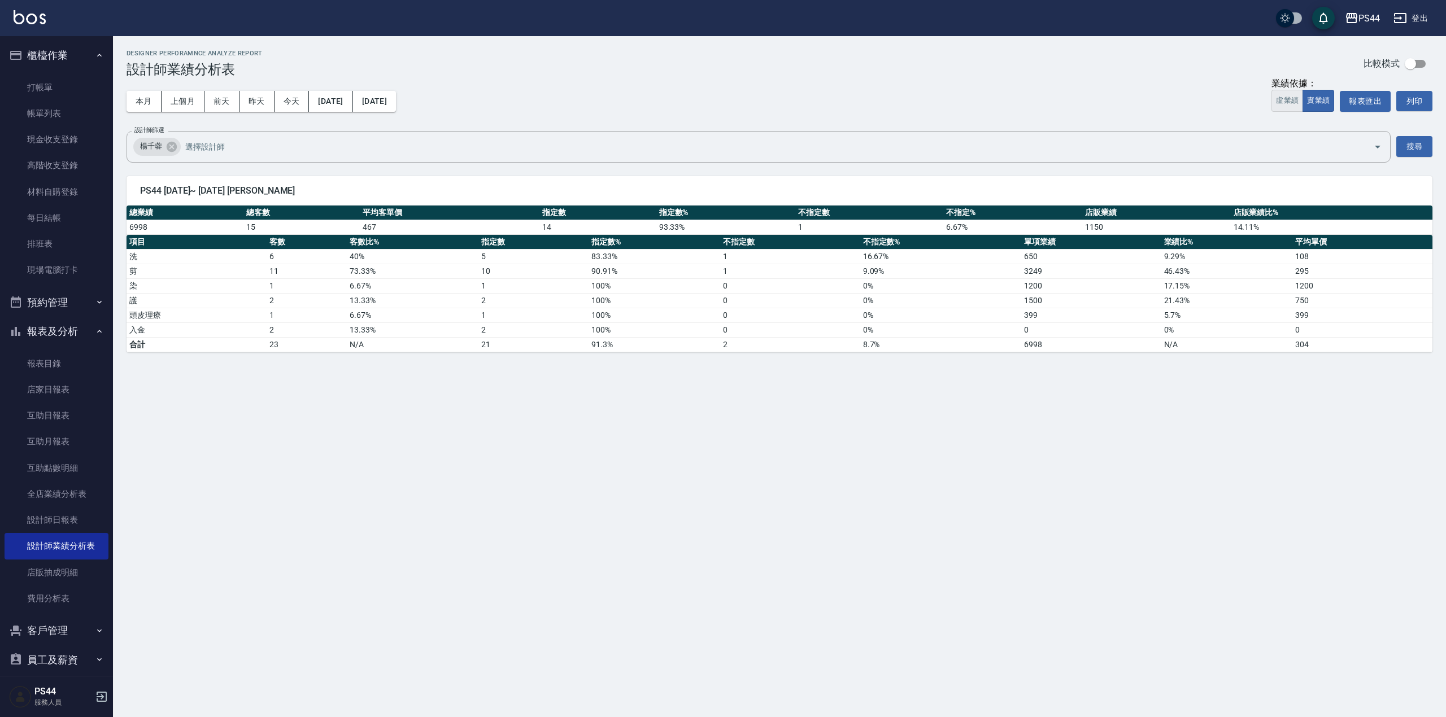
click at [1295, 93] on button "虛業績" at bounding box center [1288, 101] width 32 height 22
click at [1320, 103] on button "實業績" at bounding box center [1319, 101] width 32 height 22
click at [340, 108] on button "[DATE]" at bounding box center [330, 101] width 43 height 21
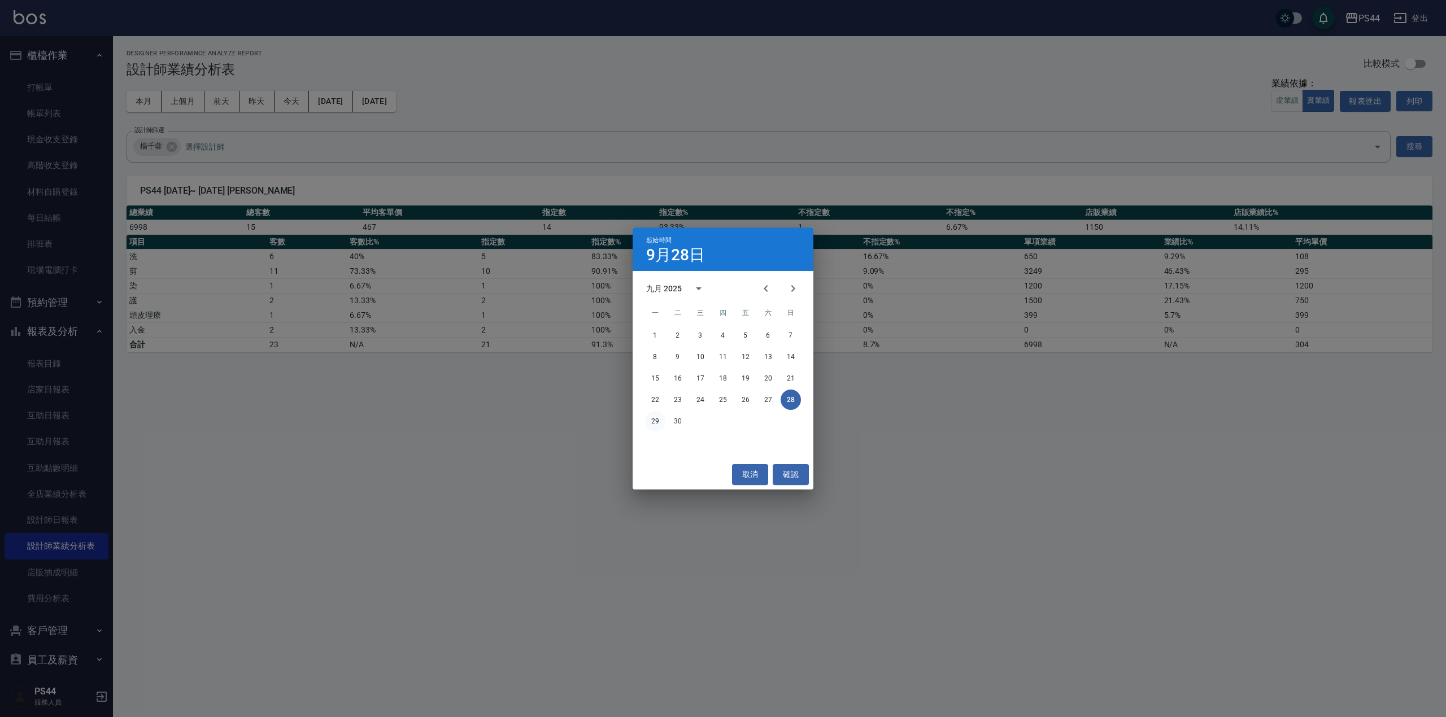
click at [651, 419] on button "29" at bounding box center [655, 421] width 20 height 20
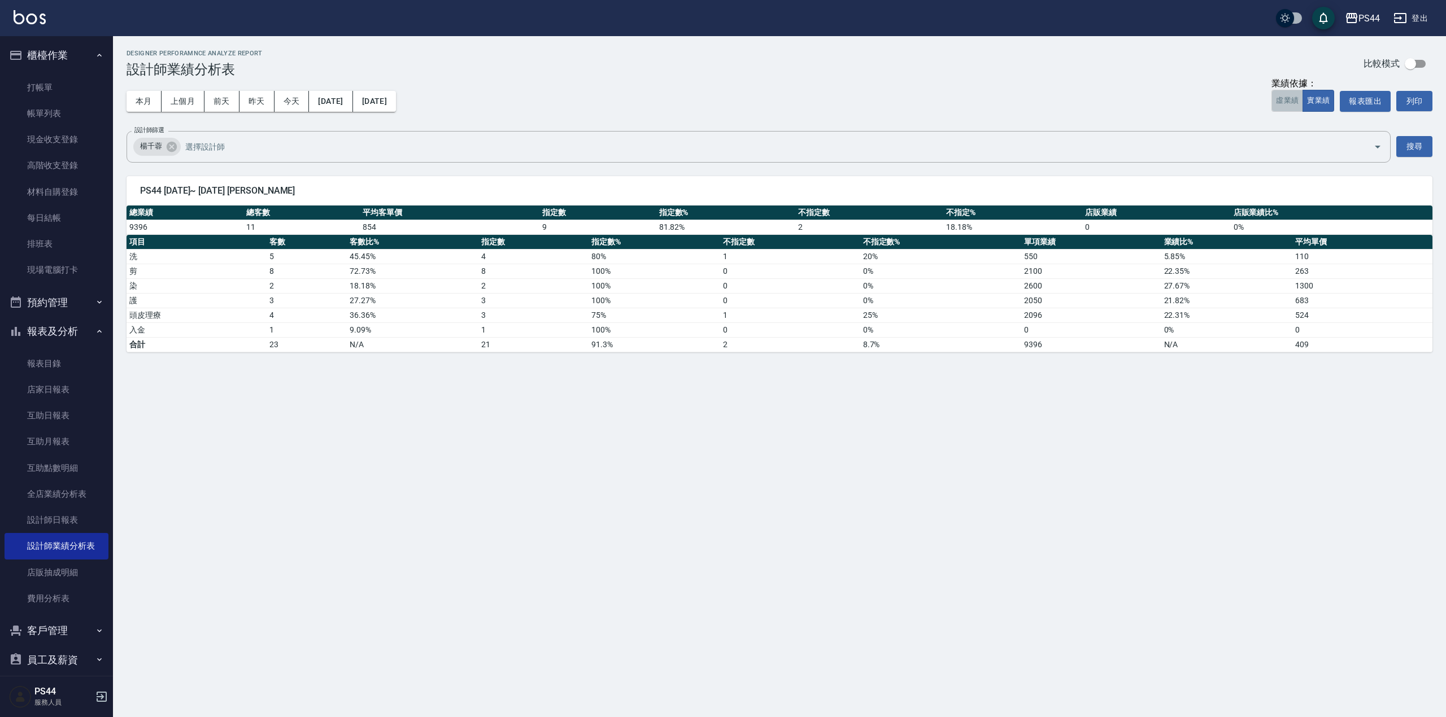
click at [1272, 98] on button "虛業績" at bounding box center [1288, 101] width 32 height 22
drag, startPoint x: 1318, startPoint y: 103, endPoint x: 1331, endPoint y: 96, distance: 14.7
click at [1330, 96] on button "實業績" at bounding box center [1319, 101] width 32 height 22
click at [325, 95] on button "[DATE]" at bounding box center [330, 101] width 43 height 21
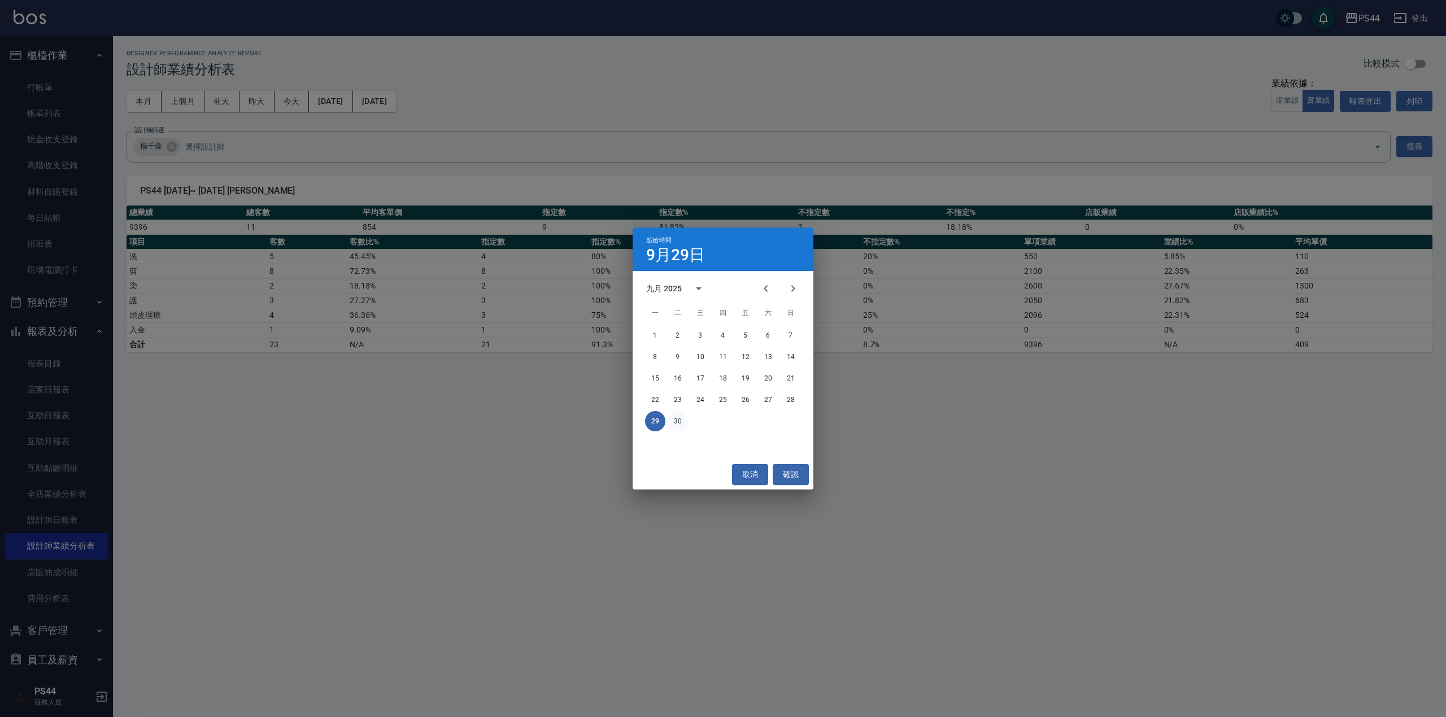
click at [676, 419] on button "30" at bounding box center [678, 421] width 20 height 20
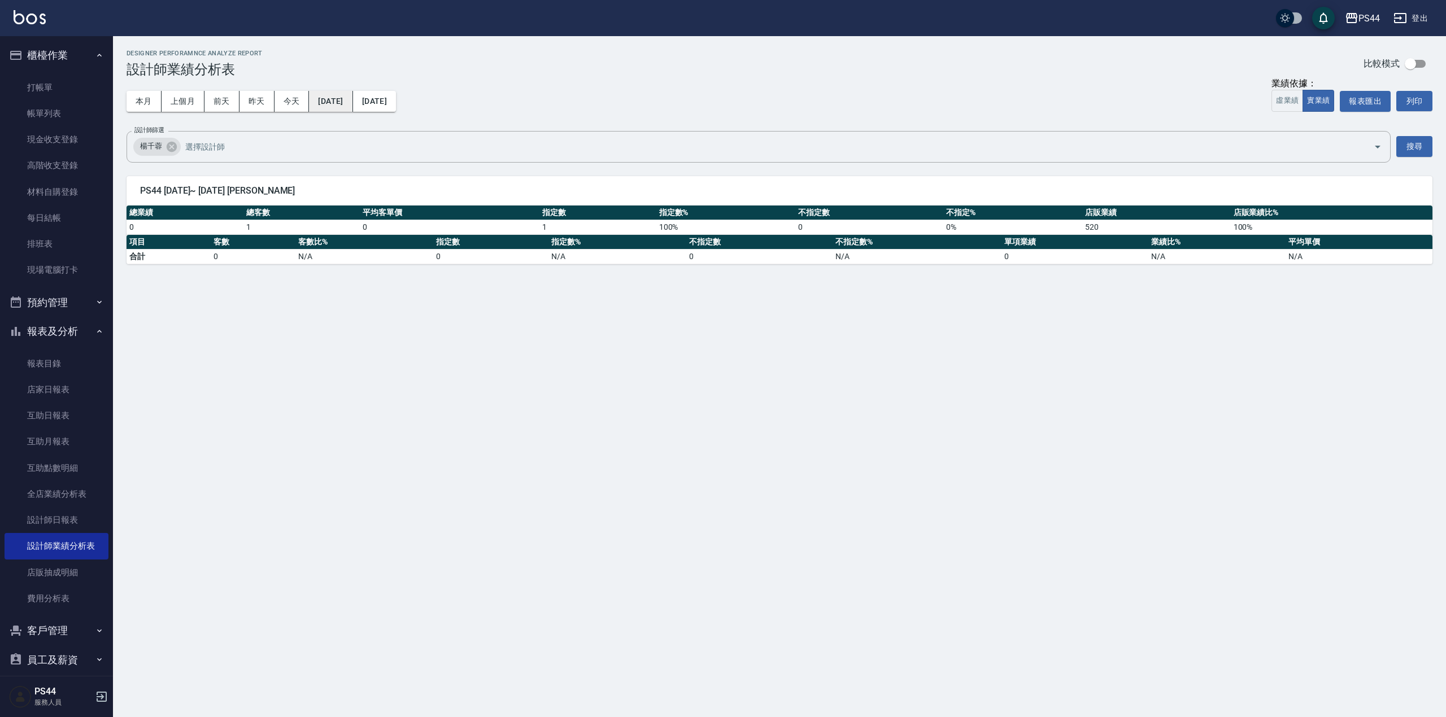
click at [338, 102] on button "[DATE]" at bounding box center [330, 101] width 43 height 21
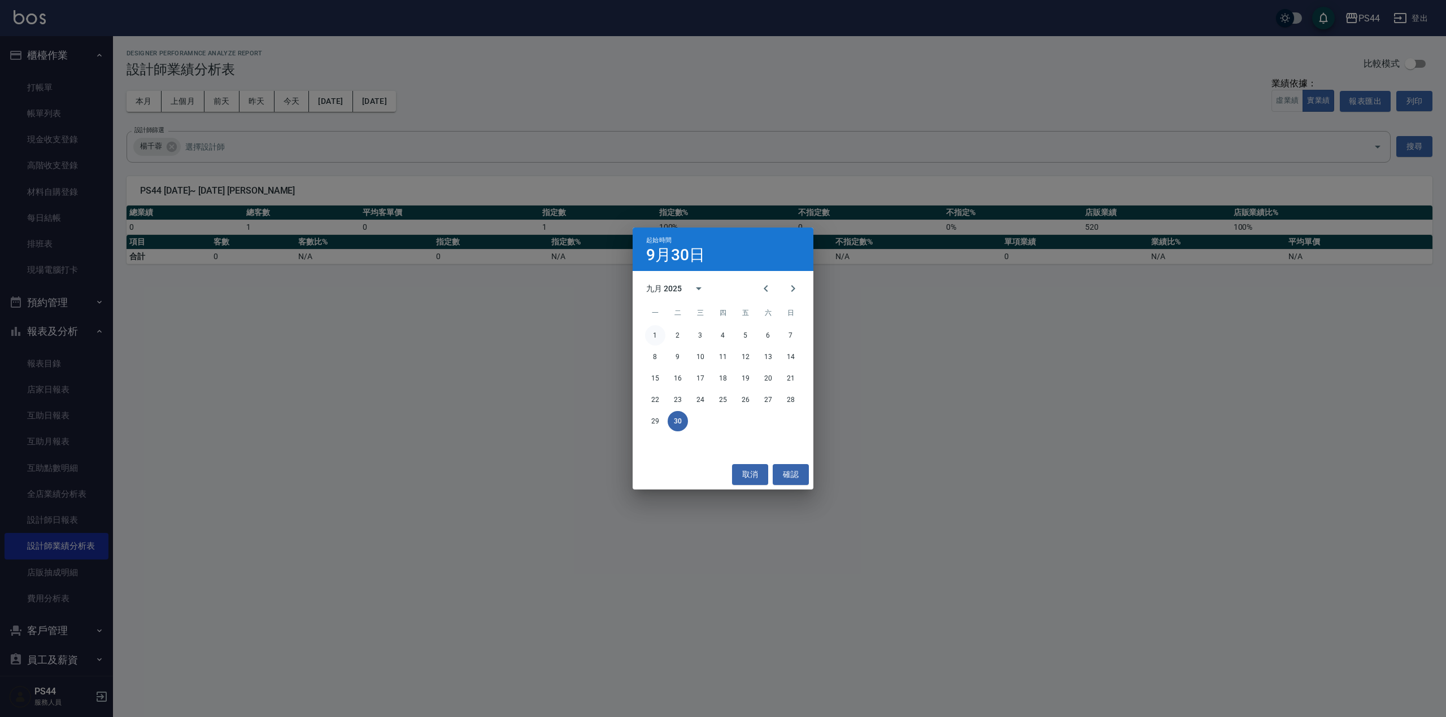
click at [653, 332] on button "1" at bounding box center [655, 335] width 20 height 20
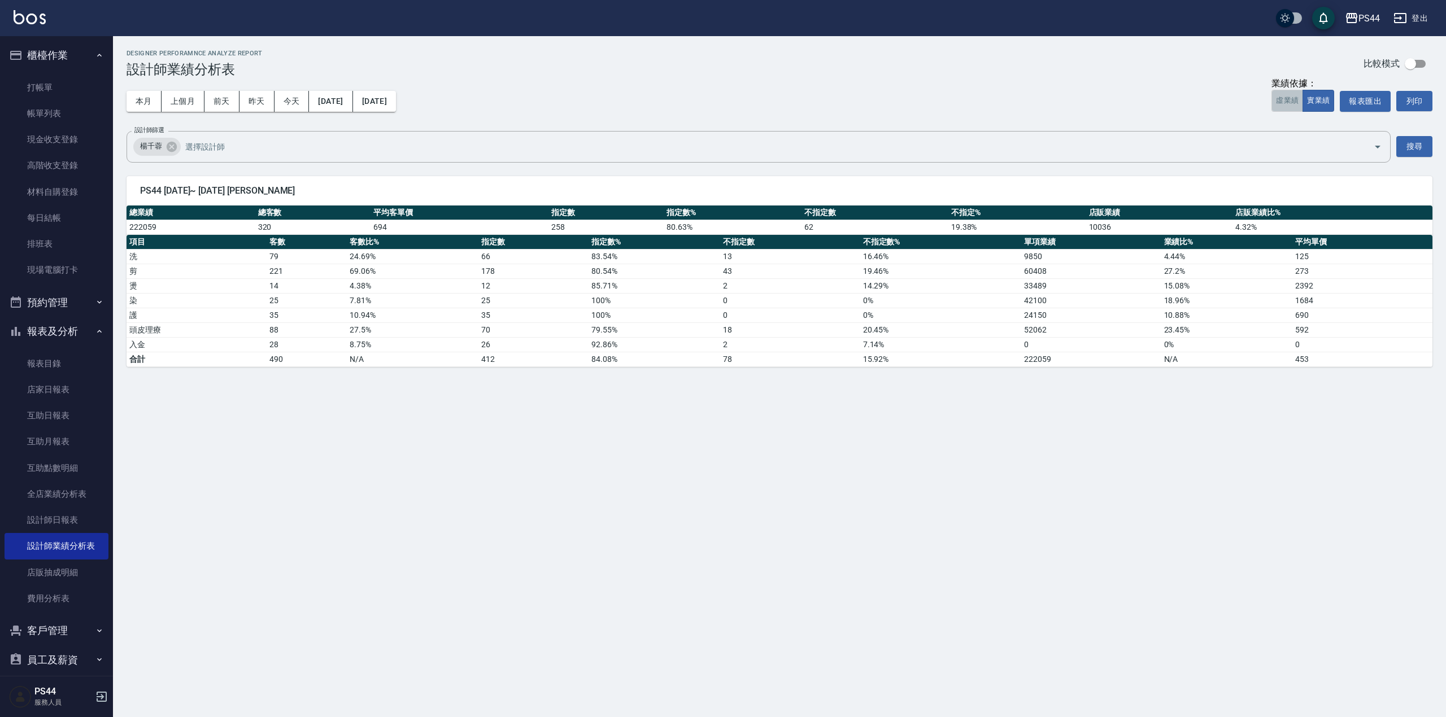
click at [1286, 105] on button "虛業績" at bounding box center [1288, 101] width 32 height 22
click at [1320, 95] on button "實業績" at bounding box center [1319, 101] width 32 height 22
